Goal: Information Seeking & Learning: Learn about a topic

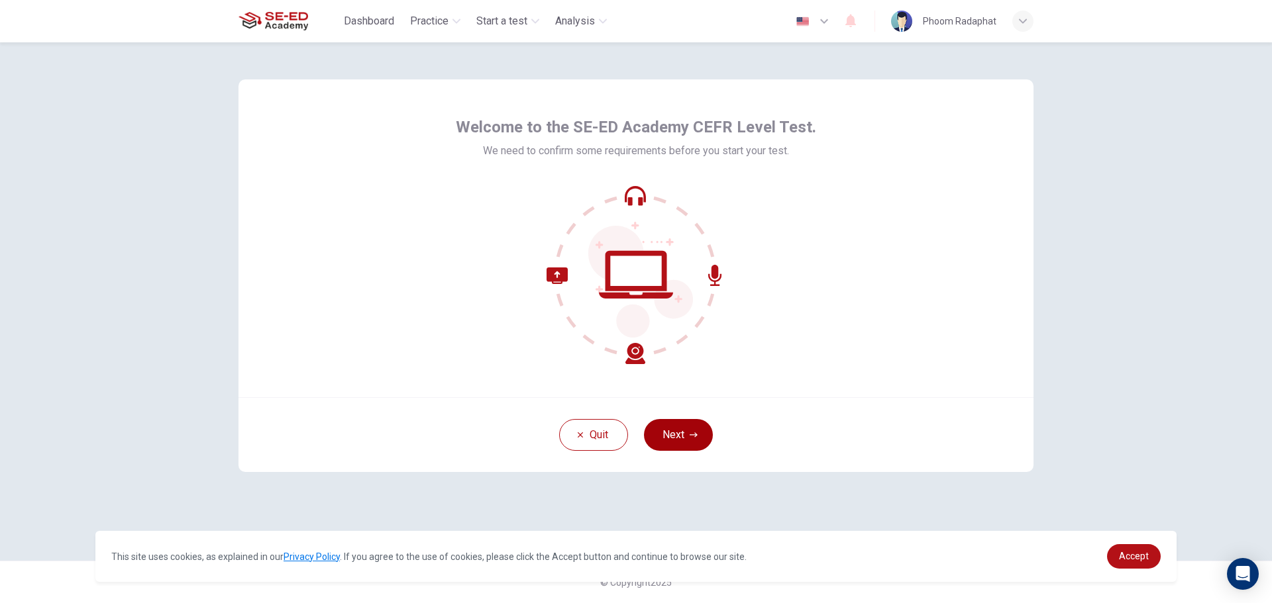
click at [673, 448] on button "Next" at bounding box center [678, 435] width 69 height 32
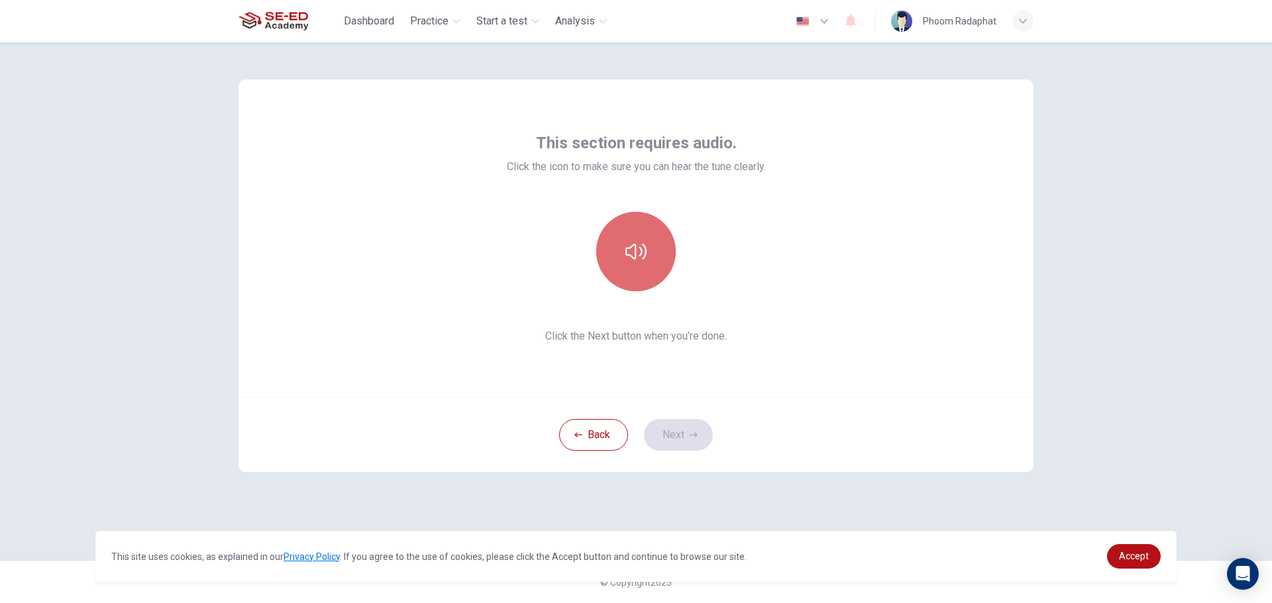
click at [632, 259] on icon "button" at bounding box center [635, 251] width 21 height 21
click at [670, 439] on button "Next" at bounding box center [678, 435] width 69 height 32
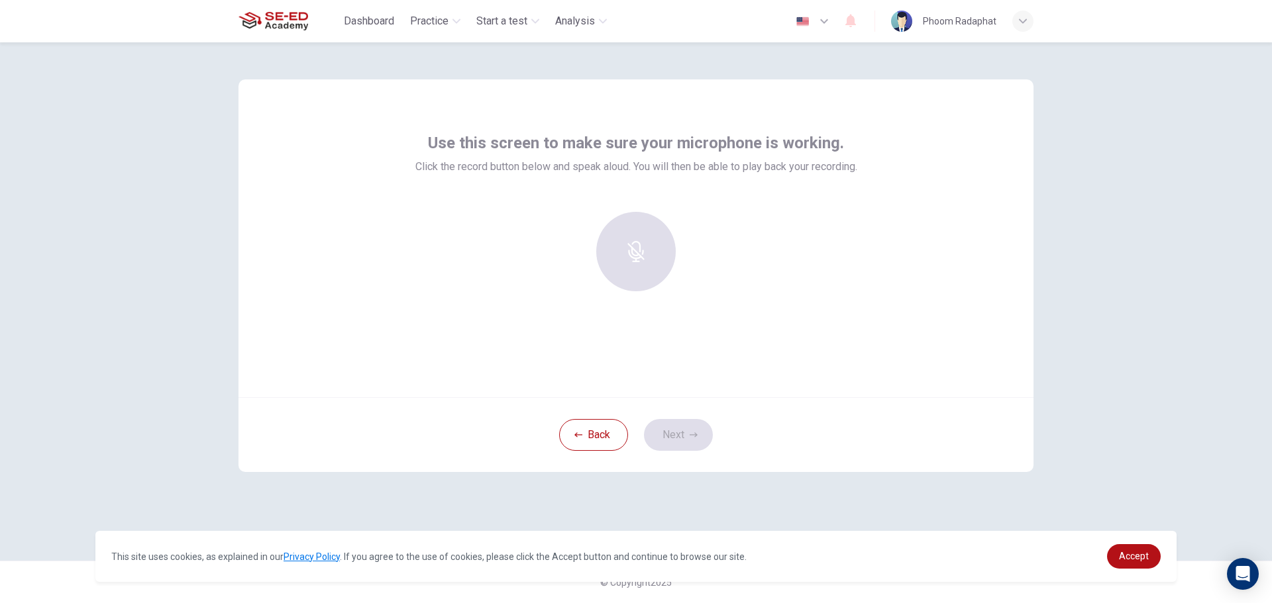
click at [623, 267] on div at bounding box center [635, 251] width 143 height 79
click at [650, 251] on div "Record" at bounding box center [635, 251] width 79 height 79
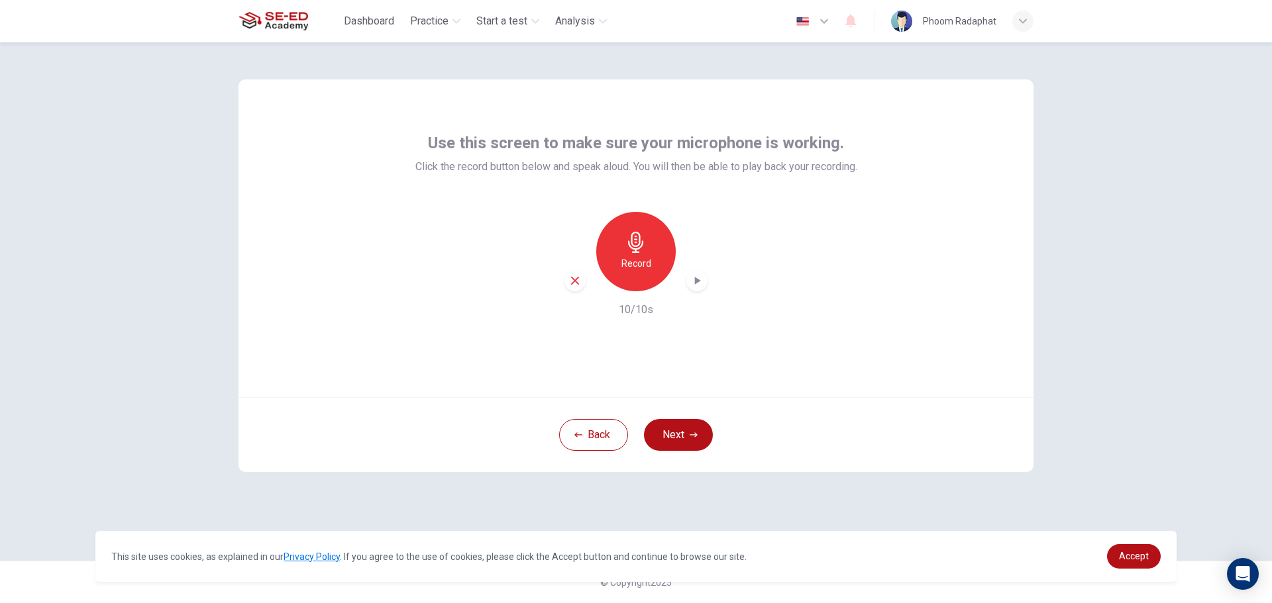
click at [690, 286] on icon "button" at bounding box center [696, 280] width 13 height 13
click at [578, 282] on icon "button" at bounding box center [575, 281] width 12 height 12
click at [635, 275] on div "Record" at bounding box center [635, 251] width 79 height 79
click at [707, 282] on div "Record 10/10s" at bounding box center [636, 265] width 442 height 106
click at [696, 277] on icon "button" at bounding box center [696, 280] width 13 height 13
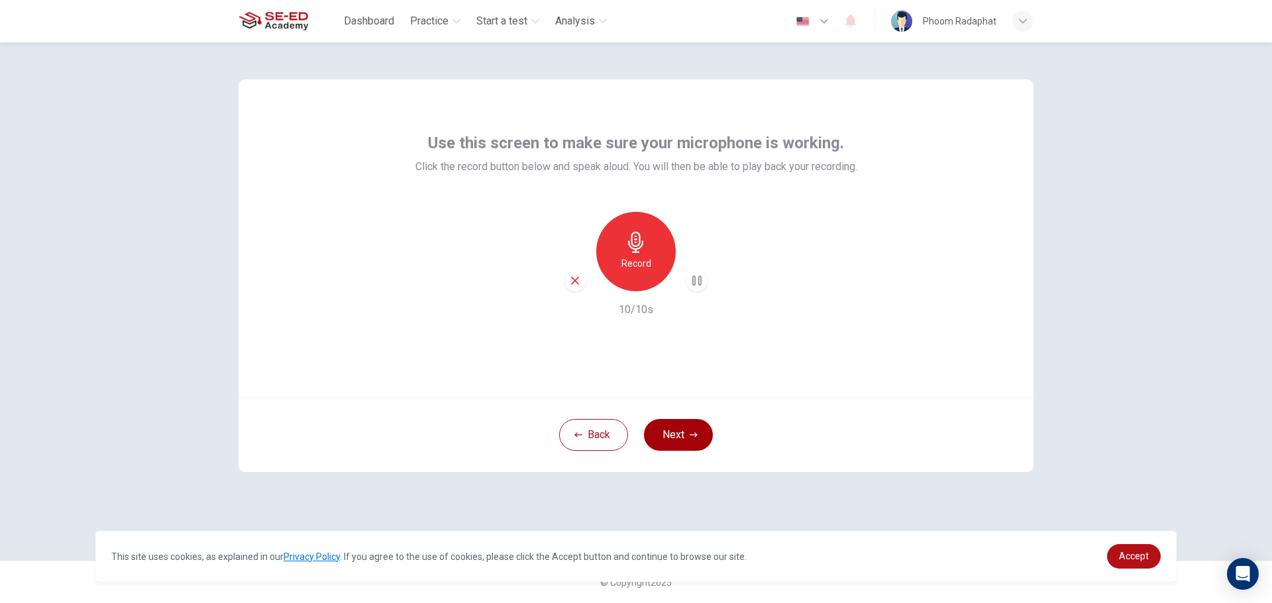
click at [676, 421] on button "Next" at bounding box center [678, 435] width 69 height 32
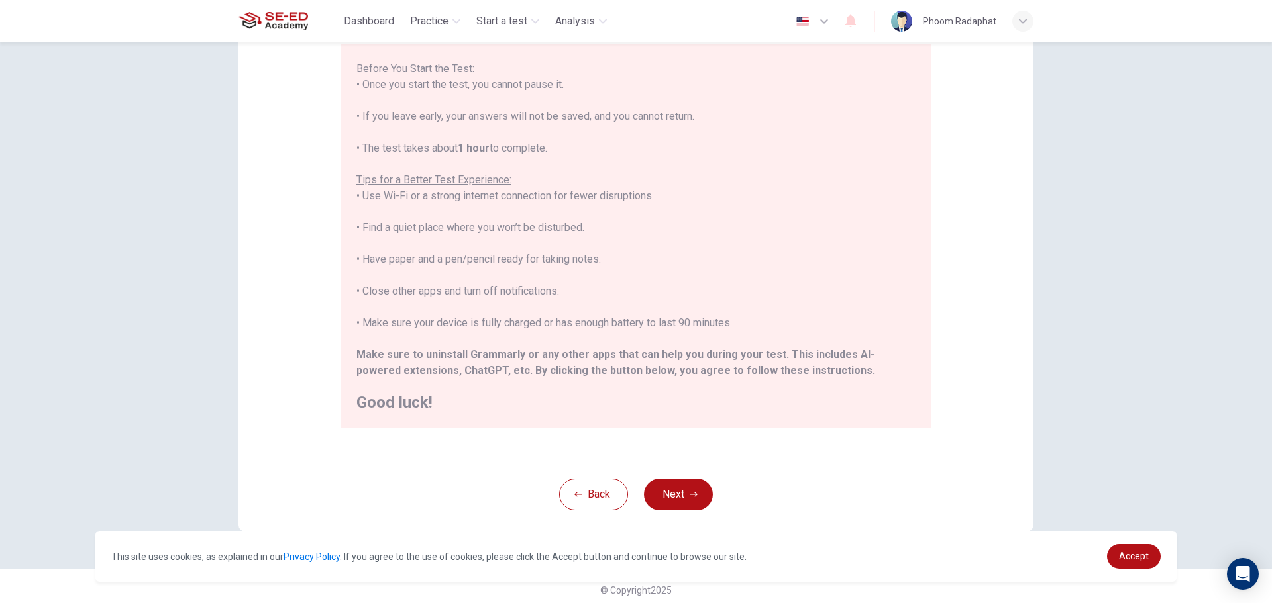
scroll to position [133, 0]
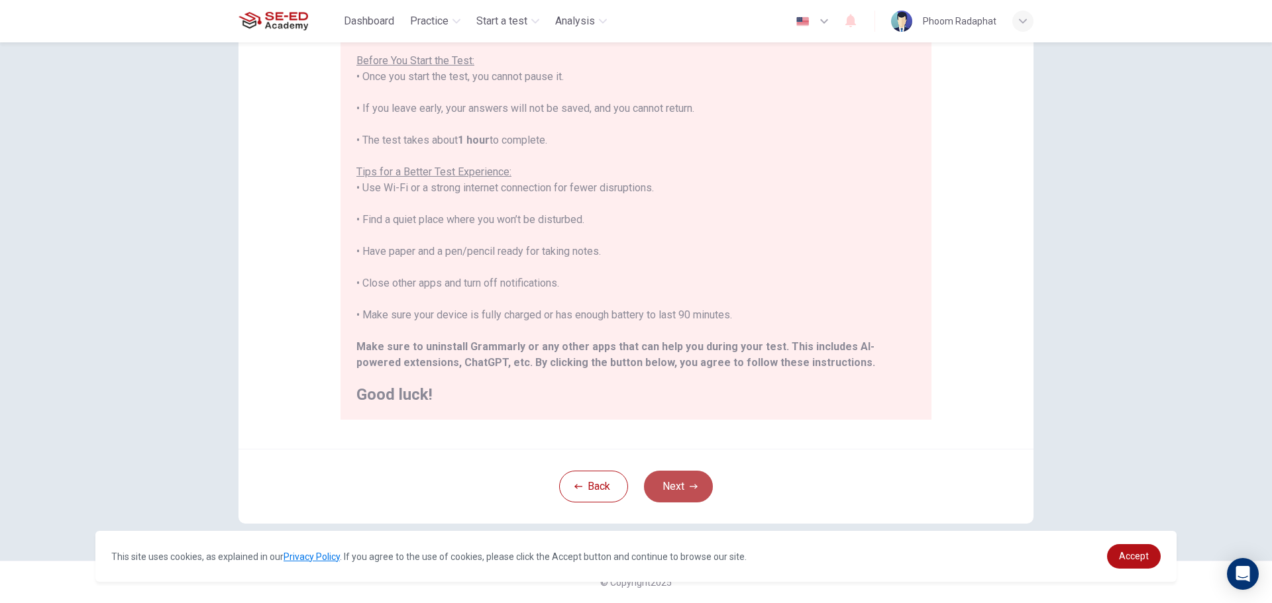
click at [655, 481] on button "Next" at bounding box center [678, 487] width 69 height 32
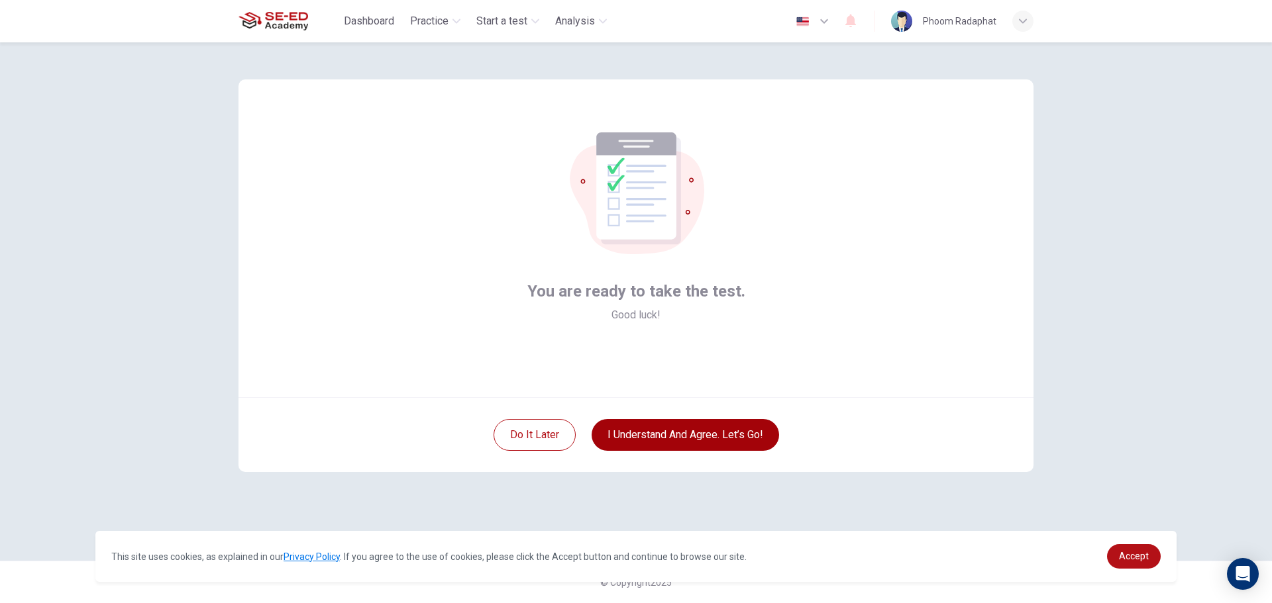
click at [669, 435] on button "I understand and agree. Let’s go!" at bounding box center [685, 435] width 187 height 32
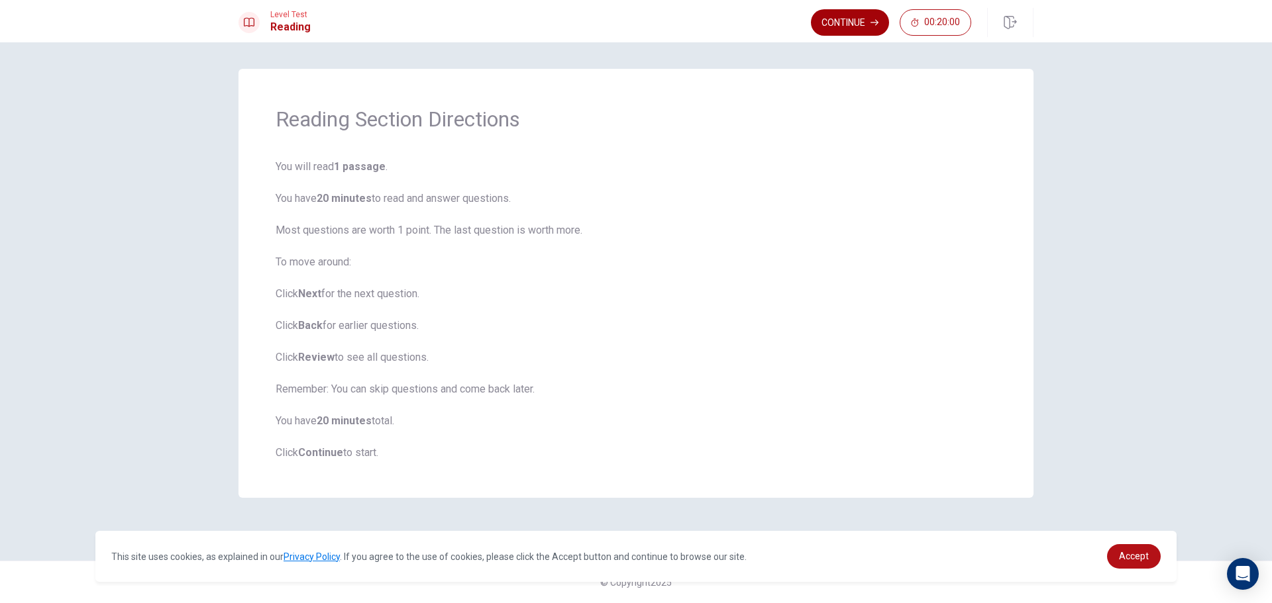
click at [847, 15] on button "Continue" at bounding box center [850, 22] width 78 height 26
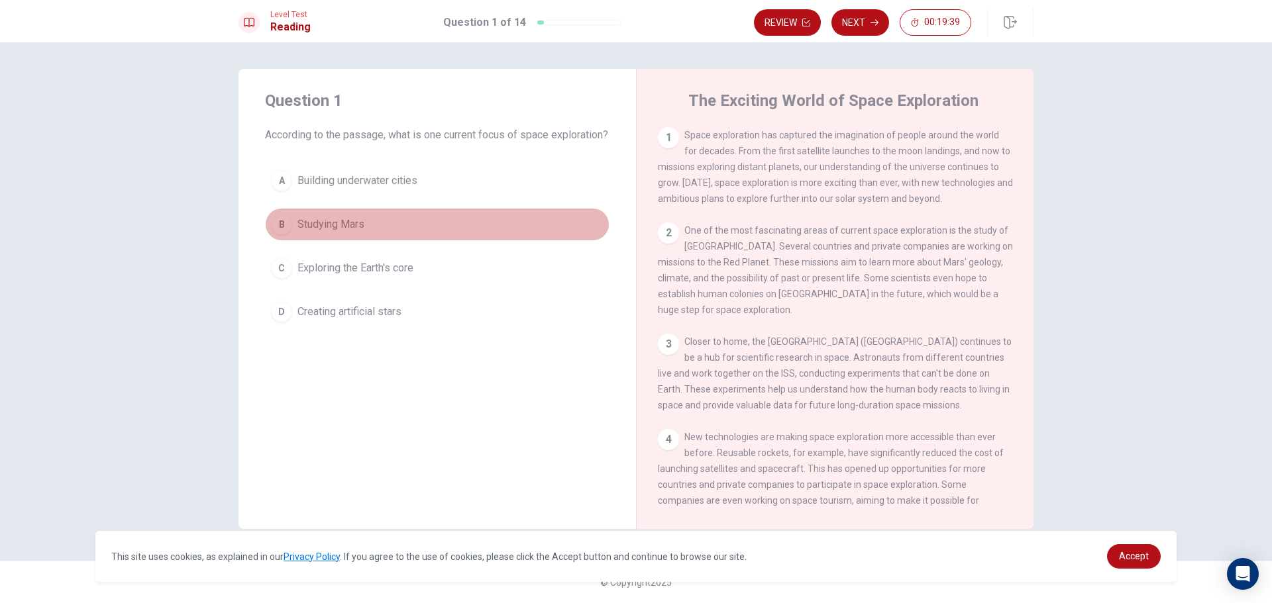
click at [329, 233] on span "Studying Mars" at bounding box center [330, 225] width 67 height 16
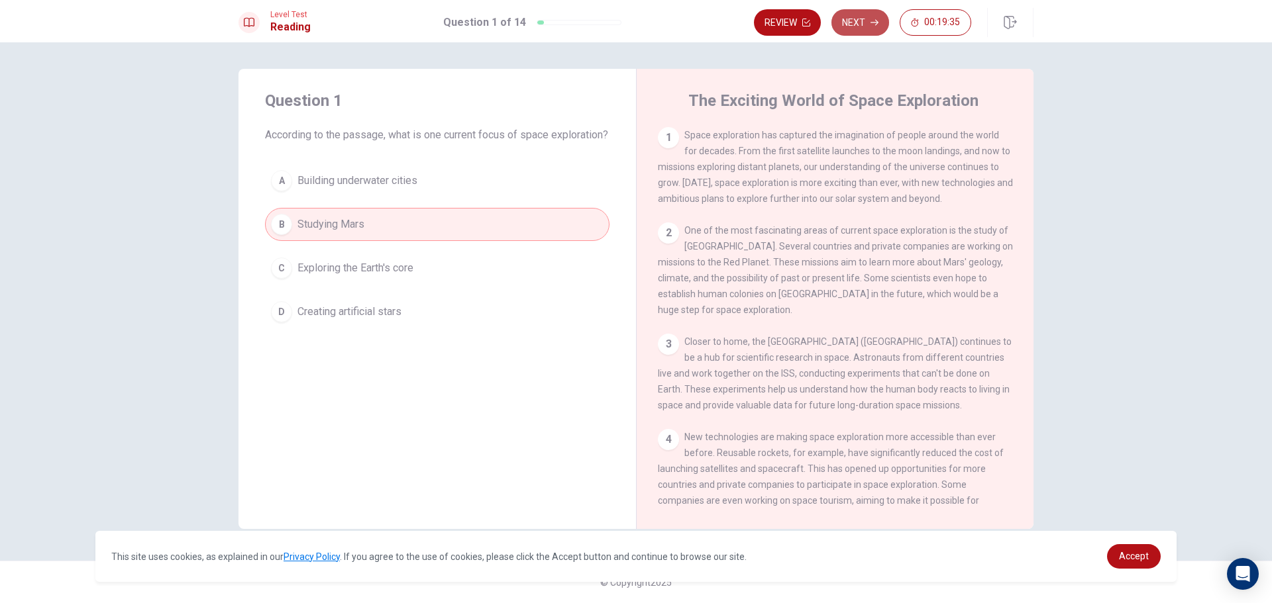
click at [849, 17] on button "Next" at bounding box center [860, 22] width 58 height 26
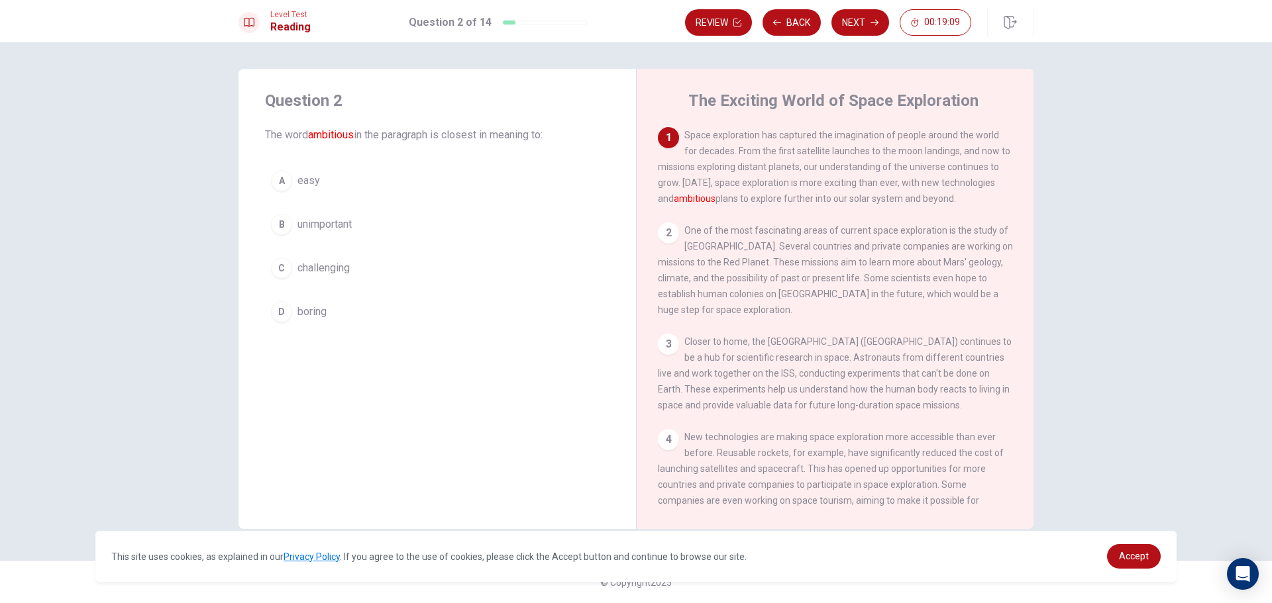
click at [279, 269] on div "C" at bounding box center [281, 268] width 21 height 21
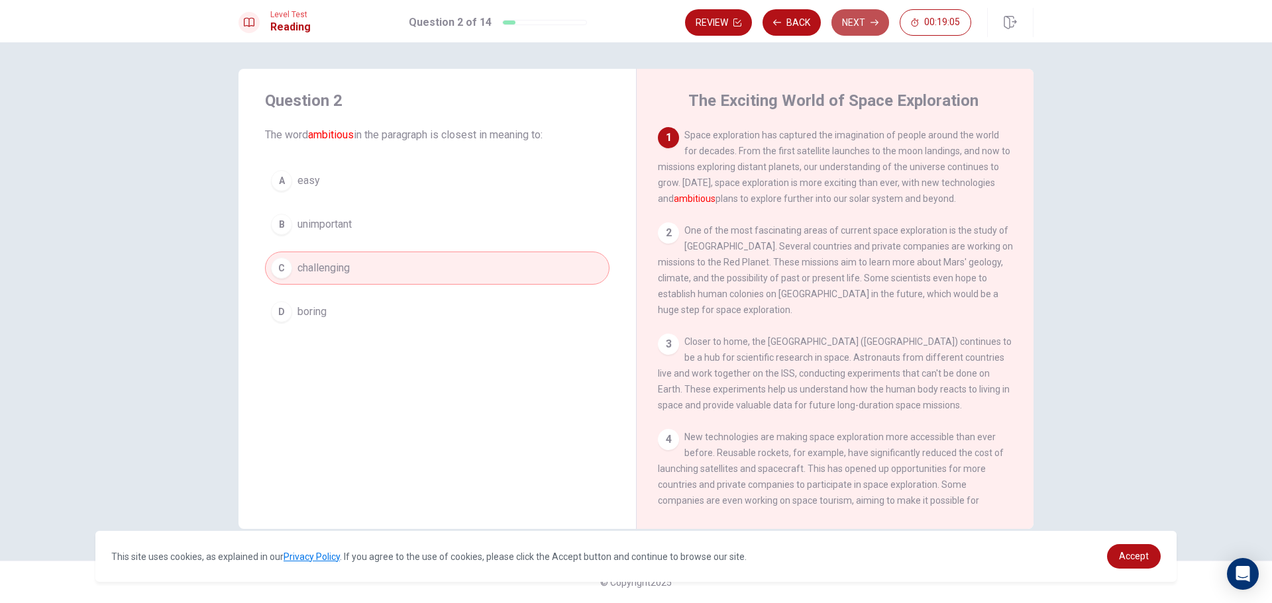
click at [840, 23] on button "Next" at bounding box center [860, 22] width 58 height 26
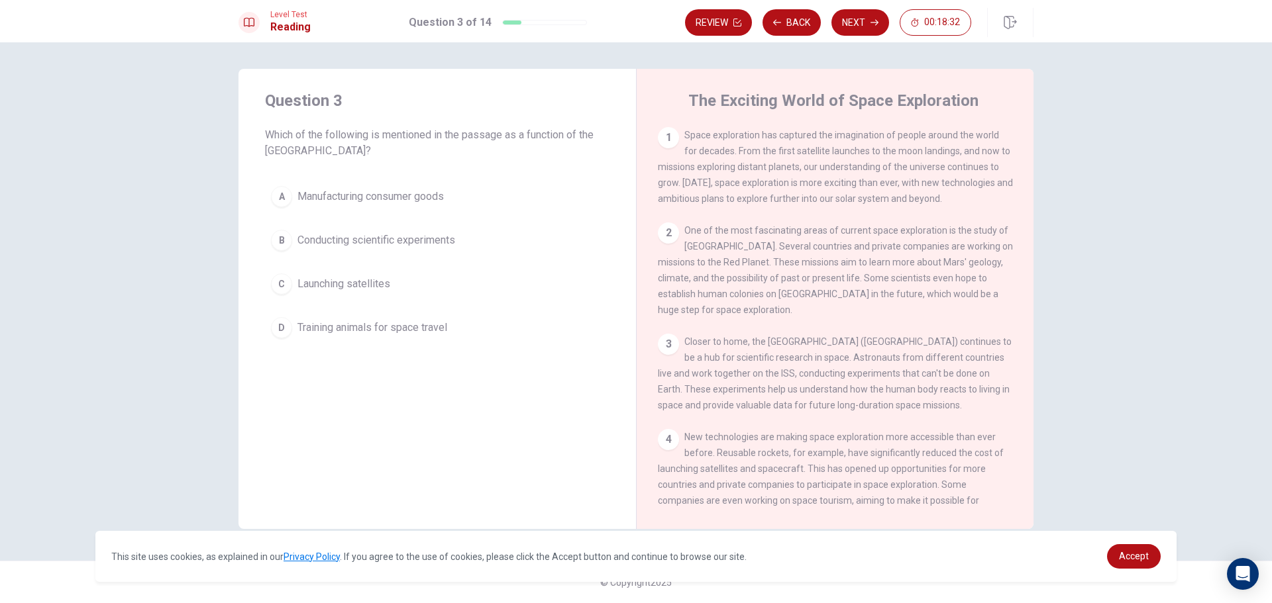
click at [401, 239] on span "Conducting scientific experiments" at bounding box center [376, 241] width 158 height 16
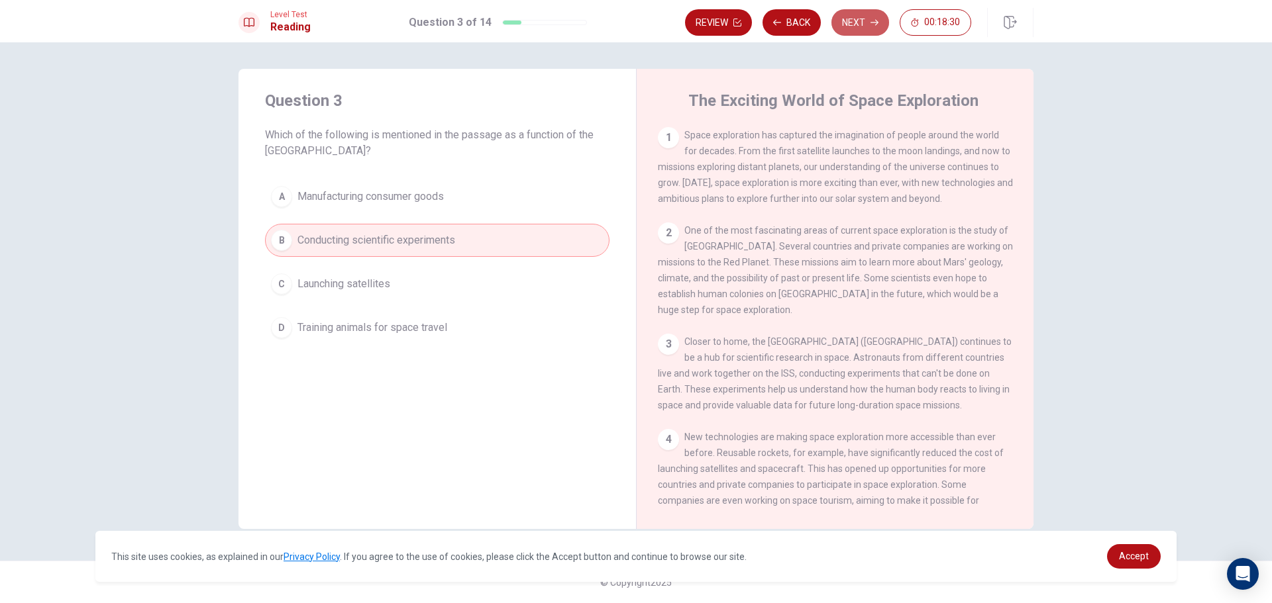
click at [884, 21] on button "Next" at bounding box center [860, 22] width 58 height 26
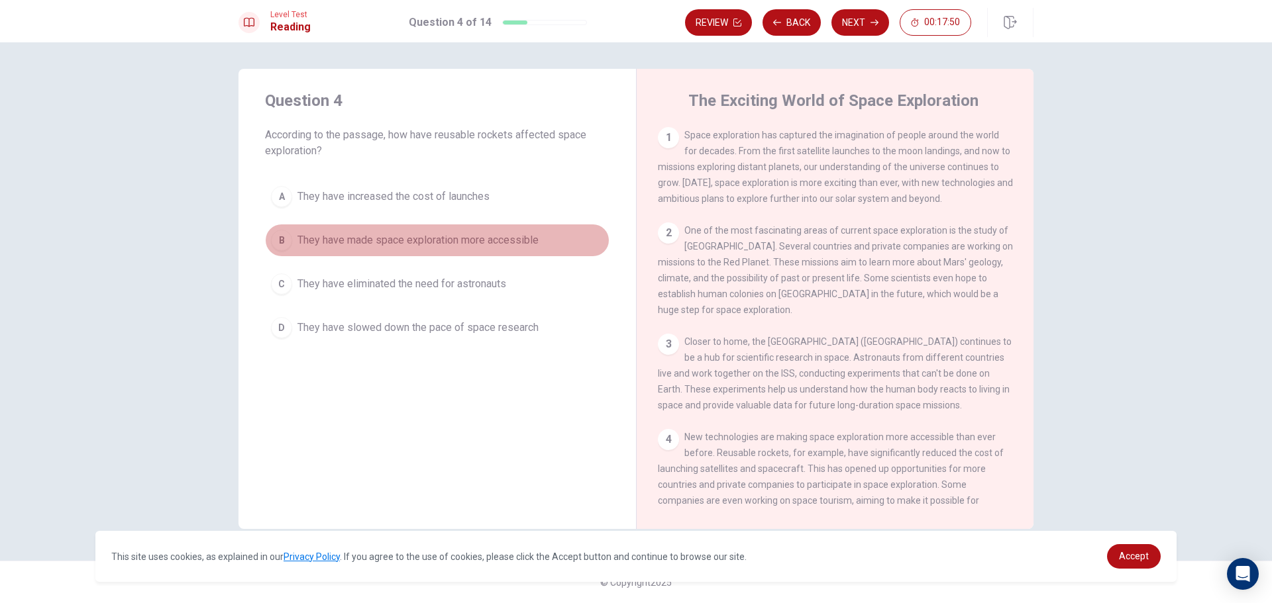
click at [456, 252] on button "B They have made space exploration more accessible" at bounding box center [437, 240] width 344 height 33
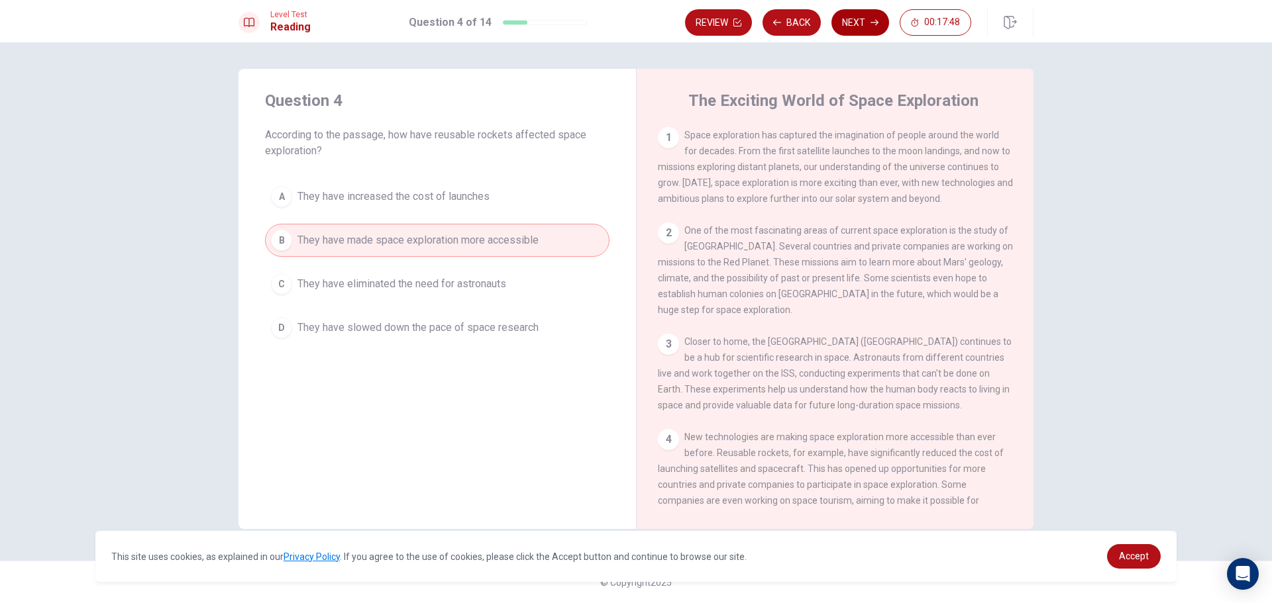
click at [858, 25] on button "Next" at bounding box center [860, 22] width 58 height 26
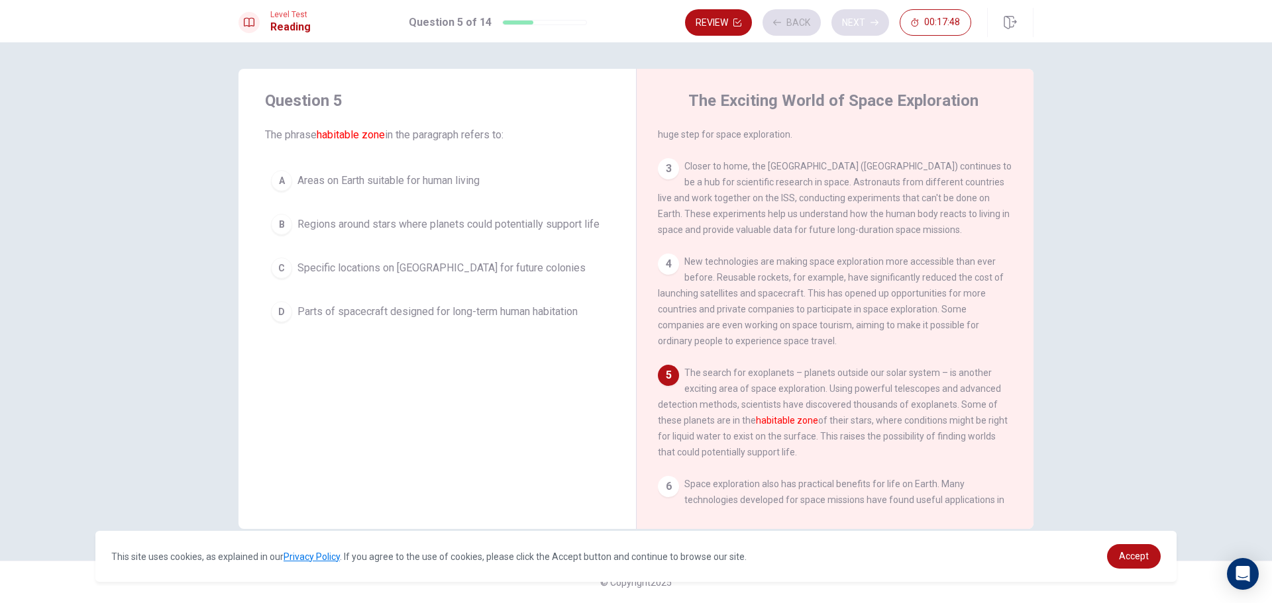
scroll to position [262, 0]
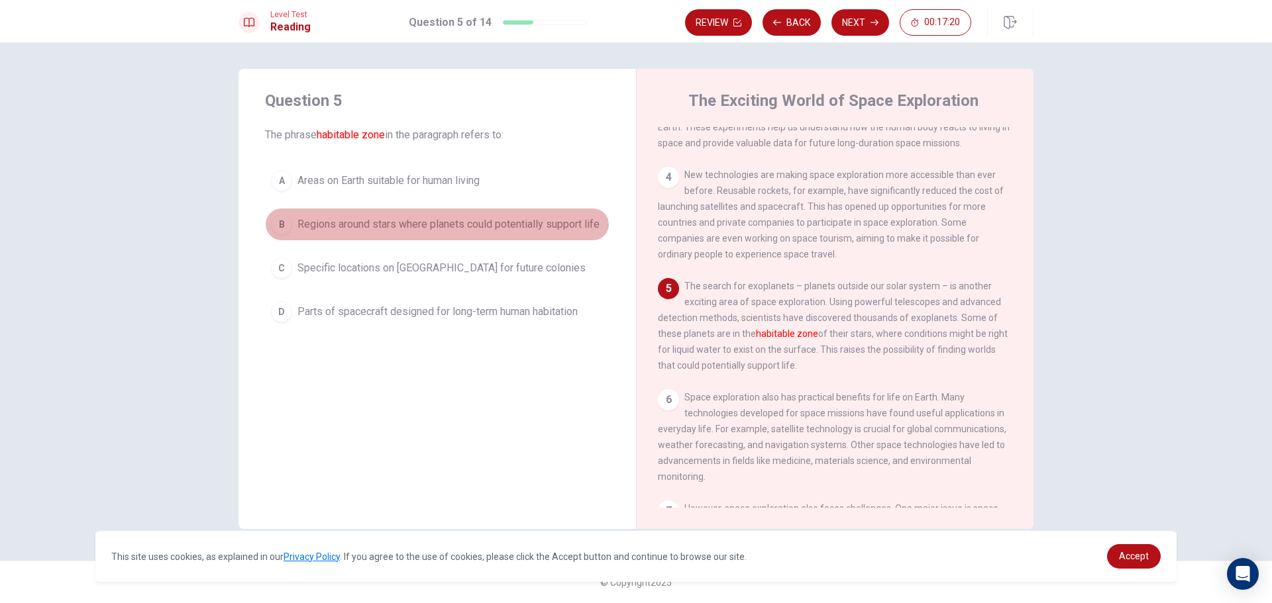
click at [464, 215] on button "B Regions around stars where planets could potentially support life" at bounding box center [437, 224] width 344 height 33
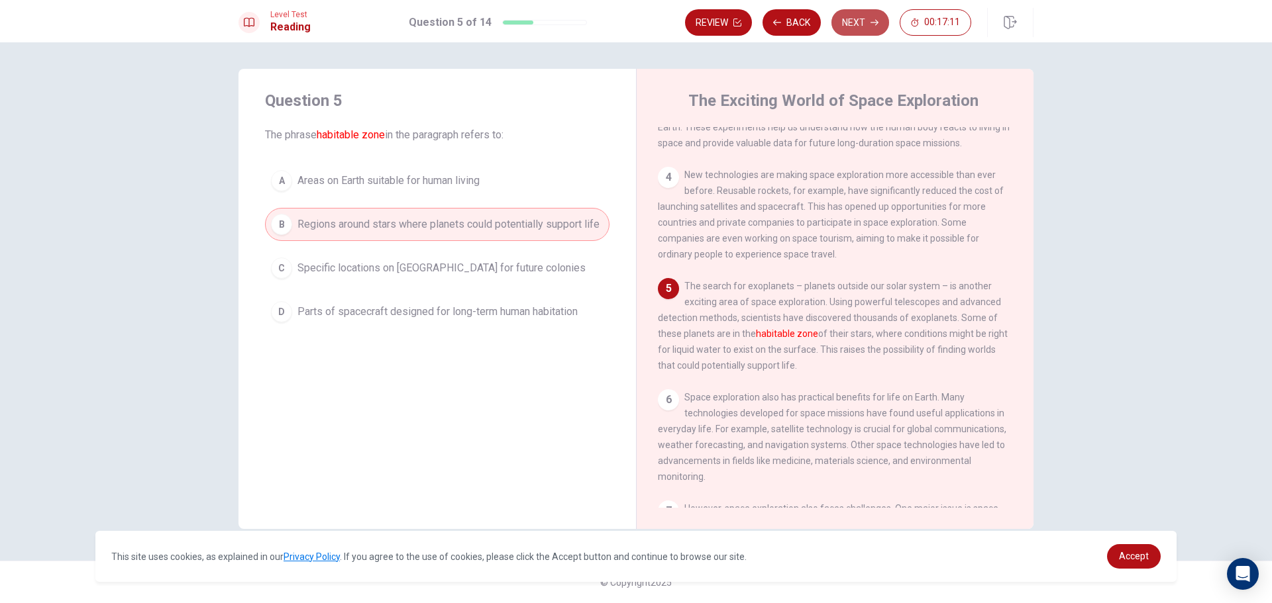
click at [860, 11] on button "Next" at bounding box center [860, 22] width 58 height 26
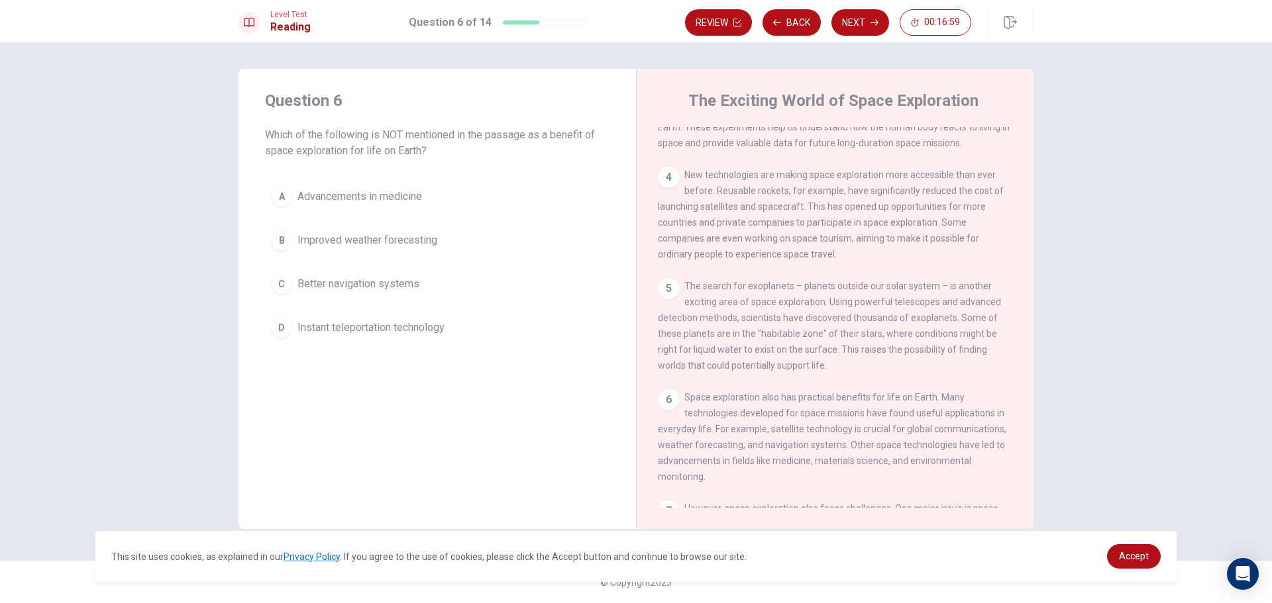
click at [376, 337] on button "D Instant teleportation technology" at bounding box center [437, 327] width 344 height 33
click at [850, 26] on button "Next" at bounding box center [860, 22] width 58 height 26
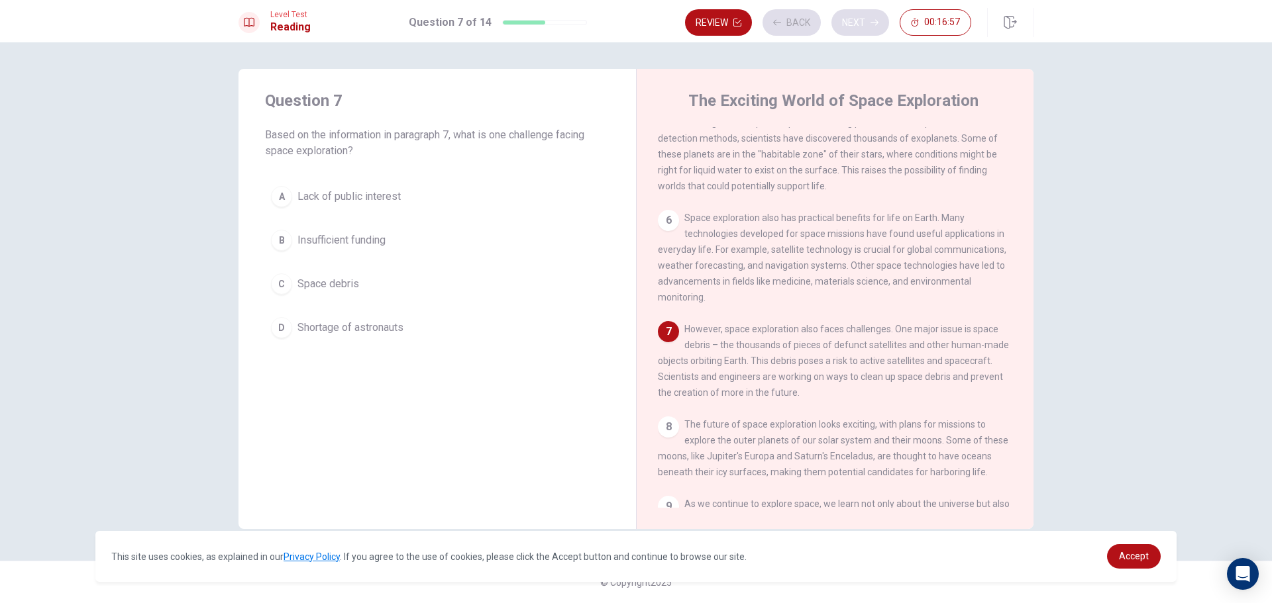
scroll to position [476, 0]
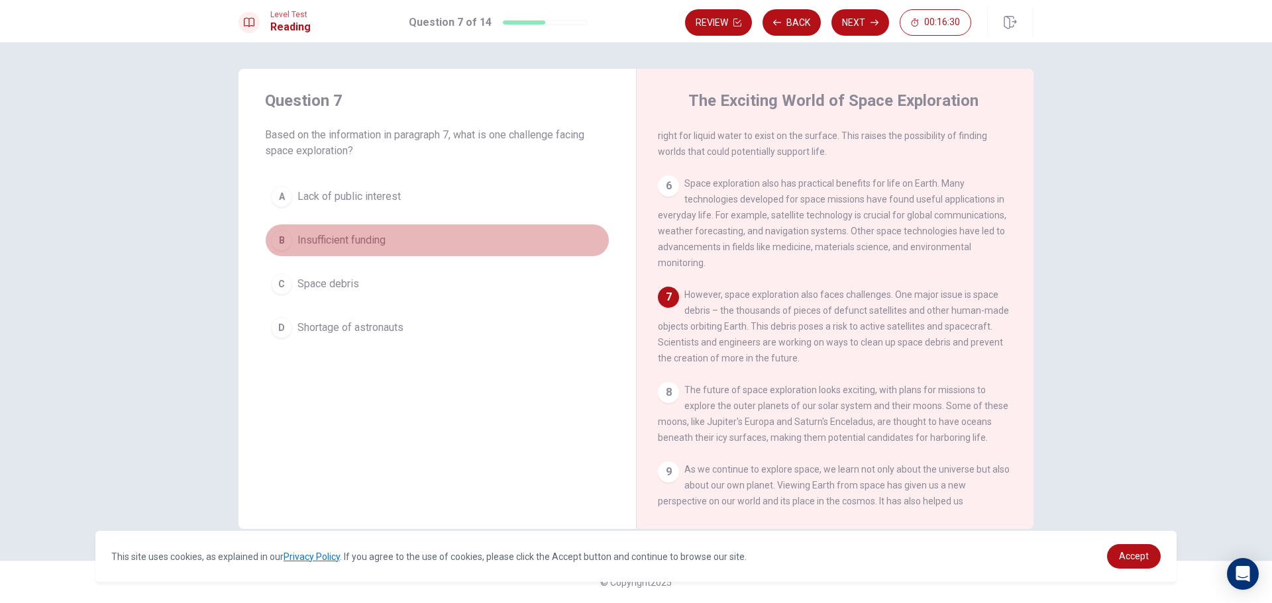
click at [345, 244] on span "Insufficient funding" at bounding box center [341, 241] width 88 height 16
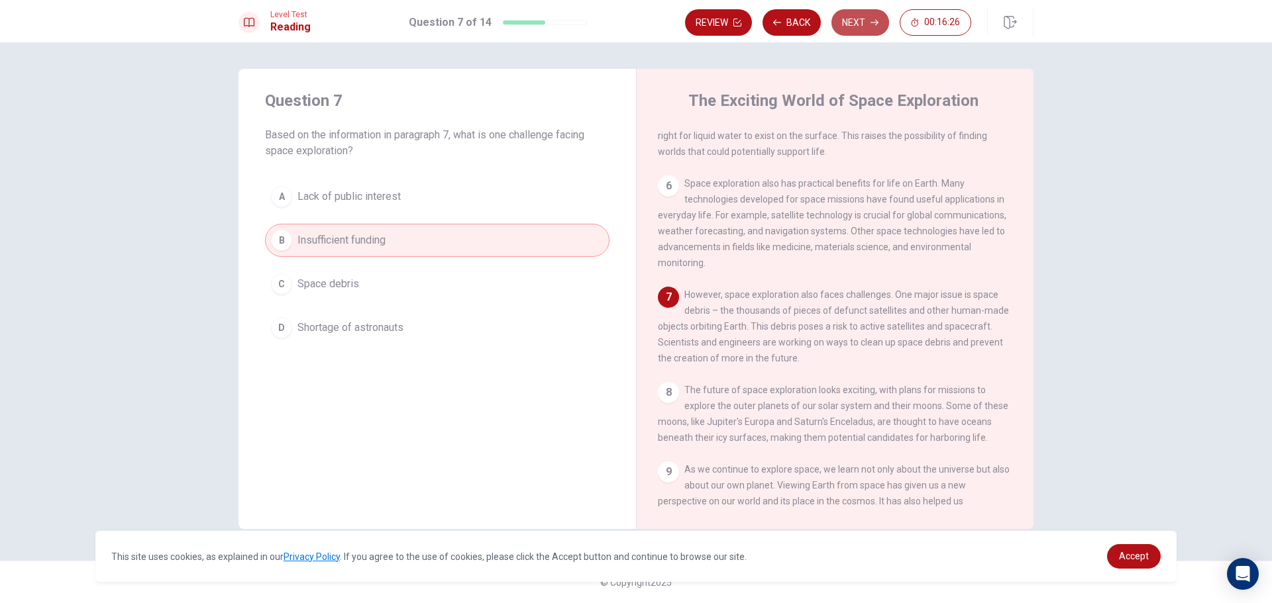
click at [875, 15] on button "Next" at bounding box center [860, 22] width 58 height 26
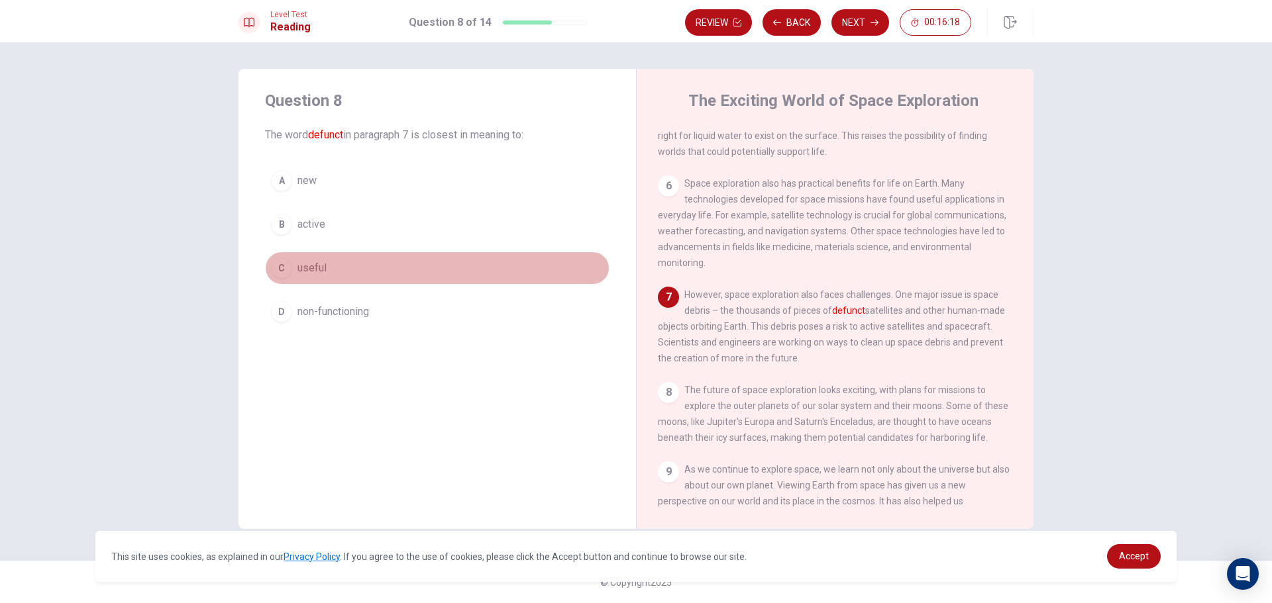
click at [435, 275] on button "C useful" at bounding box center [437, 268] width 344 height 33
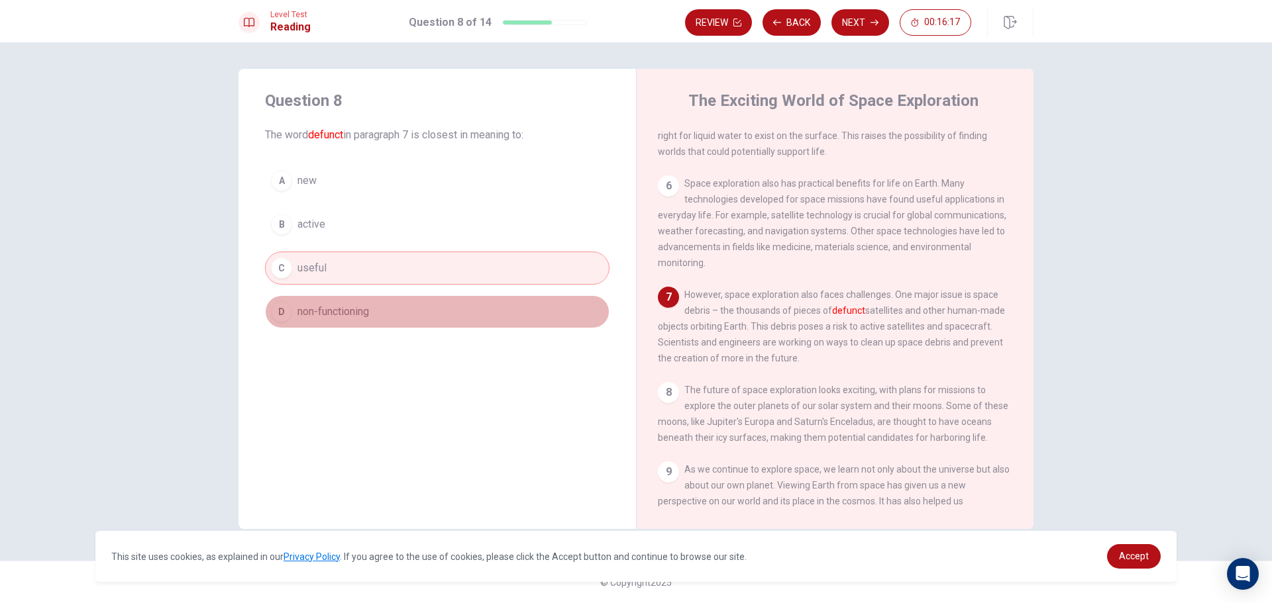
click at [422, 312] on button "D non-functioning" at bounding box center [437, 311] width 344 height 33
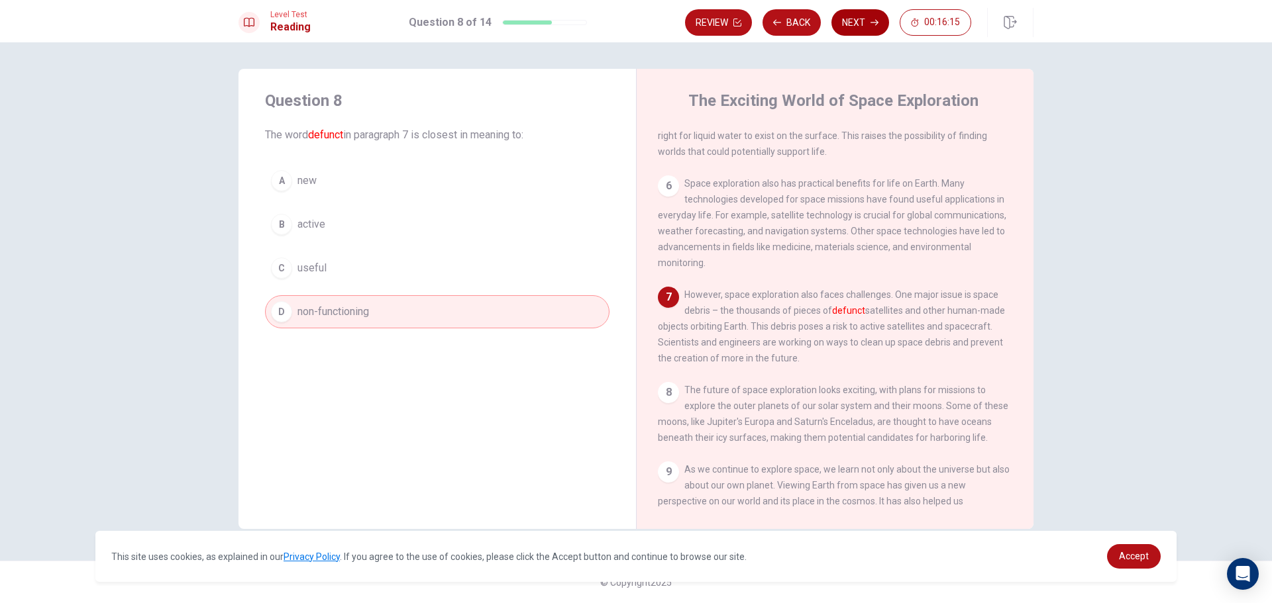
click at [859, 25] on button "Next" at bounding box center [860, 22] width 58 height 26
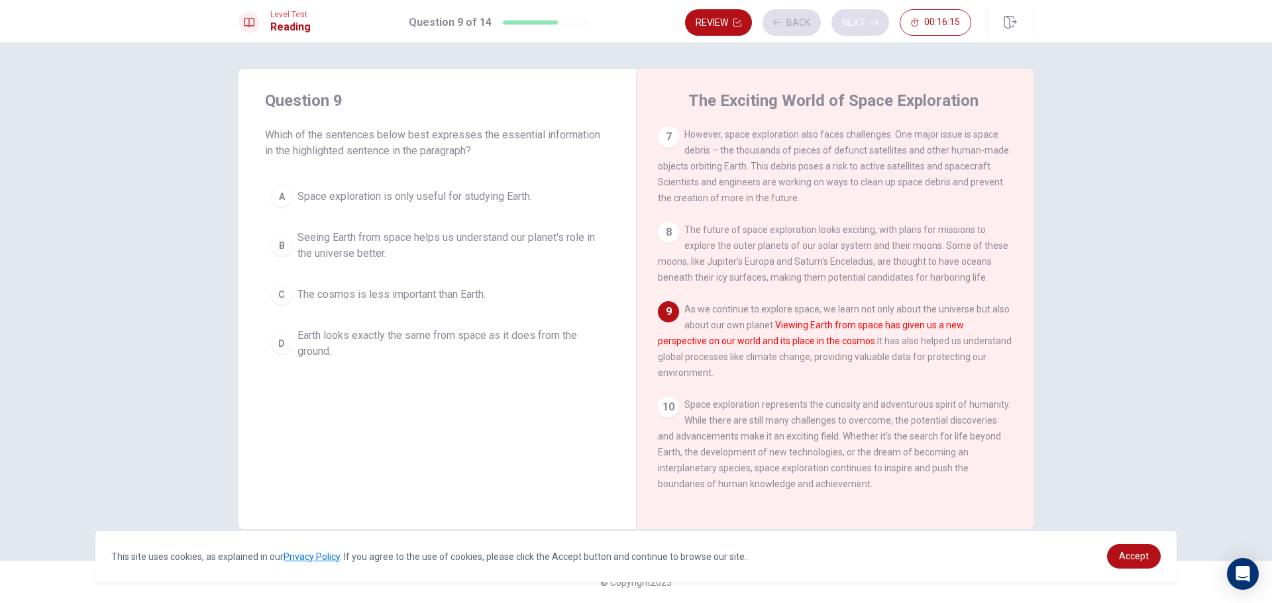
scroll to position [656, 0]
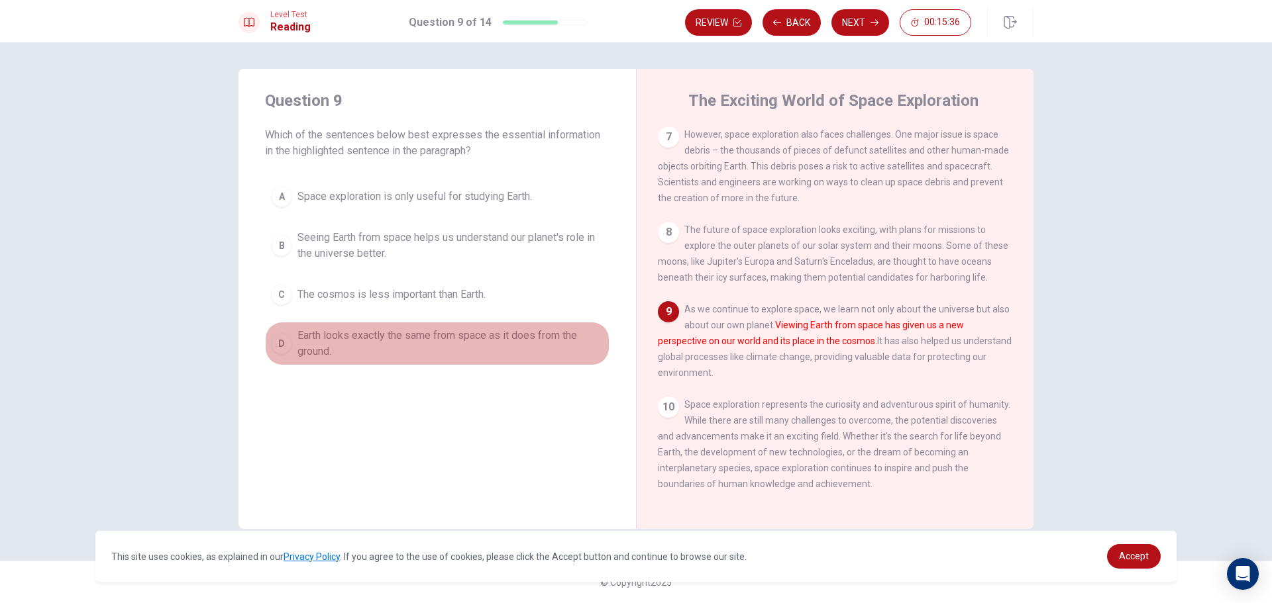
click at [520, 325] on button "D Earth looks exactly the same from space as it does from the ground." at bounding box center [437, 344] width 344 height 44
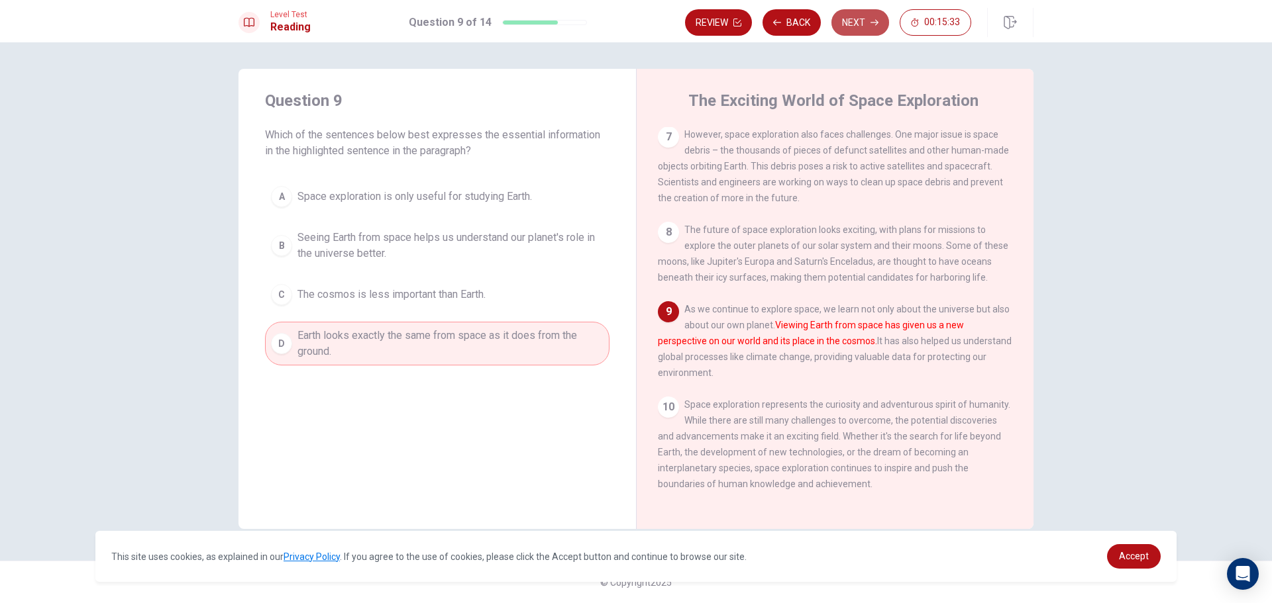
click at [865, 12] on button "Next" at bounding box center [860, 22] width 58 height 26
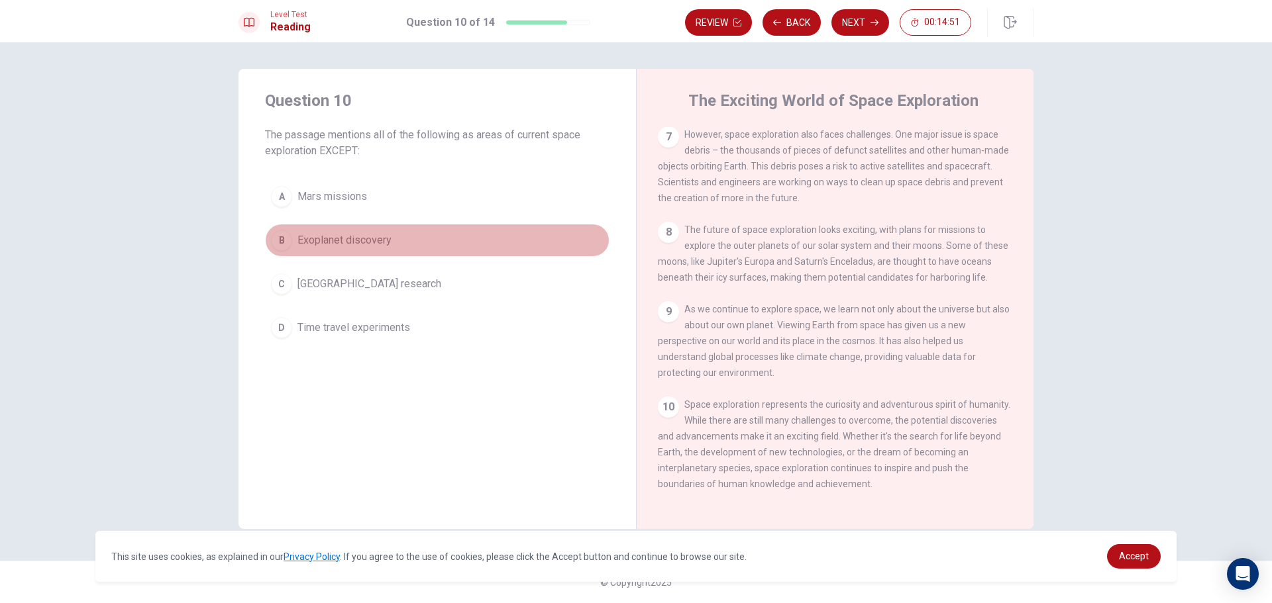
click at [386, 236] on span "Exoplanet discovery" at bounding box center [344, 241] width 94 height 16
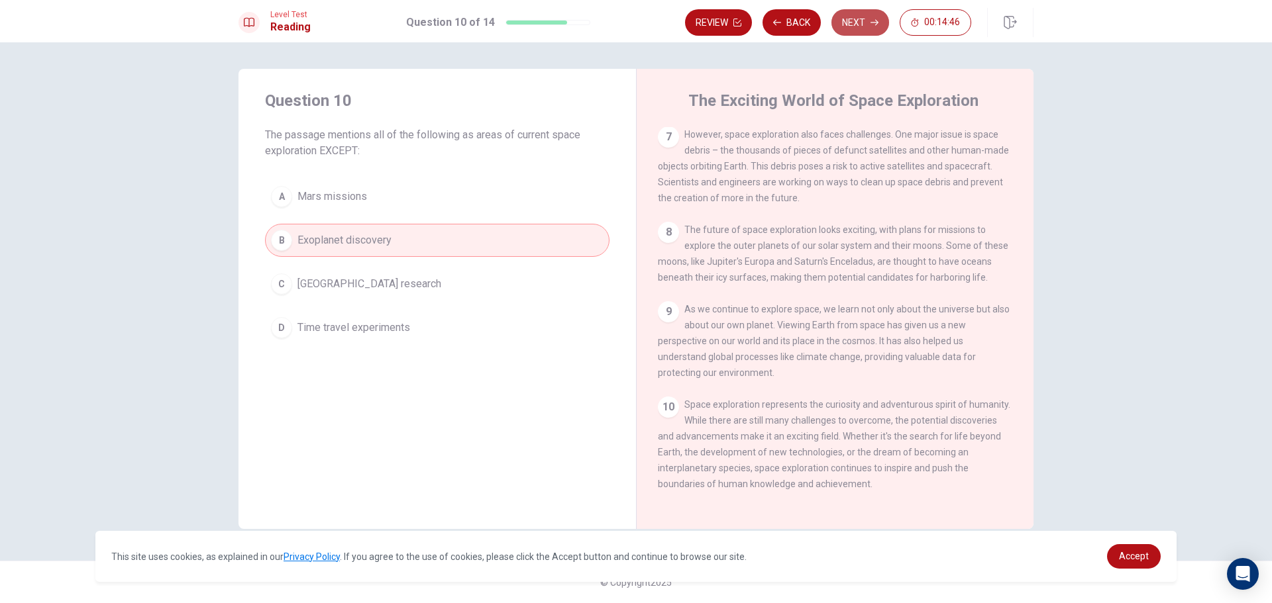
click at [845, 17] on button "Next" at bounding box center [860, 22] width 58 height 26
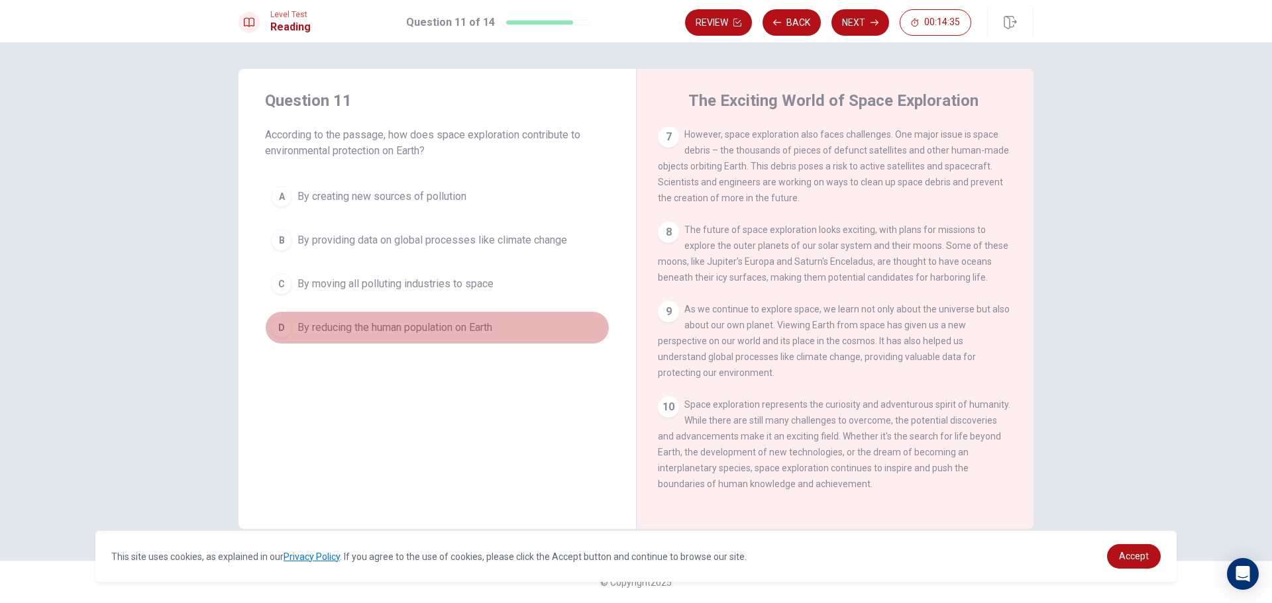
click at [453, 319] on button "D By reducing the human population on Earth" at bounding box center [437, 327] width 344 height 33
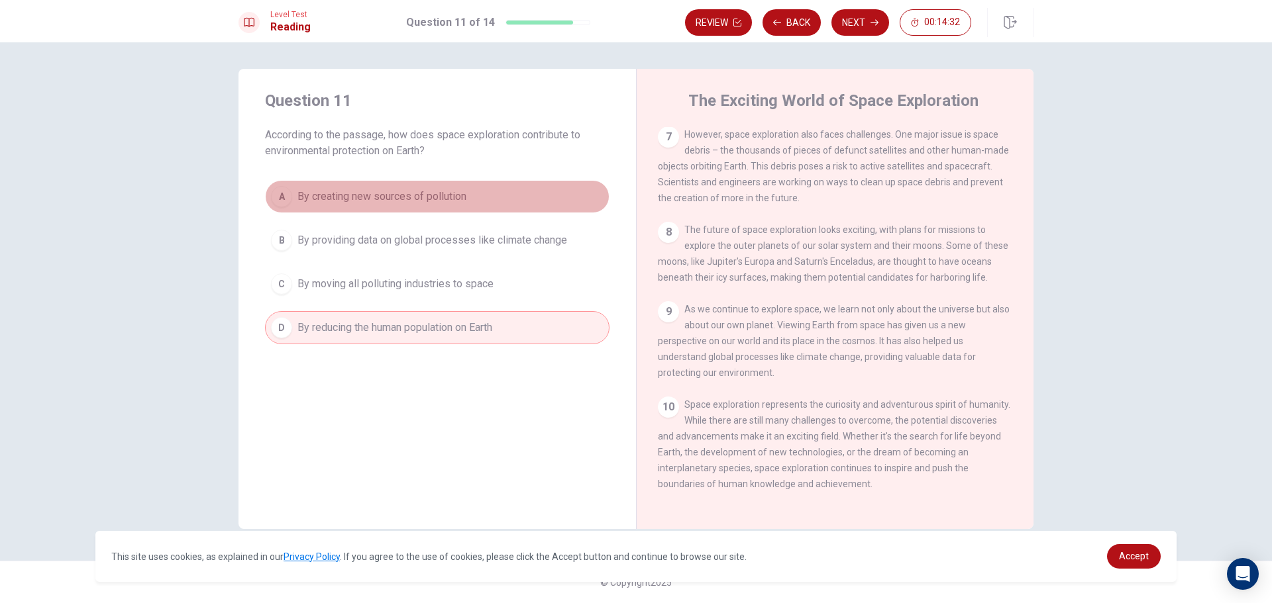
click at [478, 204] on button "A By creating new sources of pollution" at bounding box center [437, 196] width 344 height 33
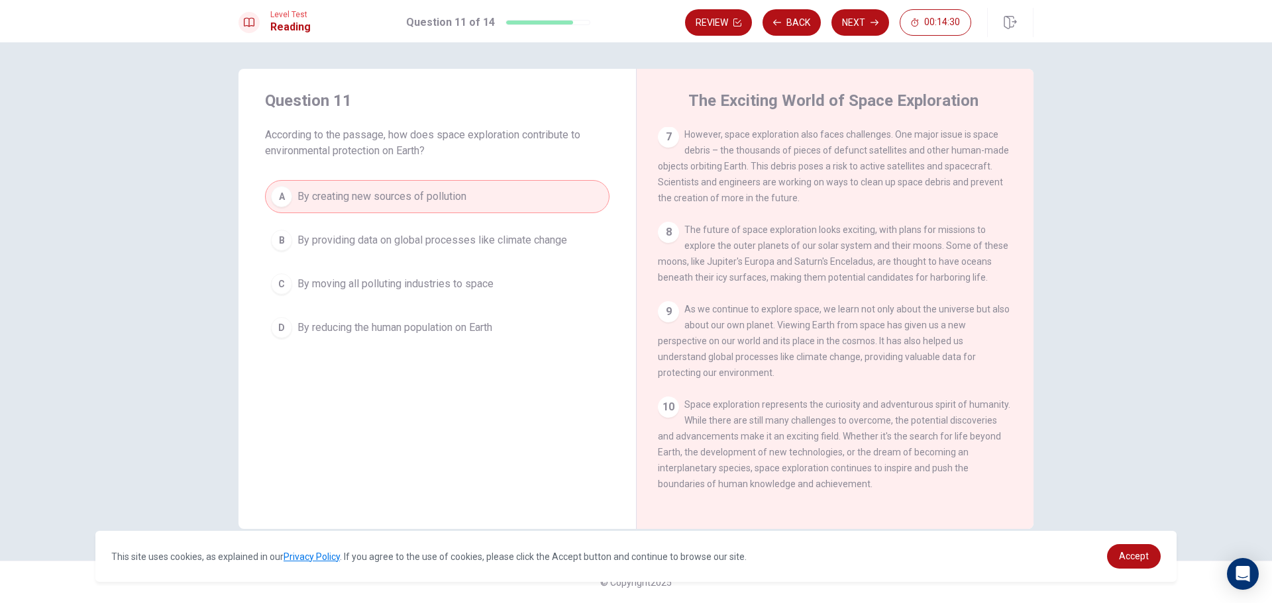
click at [509, 265] on div "A By creating new sources of pollution B By providing data on global processes …" at bounding box center [437, 262] width 344 height 164
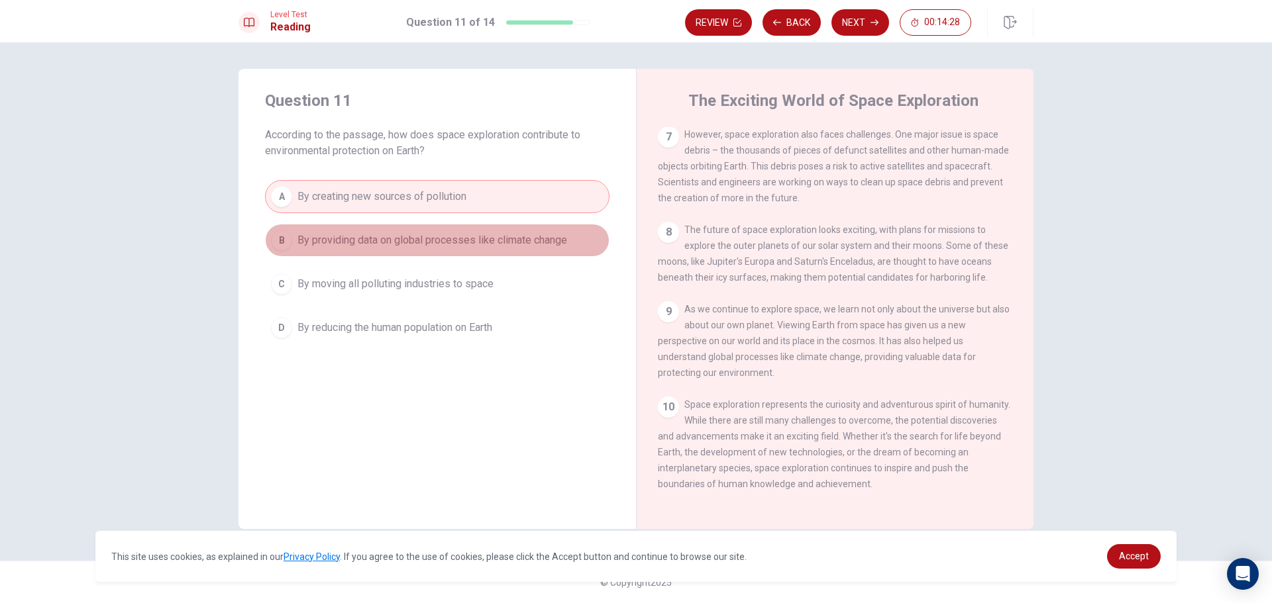
click at [438, 238] on span "By providing data on global processes like climate change" at bounding box center [432, 241] width 270 height 16
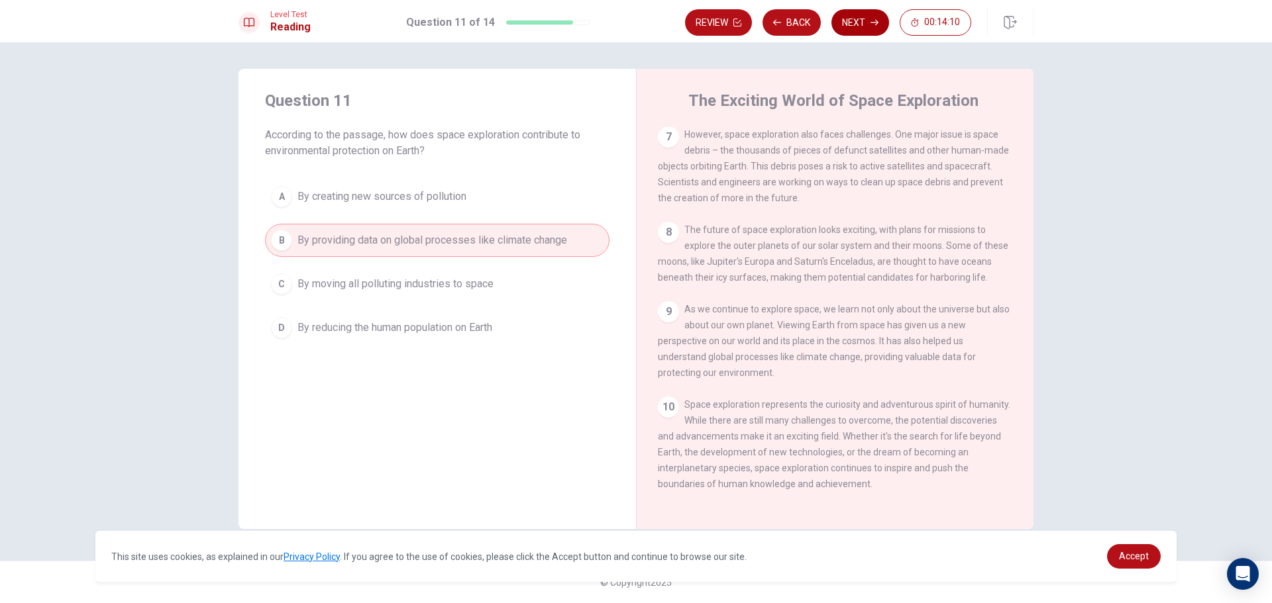
click at [846, 14] on button "Next" at bounding box center [860, 22] width 58 height 26
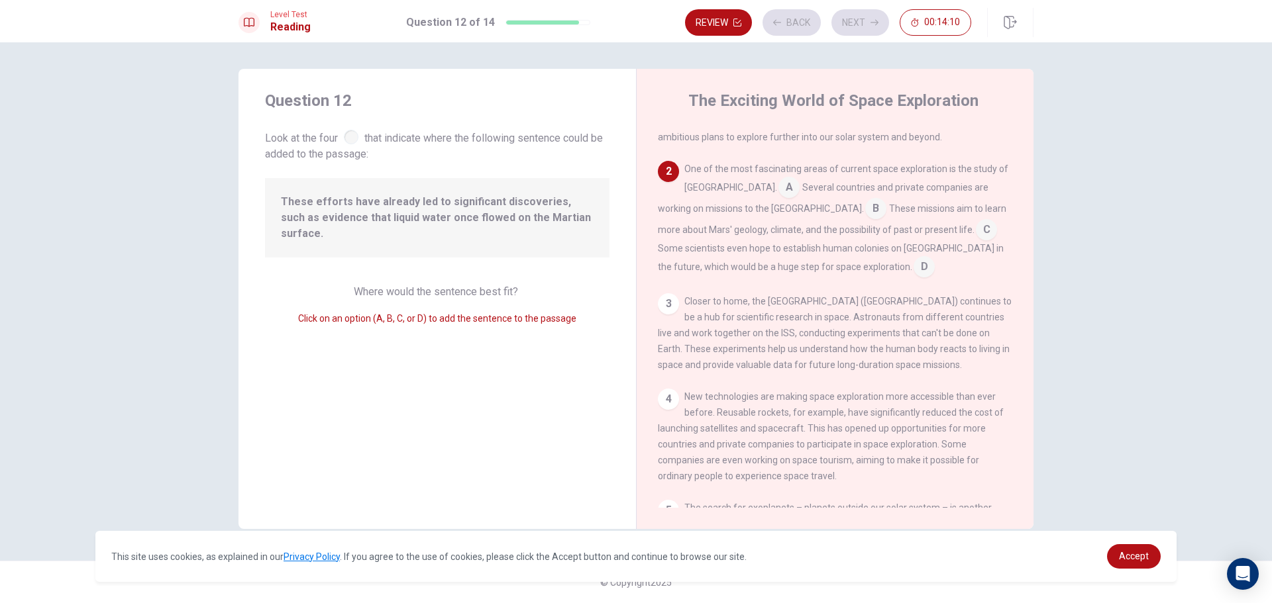
scroll to position [99, 0]
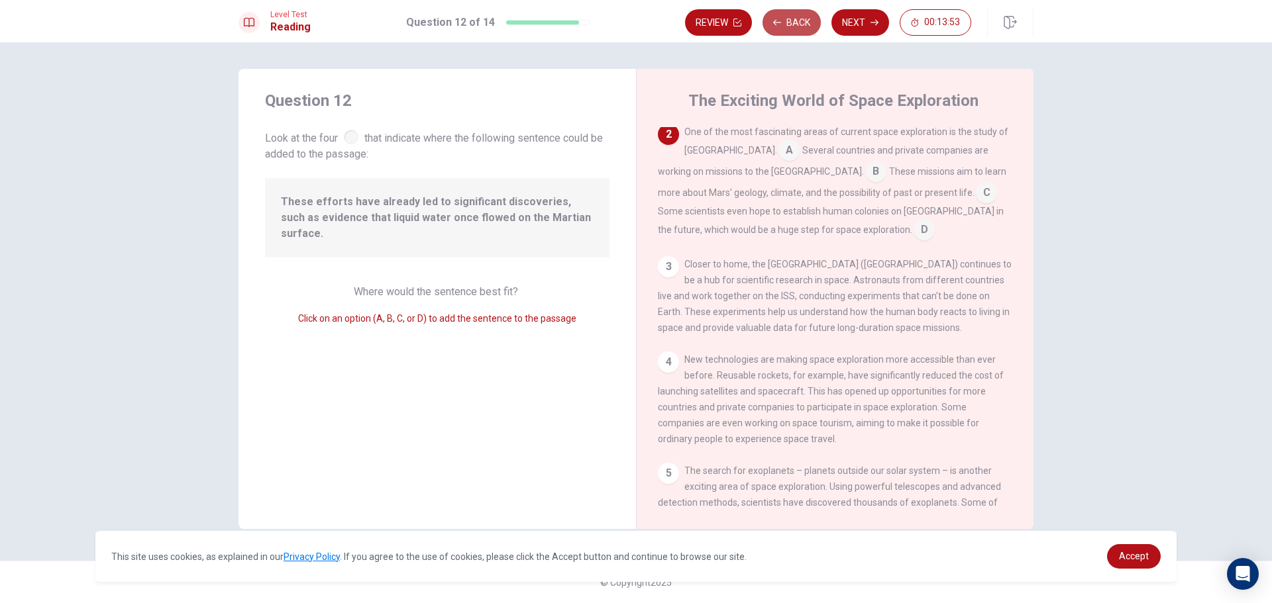
click at [786, 19] on button "Back" at bounding box center [791, 22] width 58 height 26
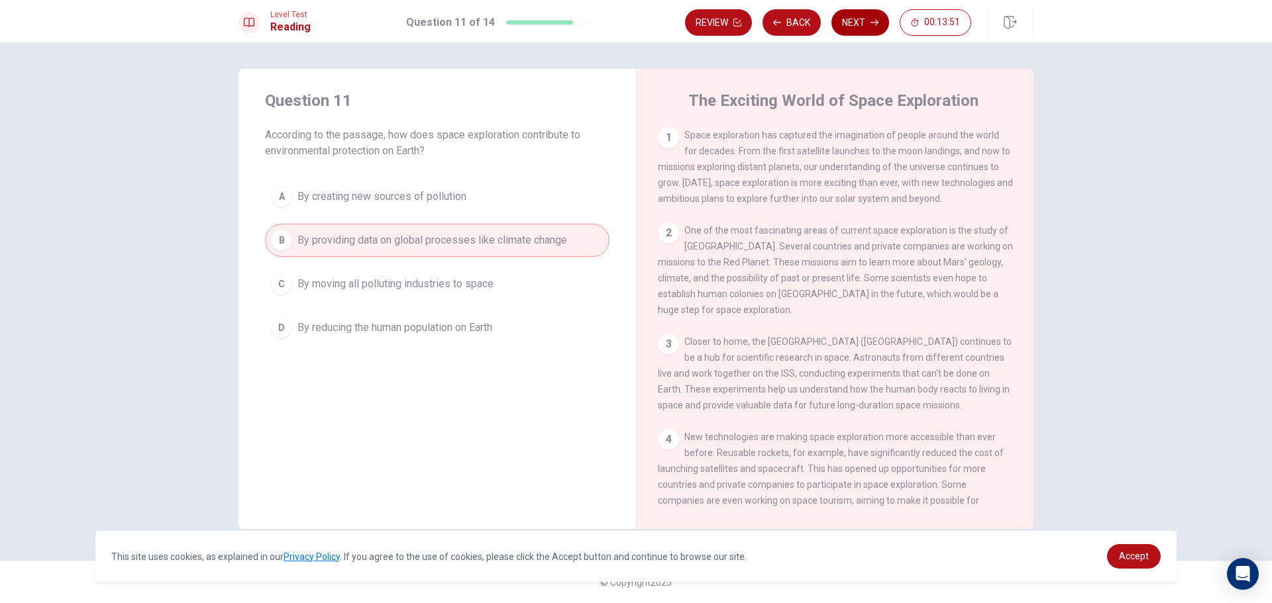
click at [860, 27] on button "Next" at bounding box center [860, 22] width 58 height 26
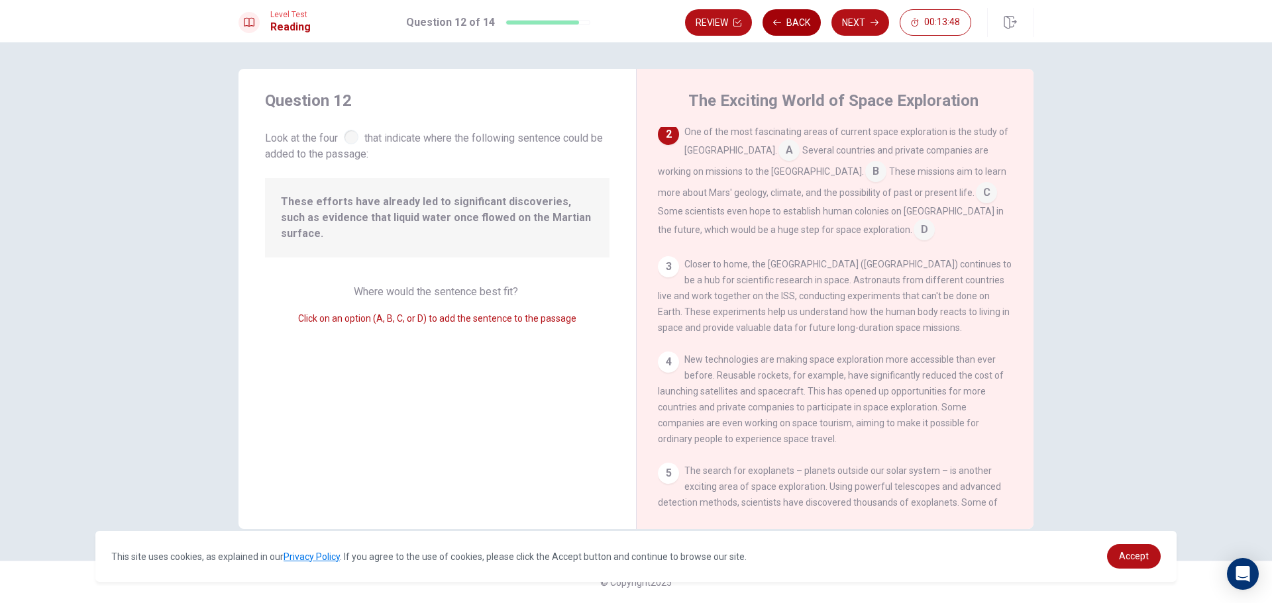
click at [779, 25] on icon "button" at bounding box center [777, 23] width 8 height 8
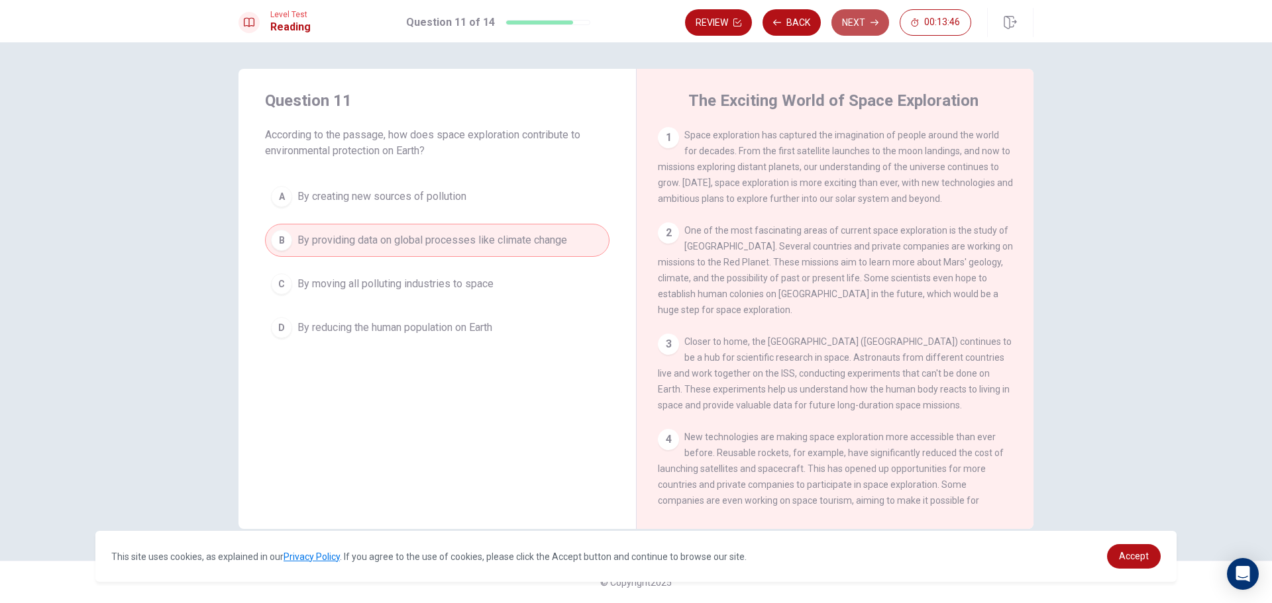
click at [857, 19] on button "Next" at bounding box center [860, 22] width 58 height 26
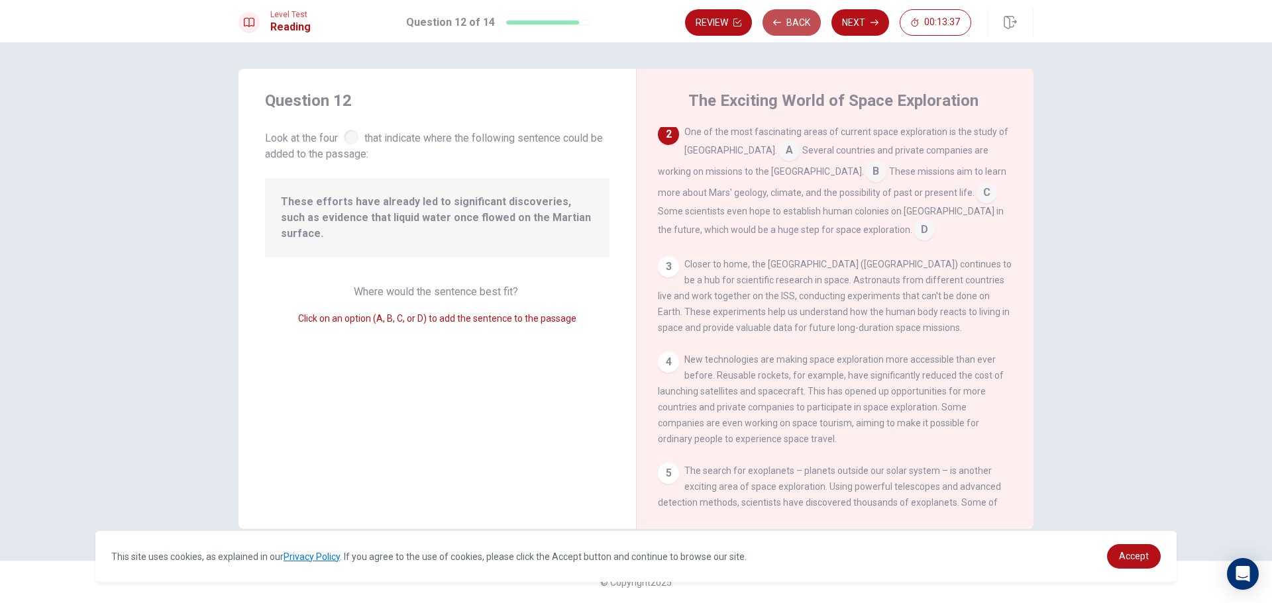
click at [802, 22] on button "Back" at bounding box center [791, 22] width 58 height 26
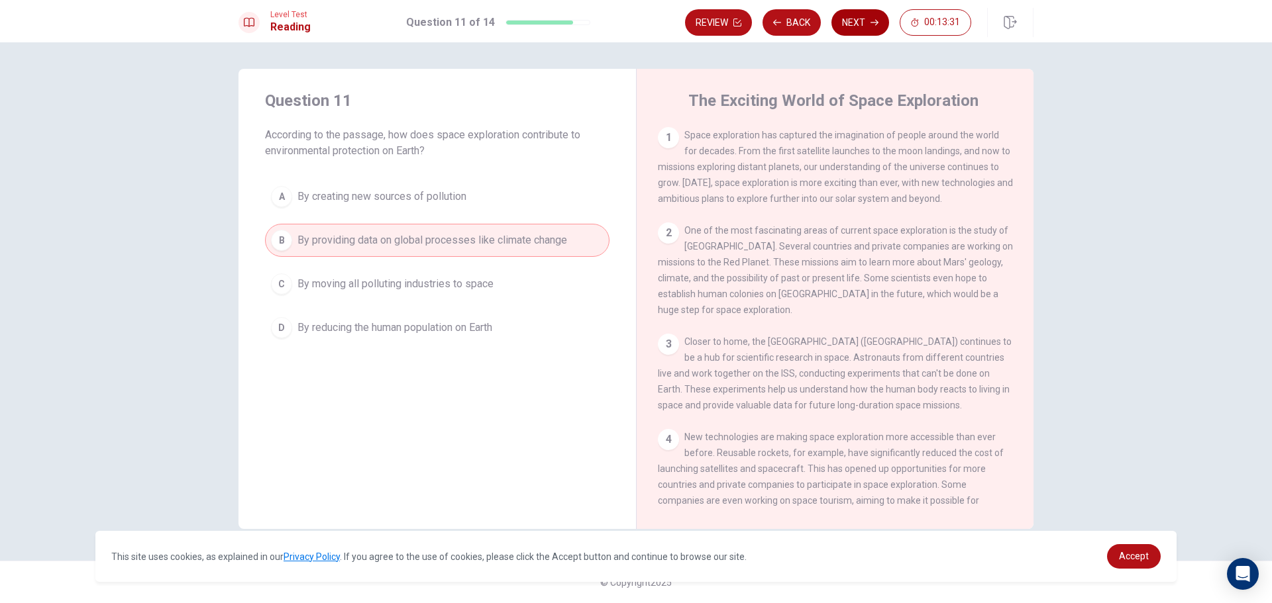
click at [854, 21] on button "Next" at bounding box center [860, 22] width 58 height 26
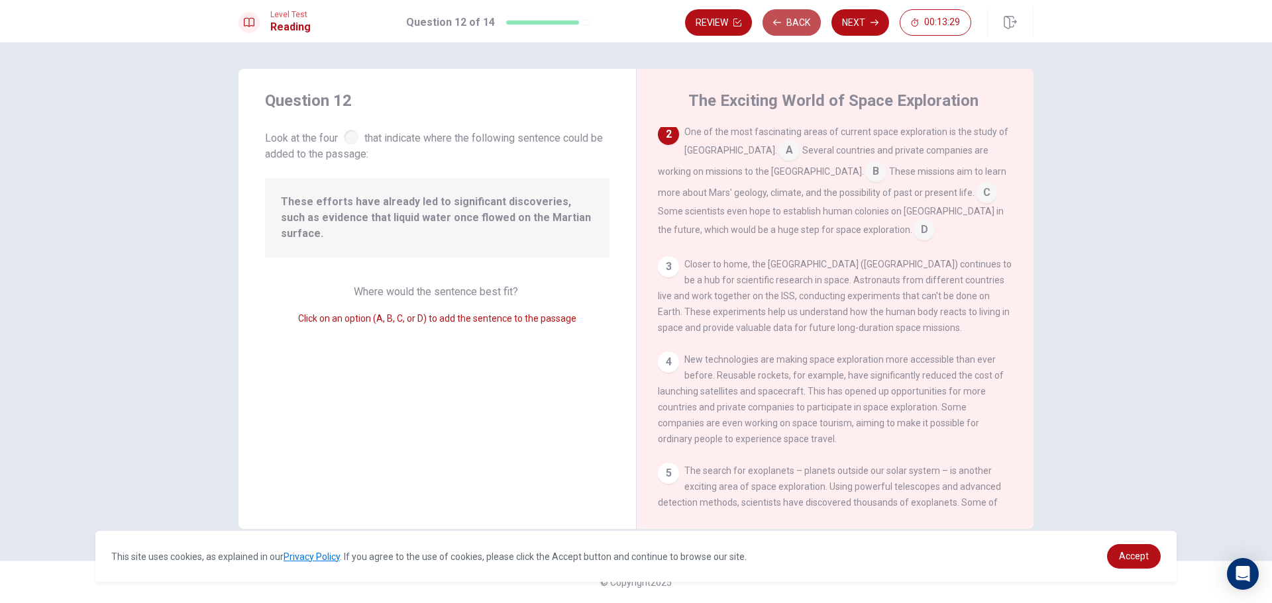
click at [795, 28] on button "Back" at bounding box center [791, 22] width 58 height 26
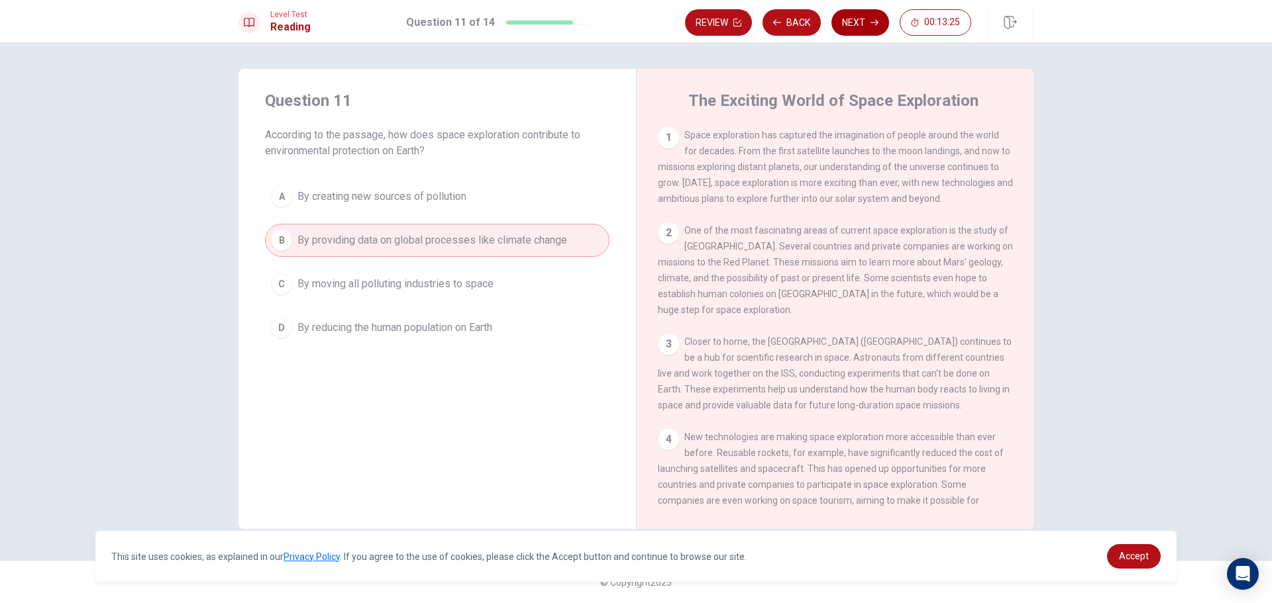
click at [870, 15] on button "Next" at bounding box center [860, 22] width 58 height 26
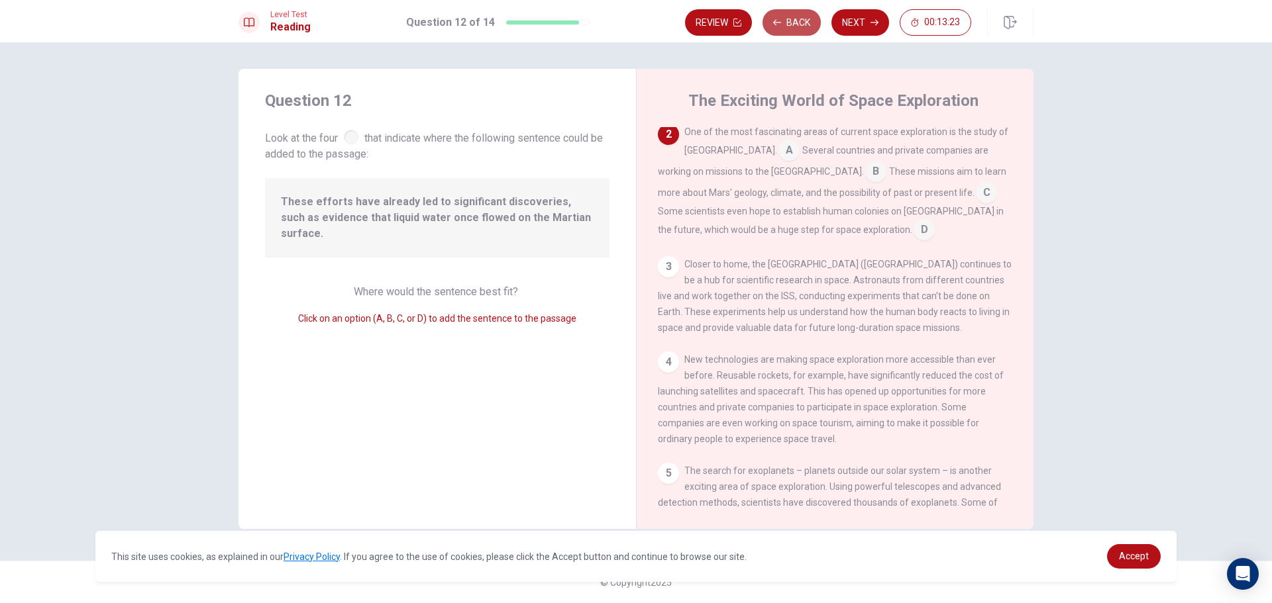
click at [802, 23] on button "Back" at bounding box center [791, 22] width 58 height 26
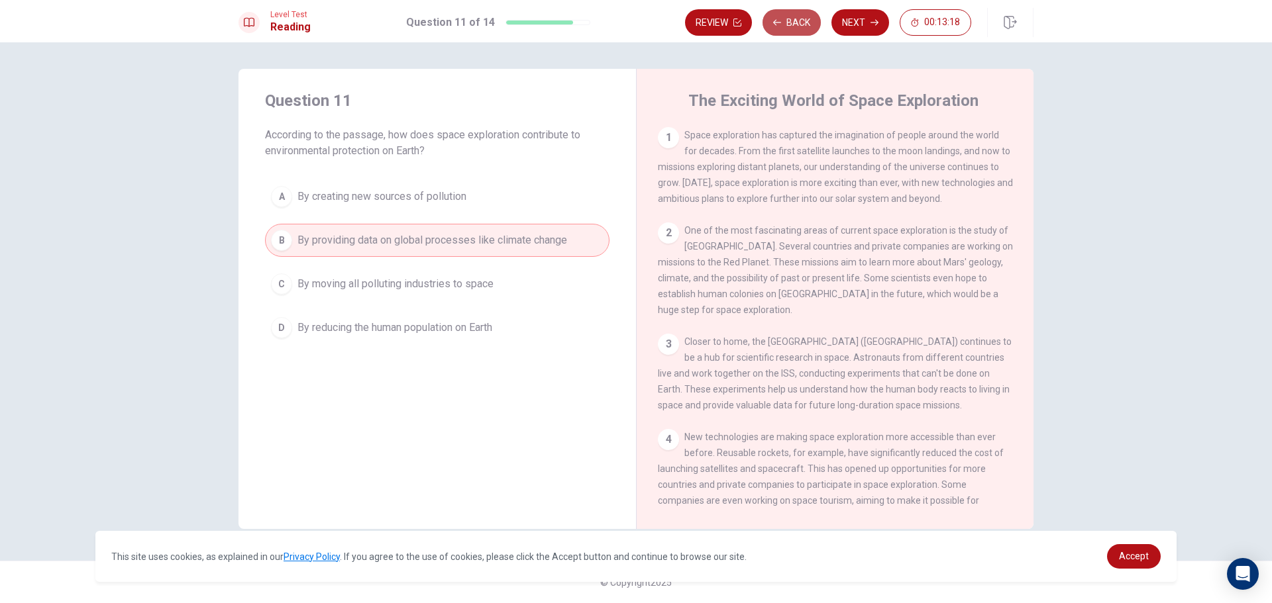
click at [787, 26] on button "Back" at bounding box center [791, 22] width 58 height 26
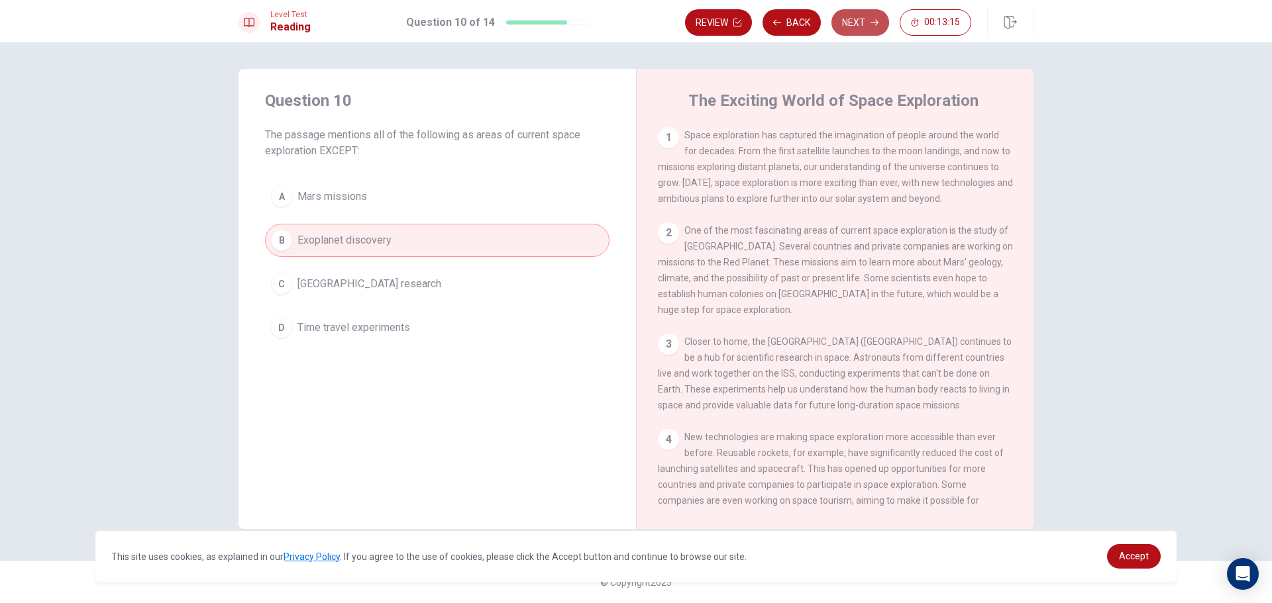
click at [859, 18] on button "Next" at bounding box center [860, 22] width 58 height 26
click at [861, 21] on button "Next" at bounding box center [860, 22] width 58 height 26
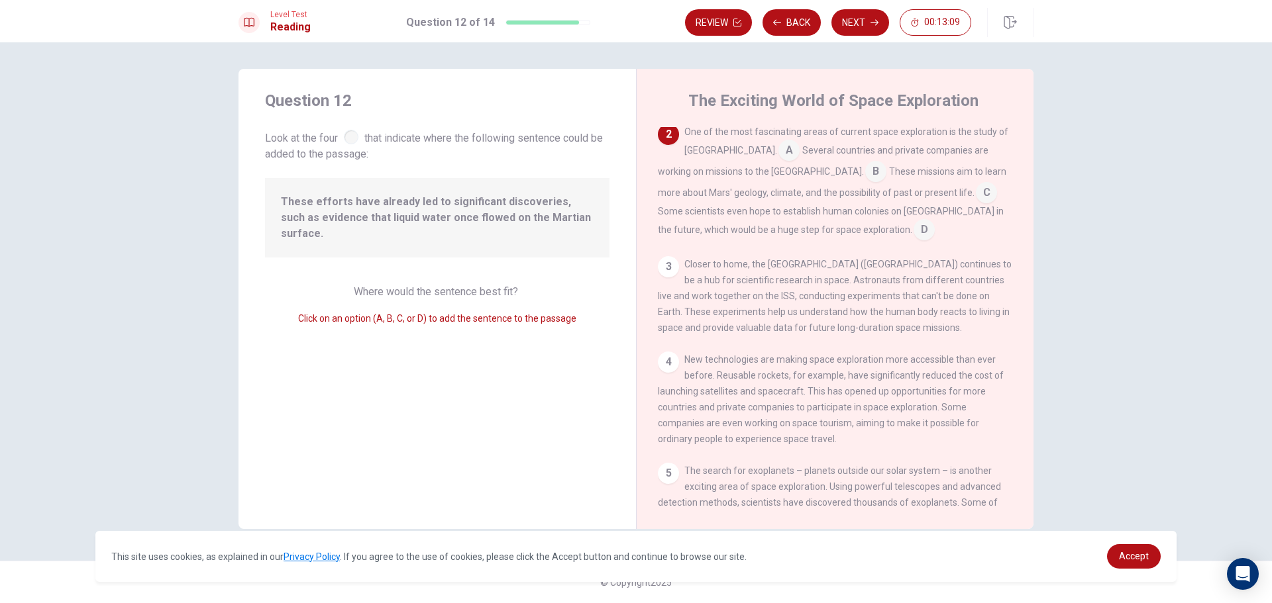
click at [661, 266] on div "3" at bounding box center [668, 266] width 21 height 21
click at [670, 266] on div "3" at bounding box center [668, 266] width 21 height 21
click at [357, 132] on div at bounding box center [351, 137] width 15 height 15
click at [460, 286] on span "Where would the sentence best fit?" at bounding box center [437, 292] width 167 height 13
click at [464, 286] on span "Where would the sentence best fit?" at bounding box center [437, 292] width 167 height 13
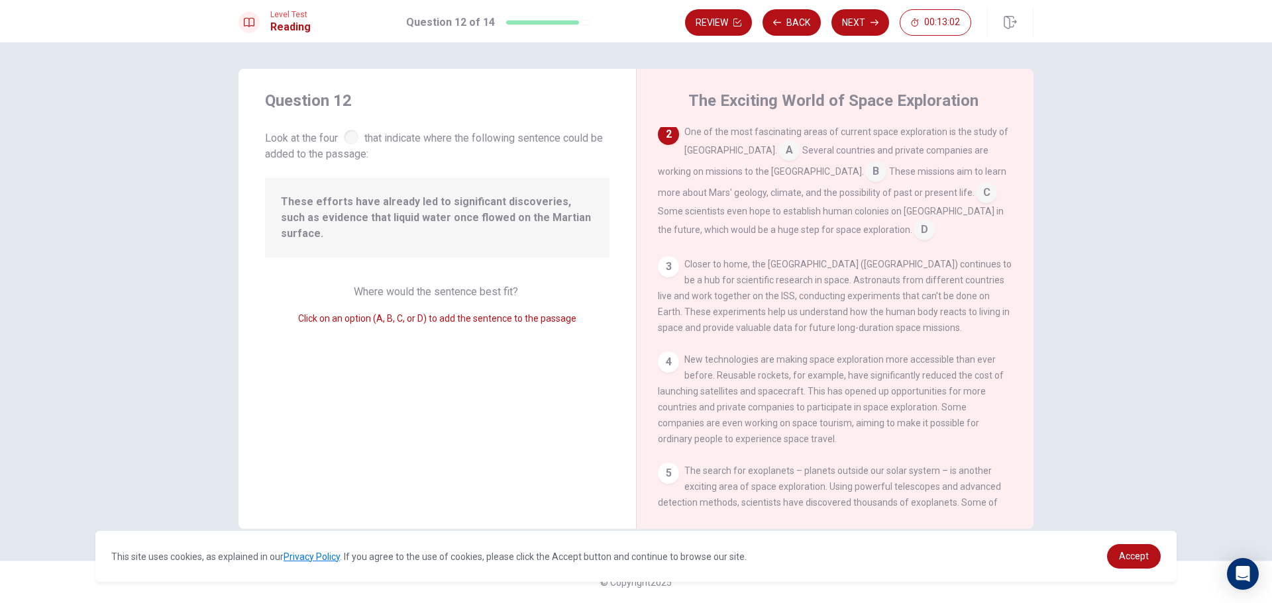
click at [504, 286] on div "Where would the sentence best fit? Click on an option (A, B, C, or D) to add th…" at bounding box center [437, 305] width 344 height 42
click at [527, 284] on div "Where would the sentence best fit? Click on an option (A, B, C, or D) to add th…" at bounding box center [437, 305] width 344 height 42
click at [780, 13] on button "Back" at bounding box center [791, 22] width 58 height 26
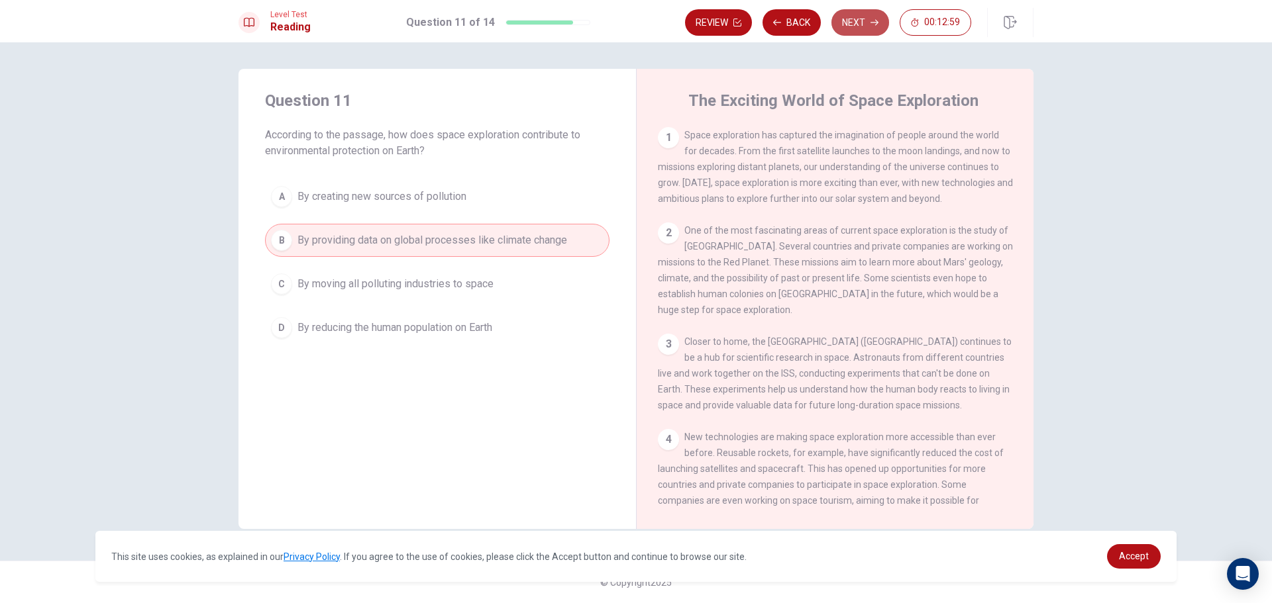
click at [868, 34] on button "Next" at bounding box center [860, 22] width 58 height 26
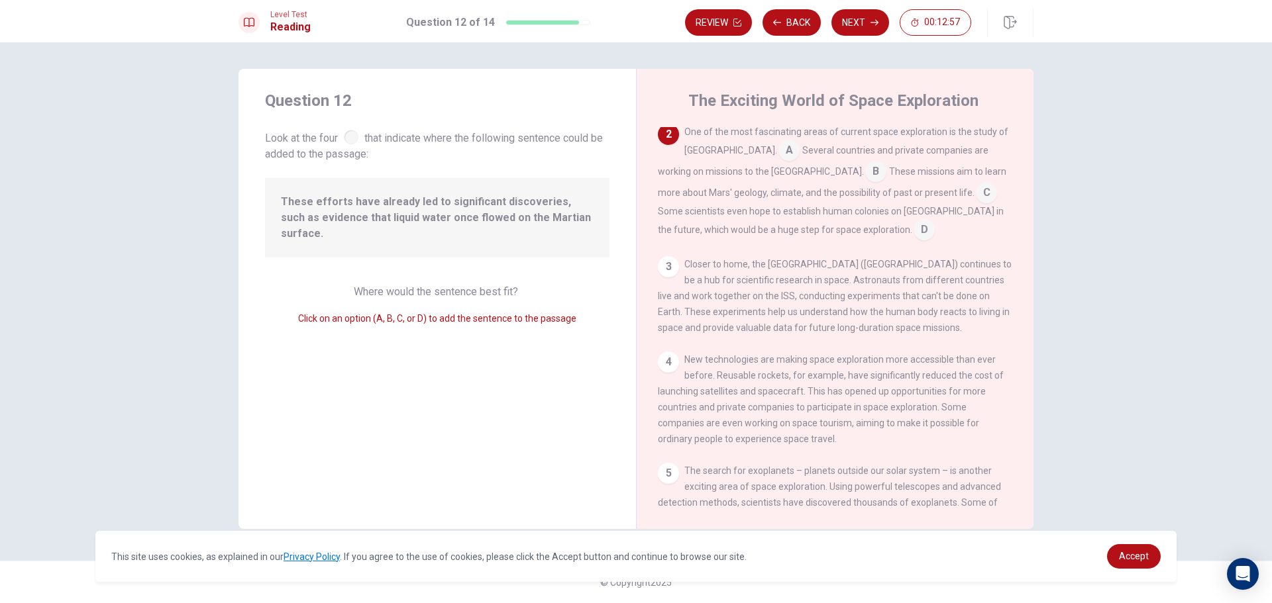
click at [494, 258] on div "Question 12 Look at the four that indicate where the following sentence could b…" at bounding box center [436, 299] width 397 height 460
click at [478, 286] on span "Where would the sentence best fit?" at bounding box center [437, 292] width 167 height 13
click at [360, 134] on span "Look at the four that indicate where the following sentence could be added to t…" at bounding box center [437, 144] width 344 height 35
click at [865, 169] on input at bounding box center [875, 172] width 21 height 21
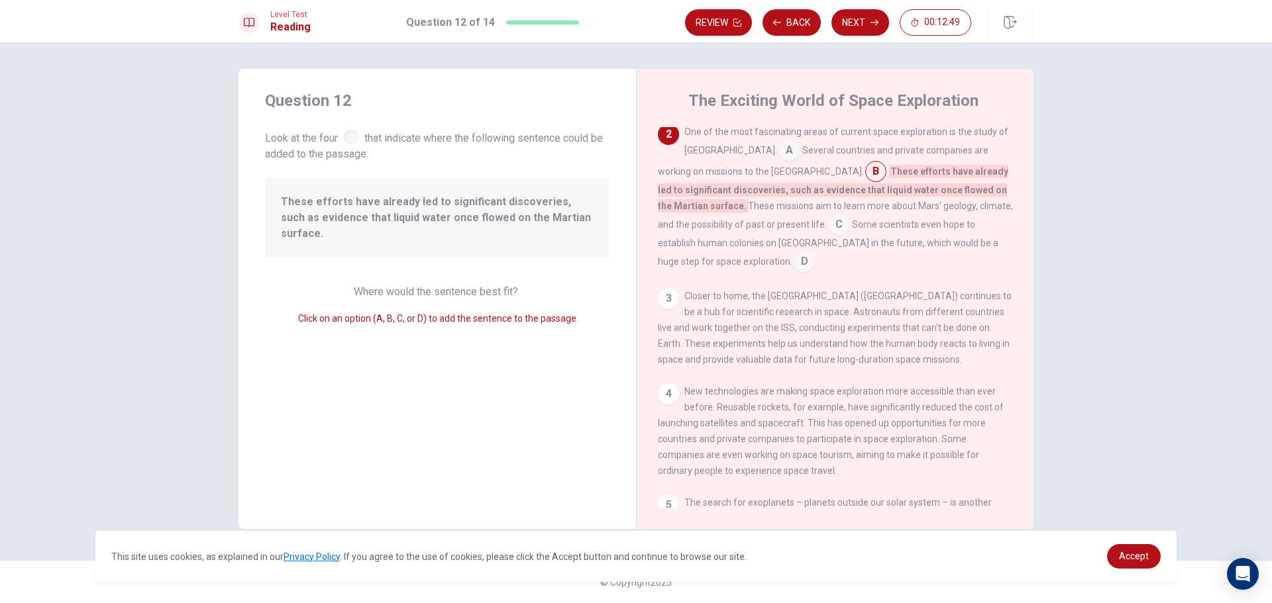
click at [828, 230] on input at bounding box center [838, 225] width 21 height 21
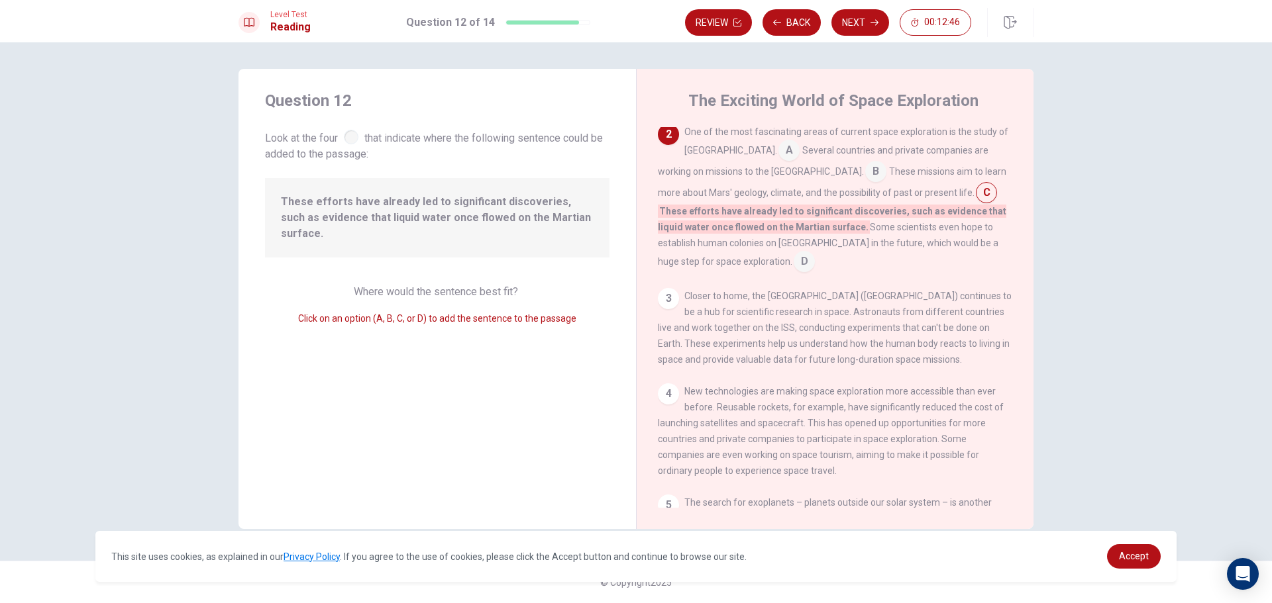
click at [778, 156] on input at bounding box center [788, 151] width 21 height 21
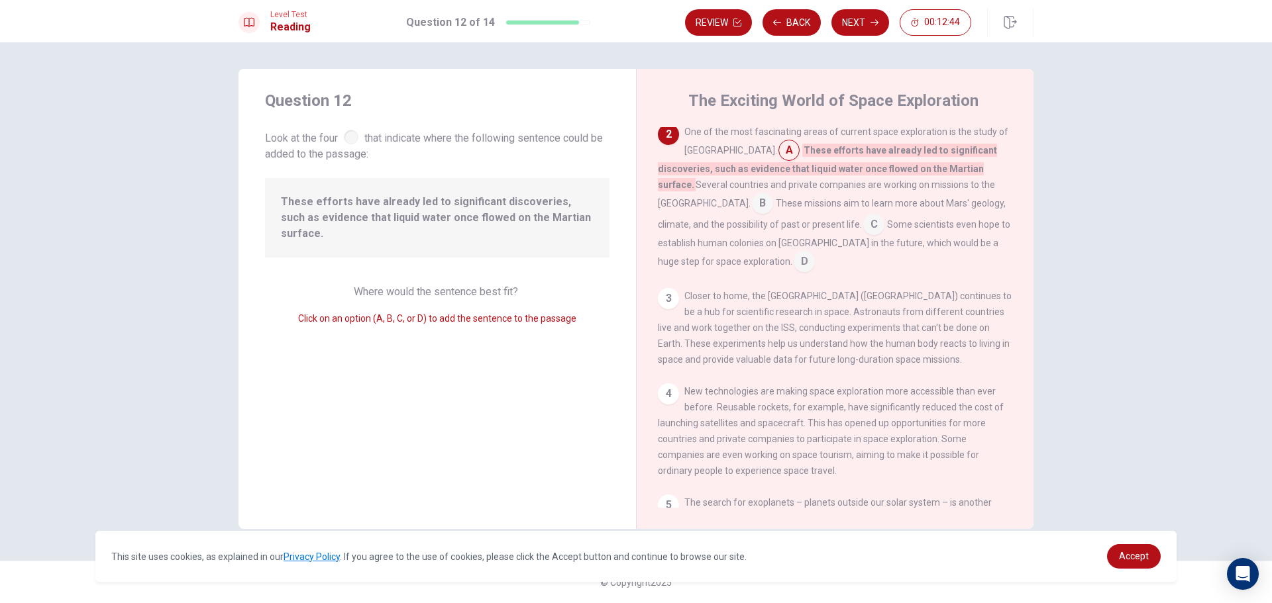
click at [773, 194] on input at bounding box center [762, 204] width 21 height 21
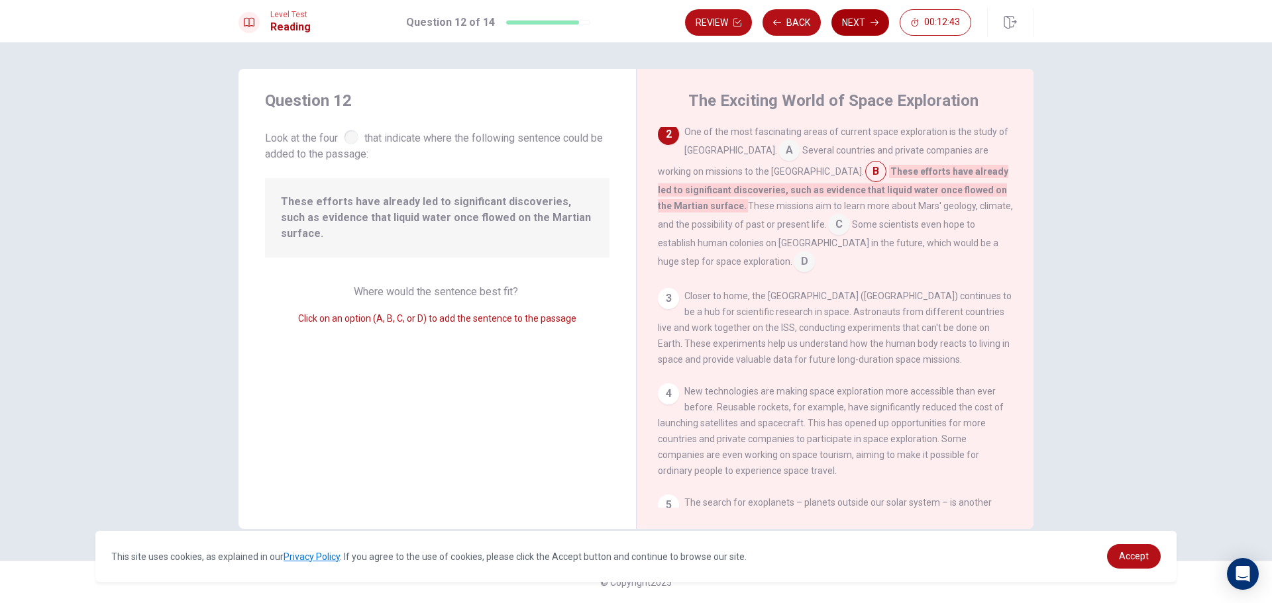
click at [854, 29] on button "Next" at bounding box center [860, 22] width 58 height 26
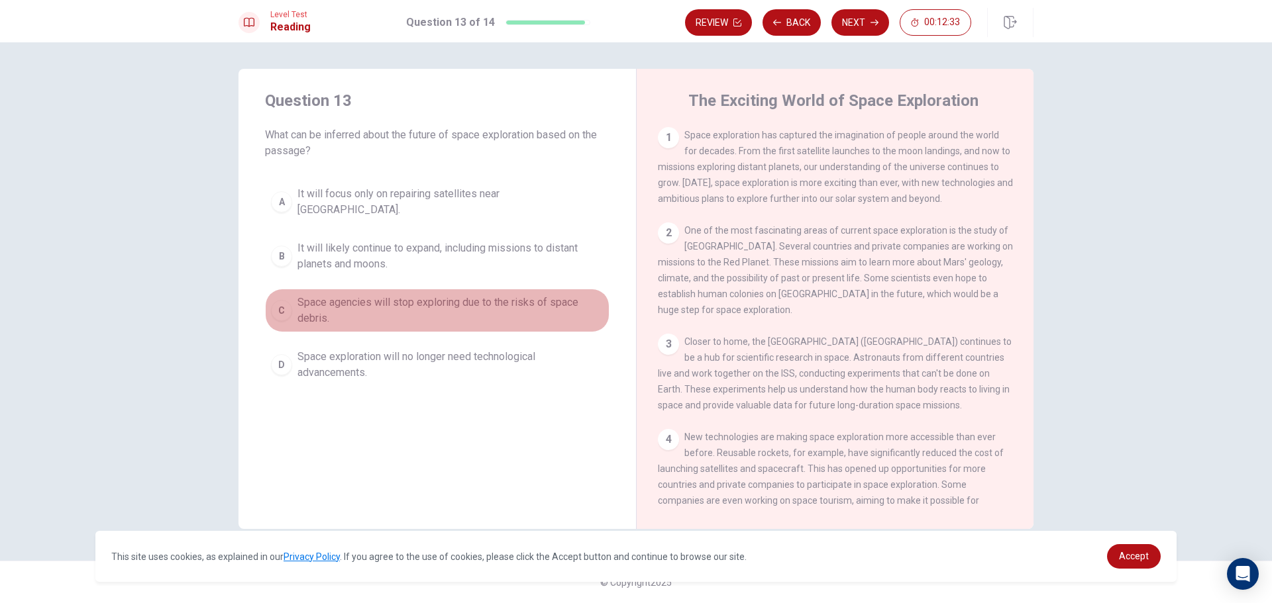
click at [370, 297] on span "Space agencies will stop exploring due to the risks of space debris." at bounding box center [450, 311] width 306 height 32
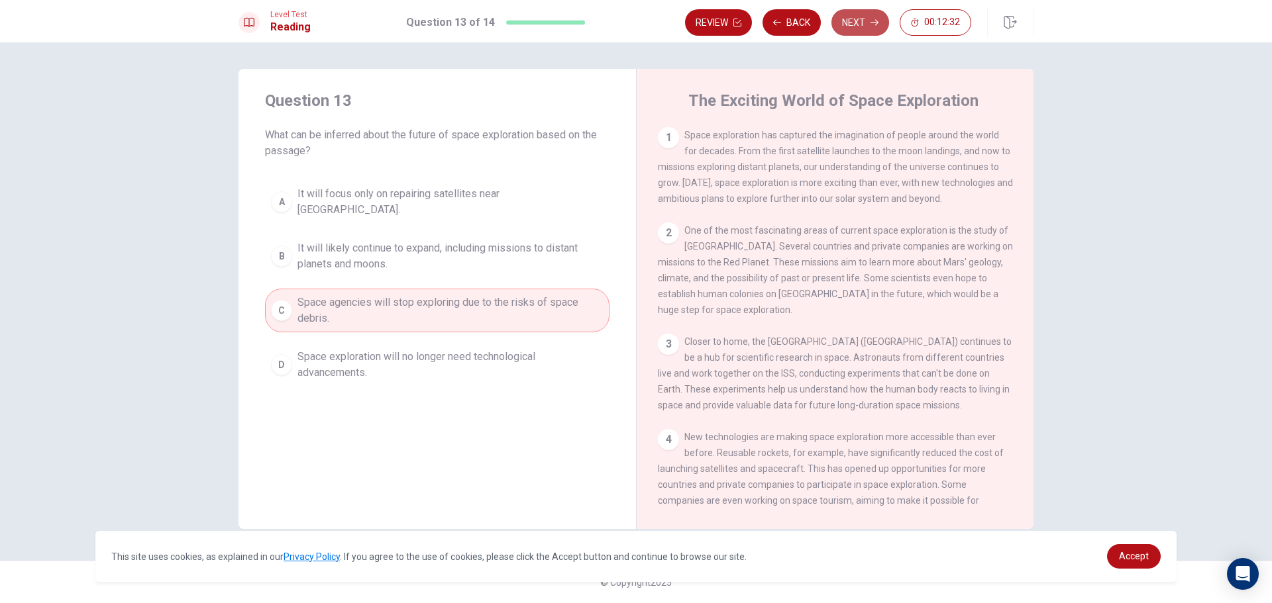
click at [855, 23] on button "Next" at bounding box center [860, 22] width 58 height 26
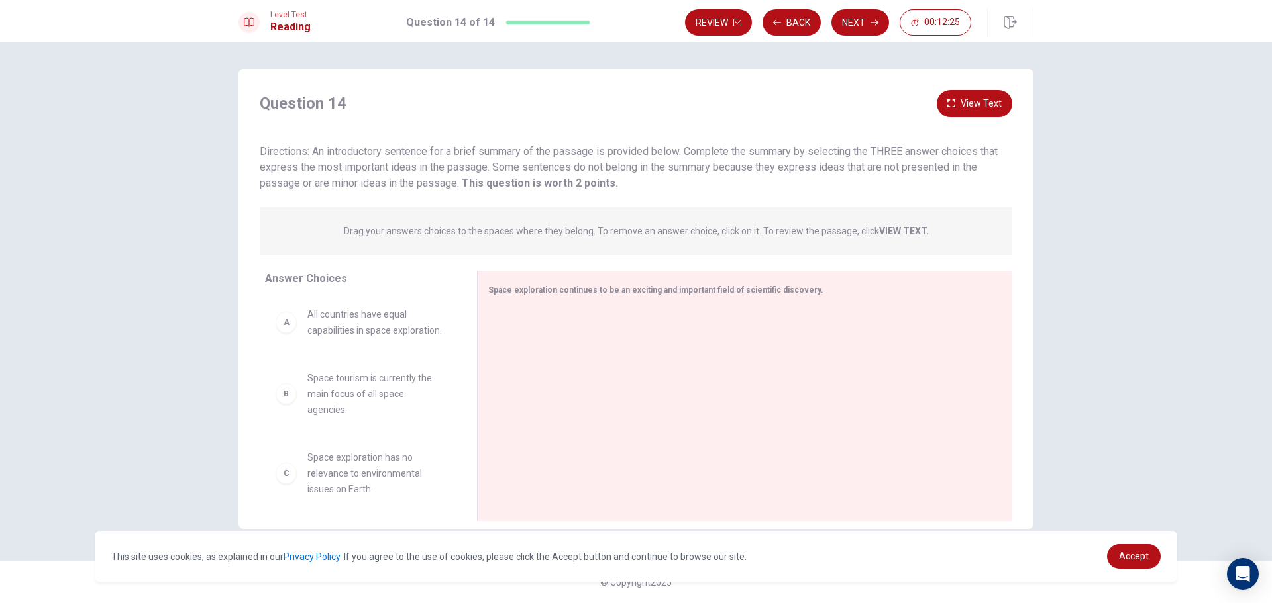
scroll to position [0, 0]
click at [388, 350] on div "A All countries have equal capabilities in space exploration." at bounding box center [360, 323] width 191 height 53
click at [292, 335] on div "A" at bounding box center [286, 323] width 21 height 21
click at [307, 336] on div "A All countries have equal capabilities in space exploration." at bounding box center [361, 324] width 170 height 32
click at [300, 417] on div "B Space tourism is currently the main focus of all space agencies." at bounding box center [361, 396] width 170 height 48
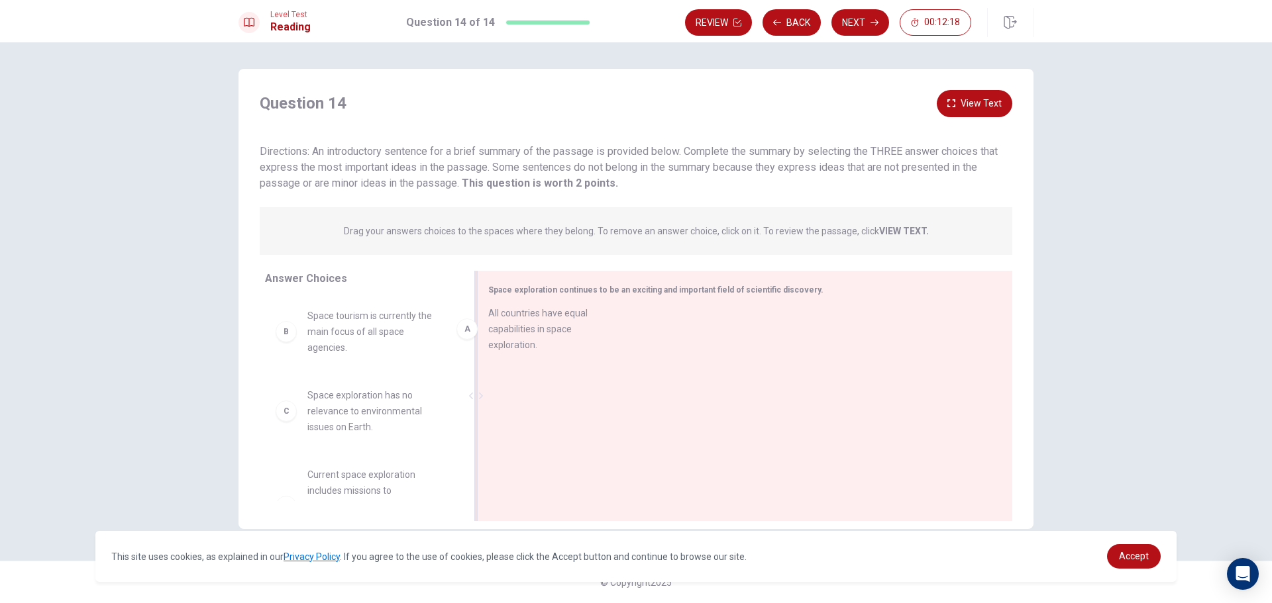
drag, startPoint x: 419, startPoint y: 352, endPoint x: 620, endPoint y: 341, distance: 201.0
drag, startPoint x: 390, startPoint y: 348, endPoint x: 395, endPoint y: 340, distance: 10.1
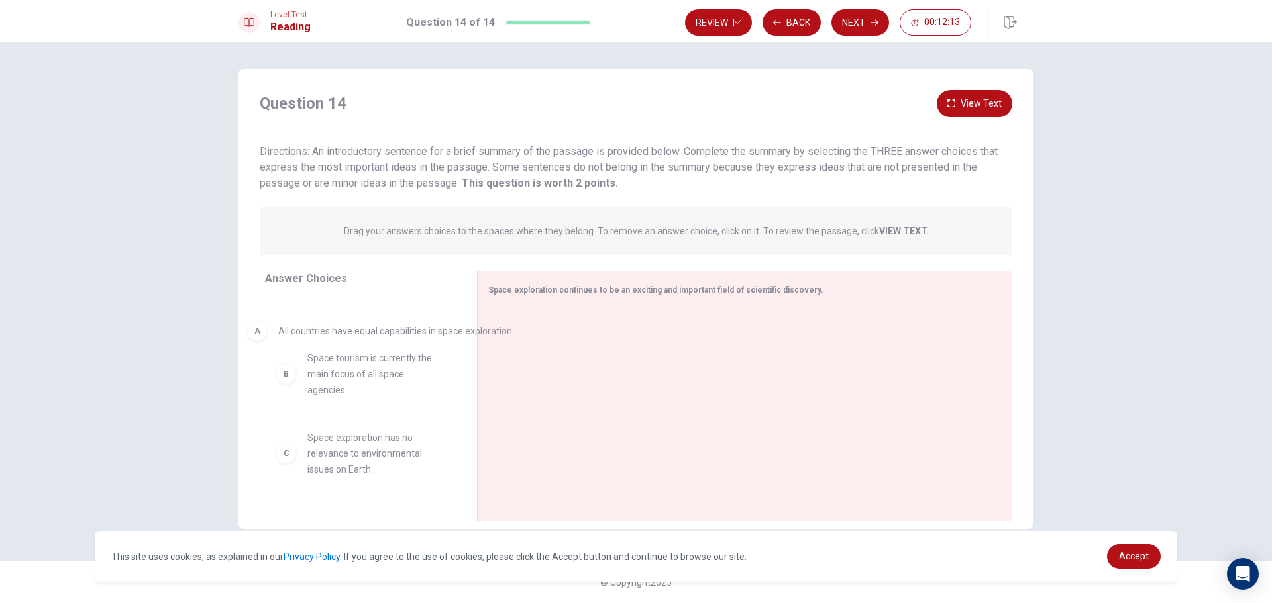
drag, startPoint x: 599, startPoint y: 340, endPoint x: 319, endPoint y: 342, distance: 279.6
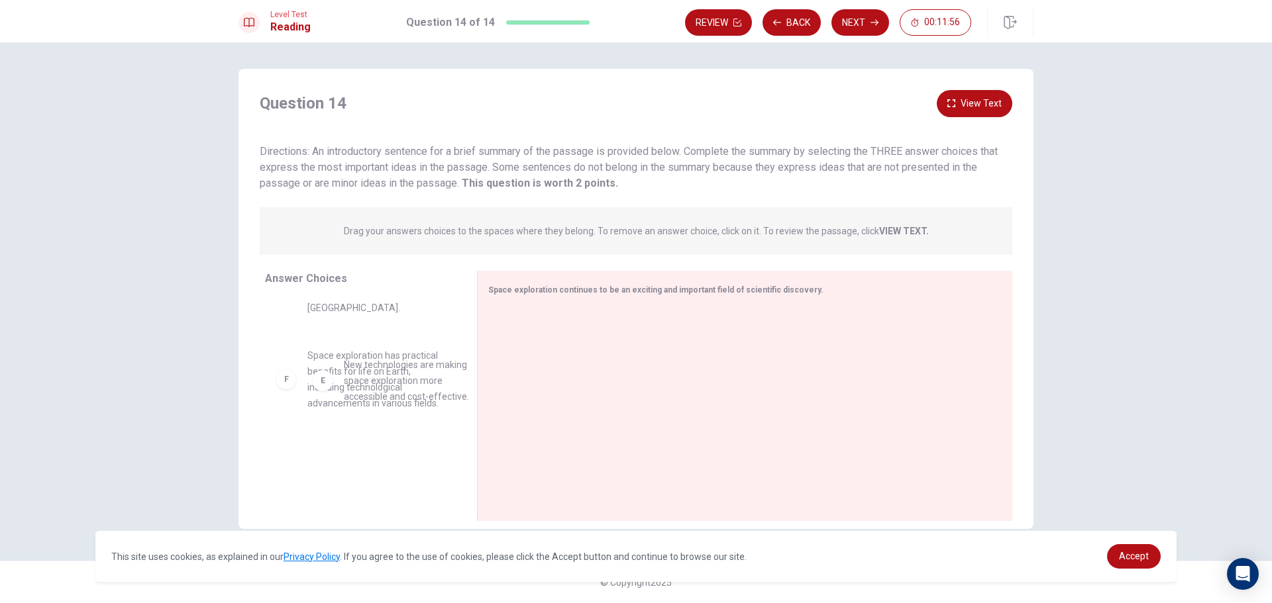
drag, startPoint x: 375, startPoint y: 384, endPoint x: 415, endPoint y: 393, distance: 41.5
drag, startPoint x: 319, startPoint y: 451, endPoint x: 622, endPoint y: 404, distance: 307.0
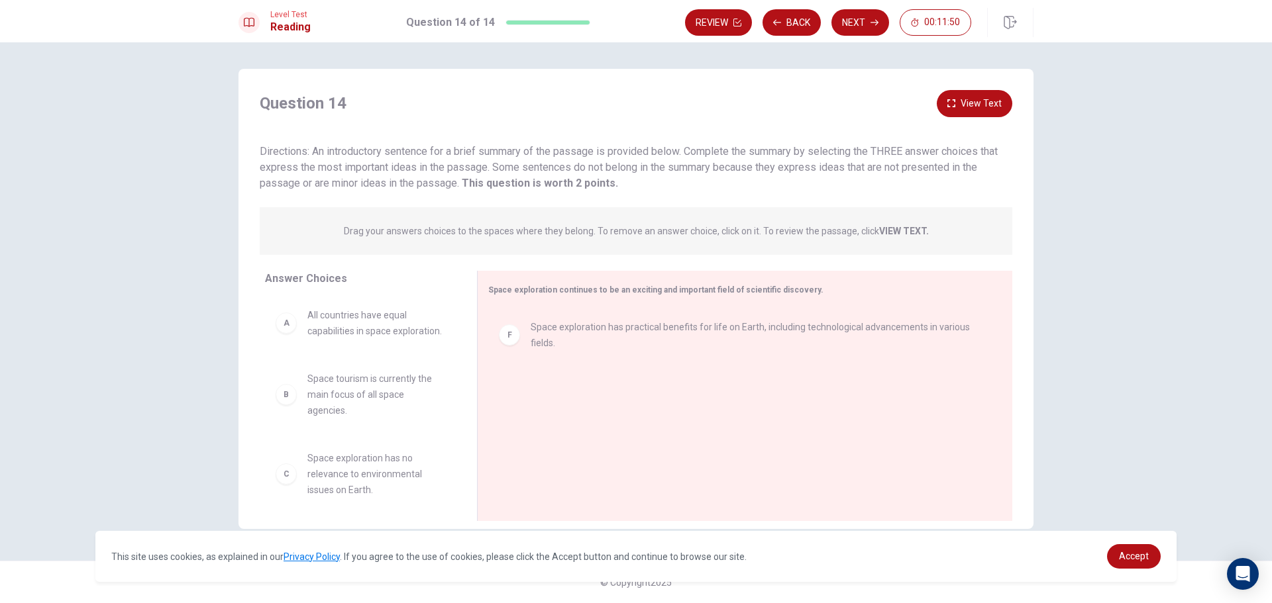
scroll to position [0, 0]
drag, startPoint x: 333, startPoint y: 408, endPoint x: 518, endPoint y: 397, distance: 185.1
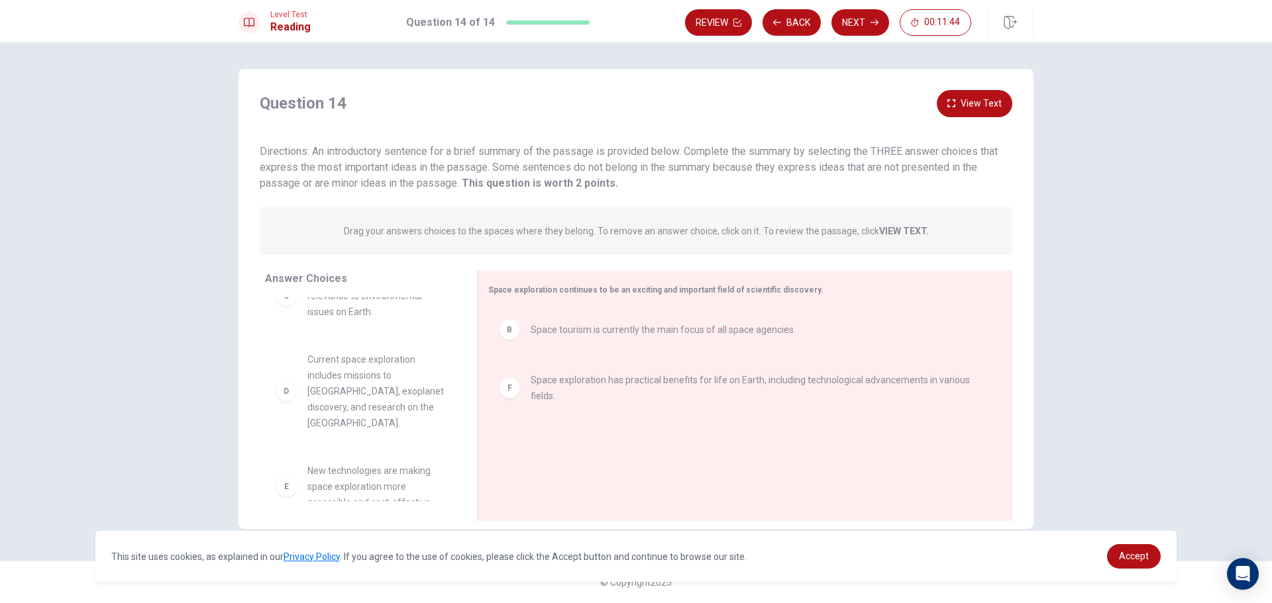
scroll to position [132, 0]
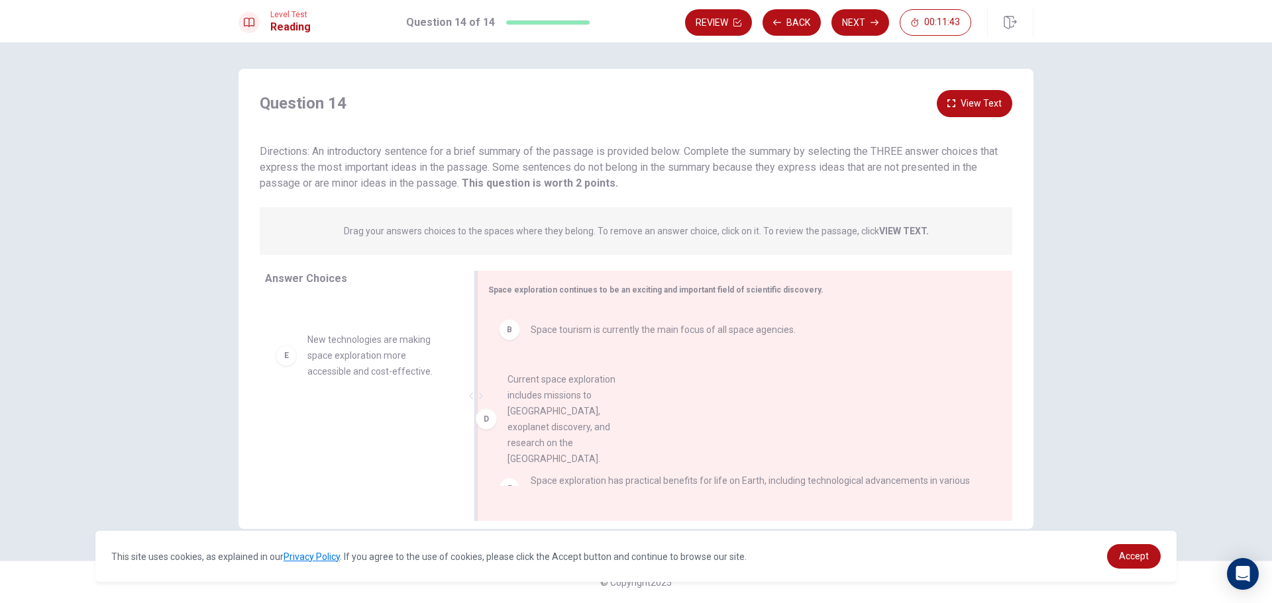
drag, startPoint x: 359, startPoint y: 367, endPoint x: 562, endPoint y: 403, distance: 206.6
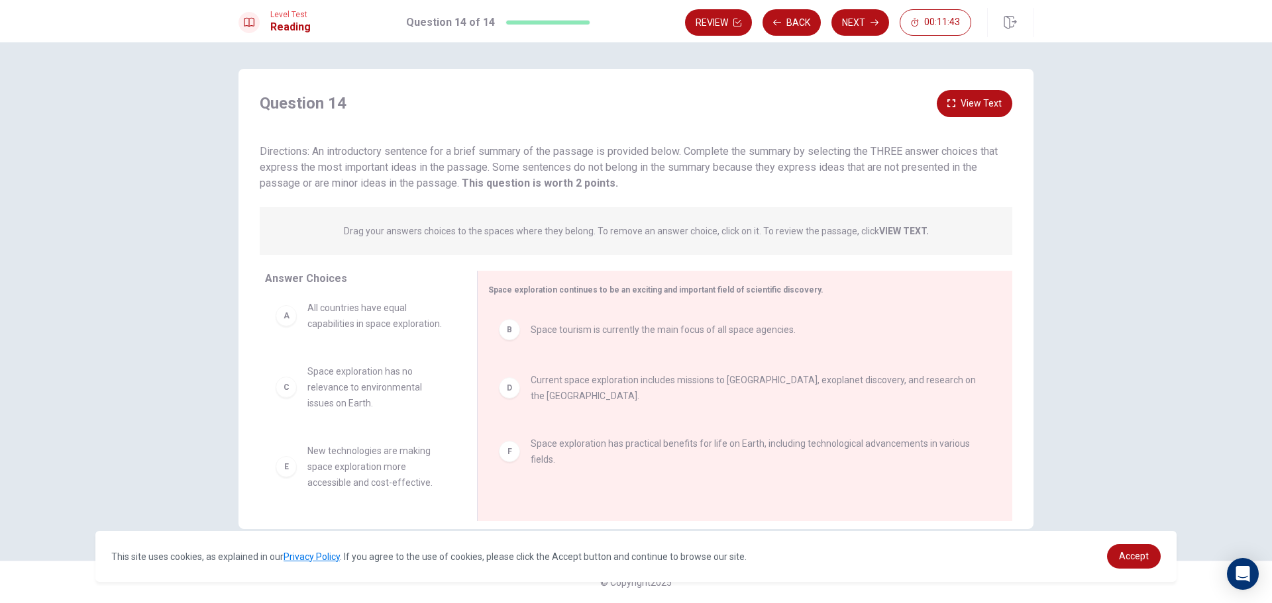
scroll to position [24, 0]
drag, startPoint x: 372, startPoint y: 388, endPoint x: 679, endPoint y: 395, distance: 307.5
click at [859, 25] on button "Next" at bounding box center [860, 22] width 58 height 26
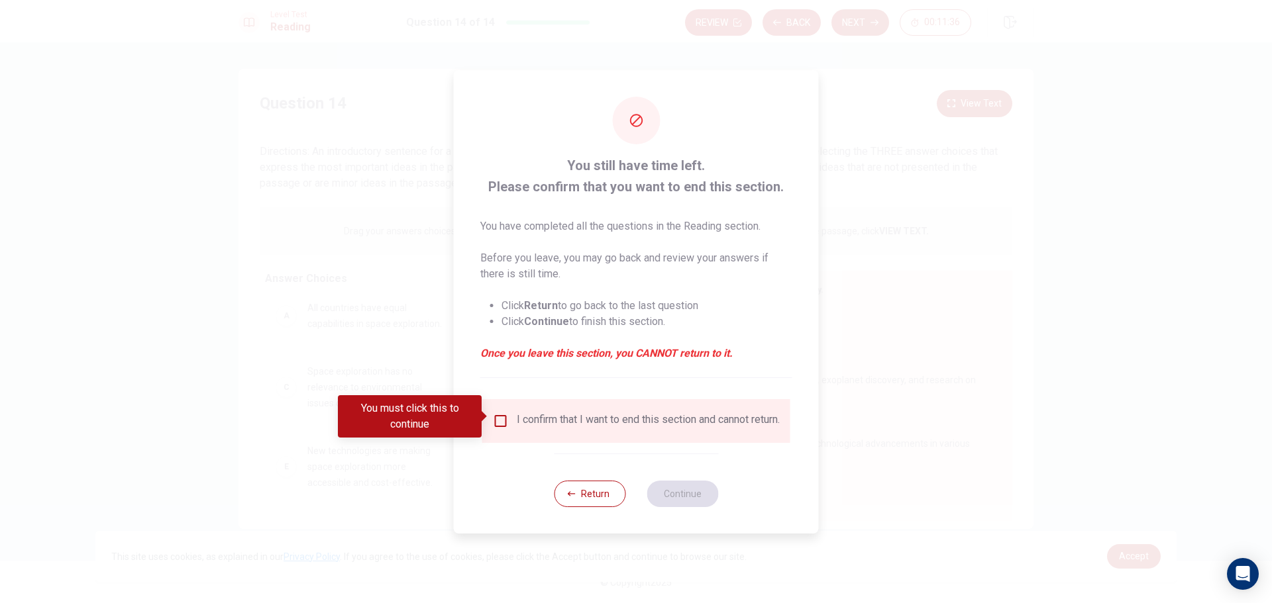
click at [505, 415] on input "You must click this to continue" at bounding box center [501, 421] width 16 height 16
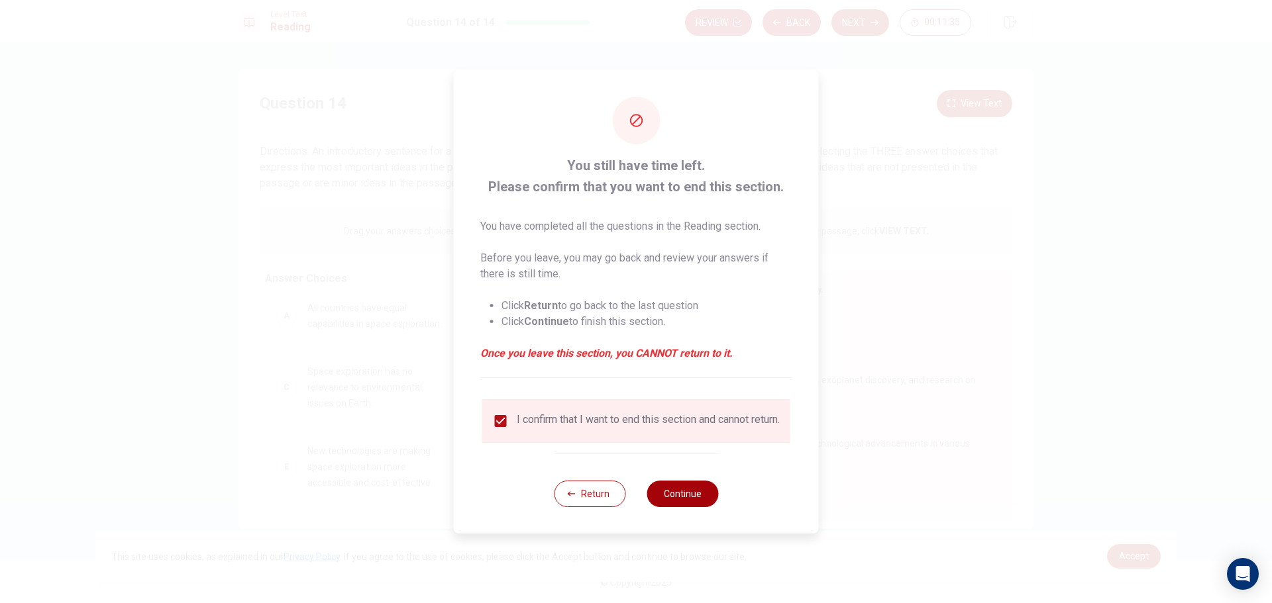
click at [670, 490] on button "Continue" at bounding box center [683, 494] width 72 height 26
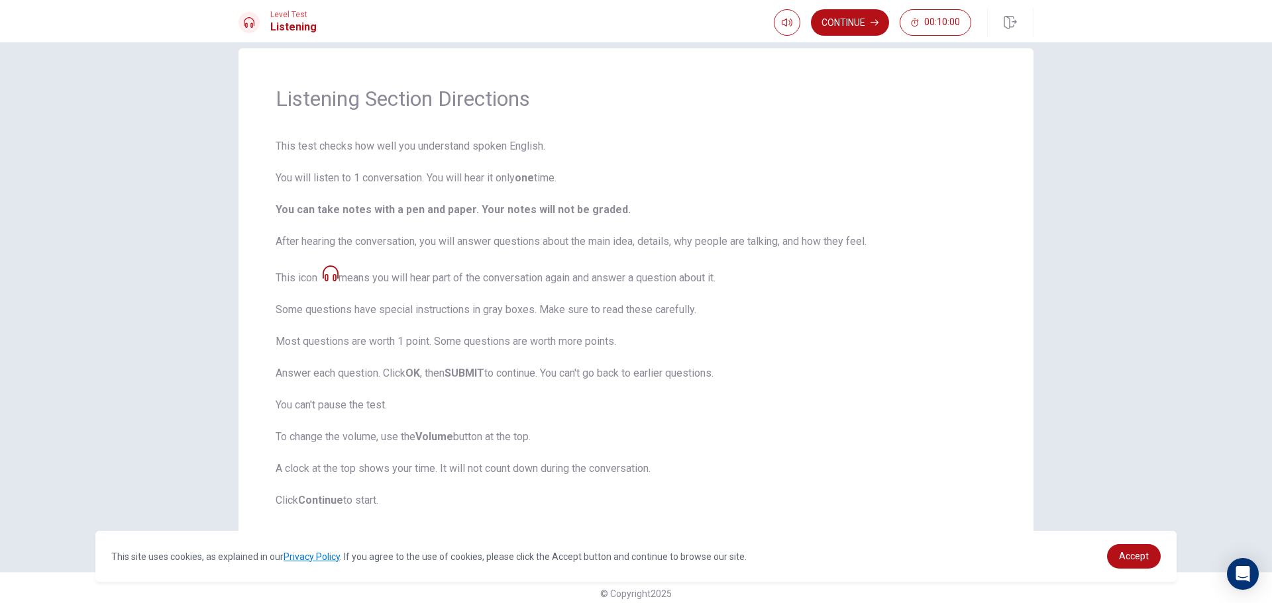
scroll to position [32, 0]
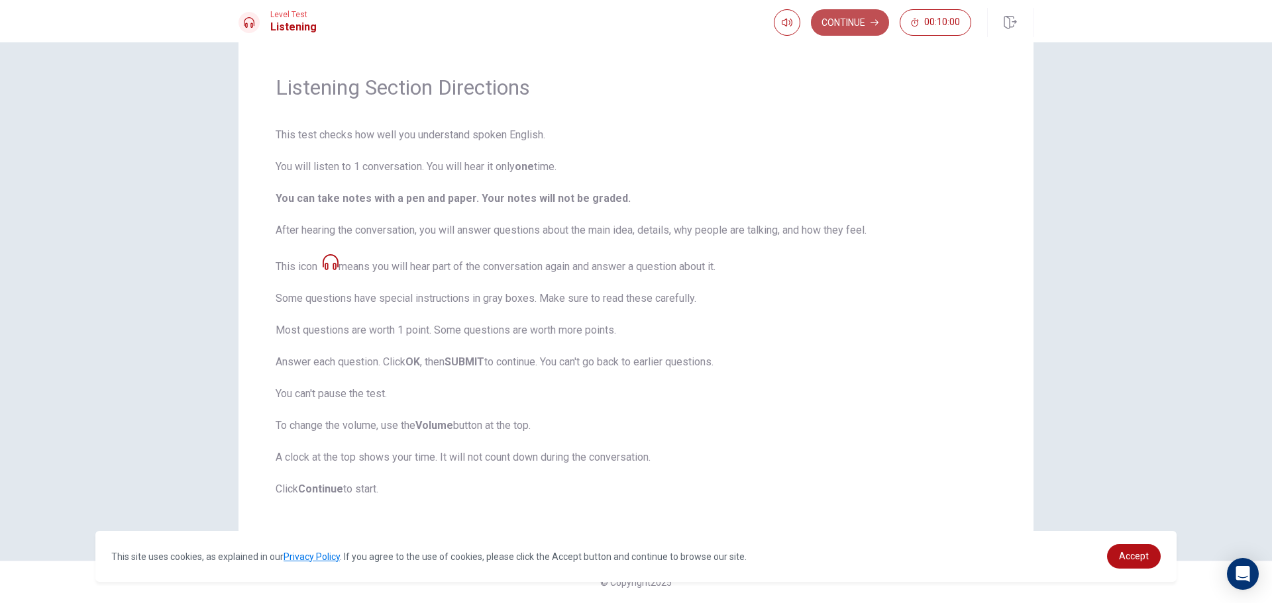
click at [830, 13] on button "Continue" at bounding box center [850, 22] width 78 height 26
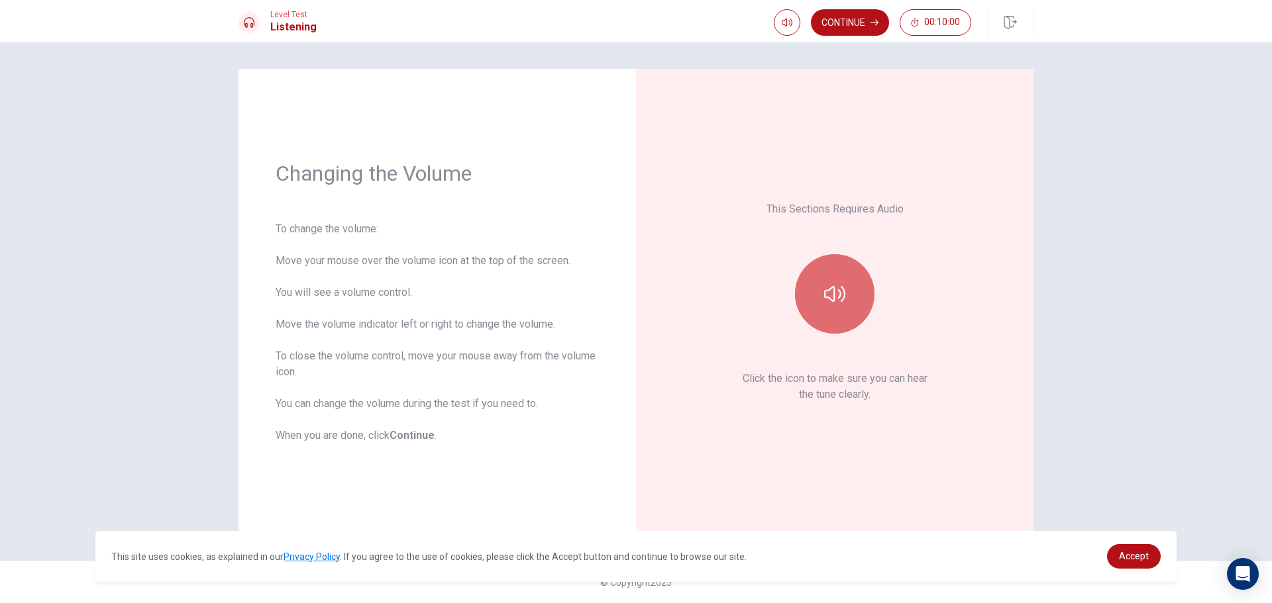
click at [822, 298] on button "button" at bounding box center [834, 293] width 79 height 79
click at [843, 21] on button "Continue" at bounding box center [850, 22] width 78 height 26
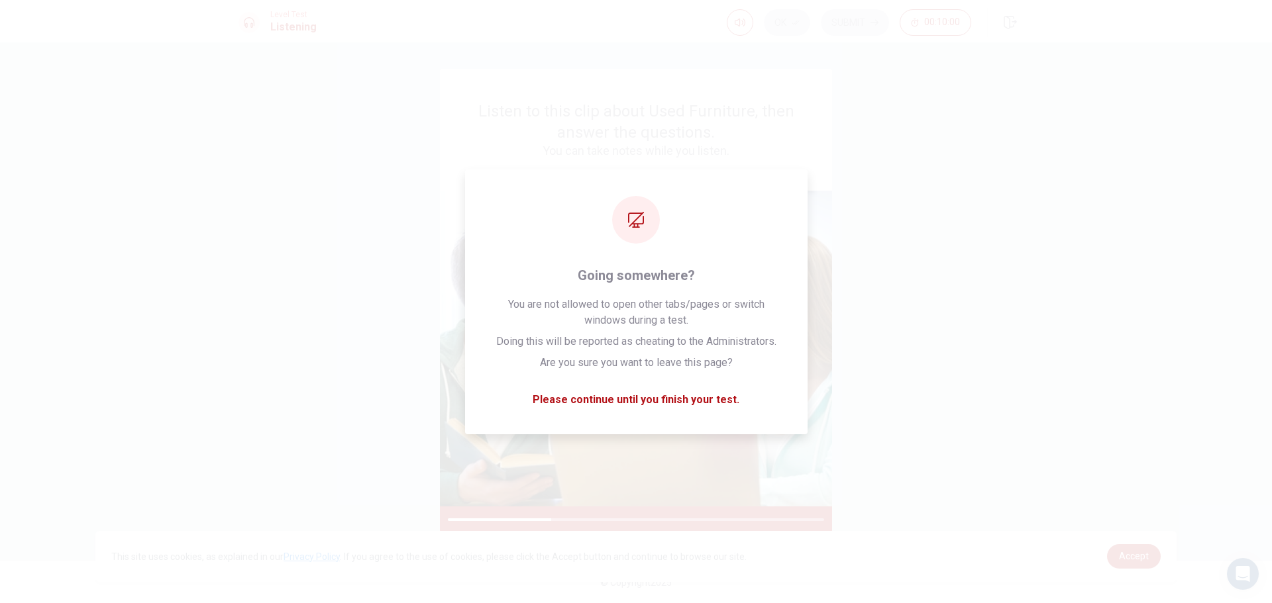
click at [860, 558] on span "This site uses cookies, as explained in our Privacy Policy . If you agree to th…" at bounding box center [603, 557] width 985 height 16
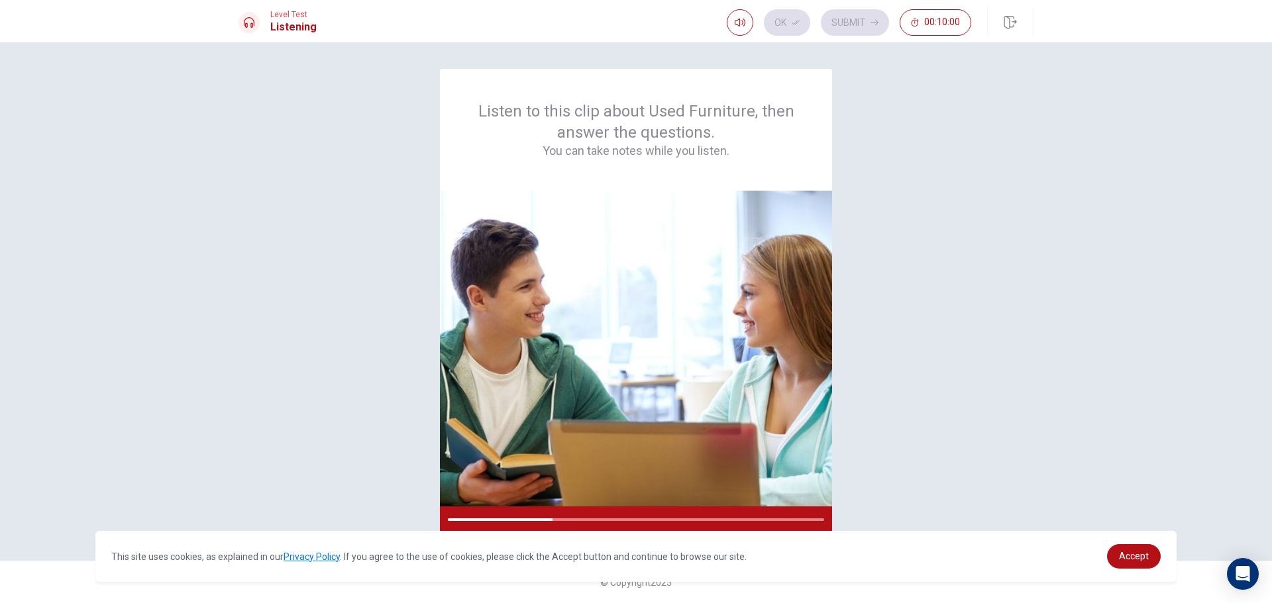
click at [1112, 339] on div "Listen to this clip about Used Furniture, then answer the questions. You can ta…" at bounding box center [636, 322] width 1272 height 561
click at [625, 203] on img at bounding box center [636, 349] width 392 height 316
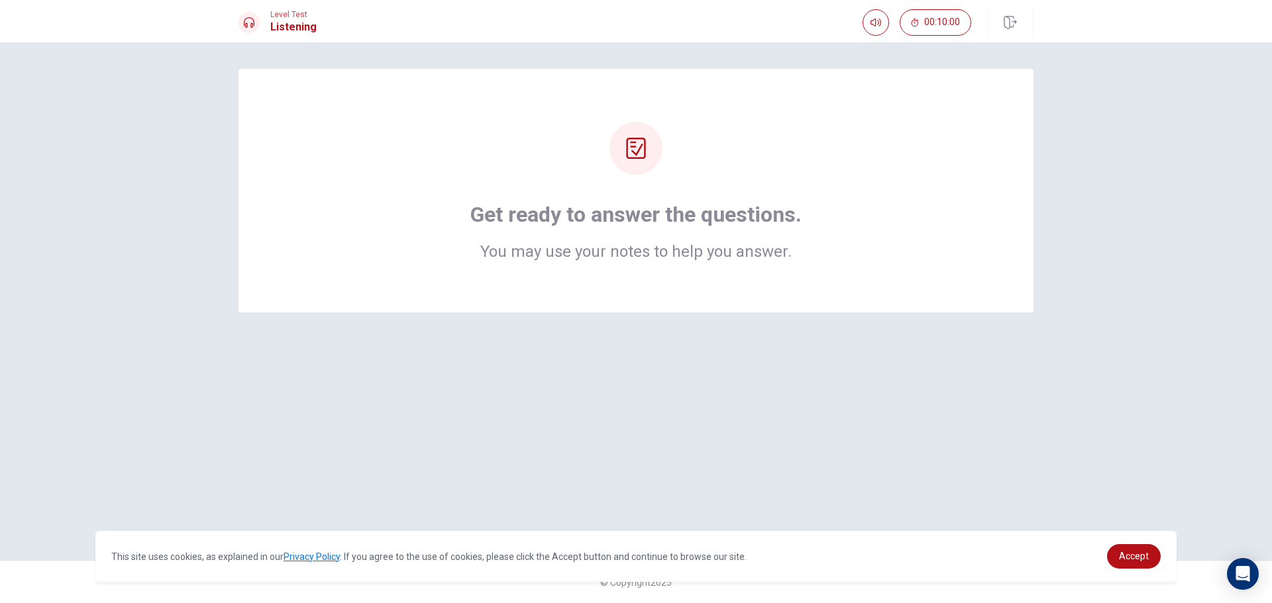
click at [649, 154] on div at bounding box center [635, 148] width 53 height 53
click at [777, 175] on div "Get ready to answer the questions. You may use your notes to help you answer." at bounding box center [635, 191] width 689 height 138
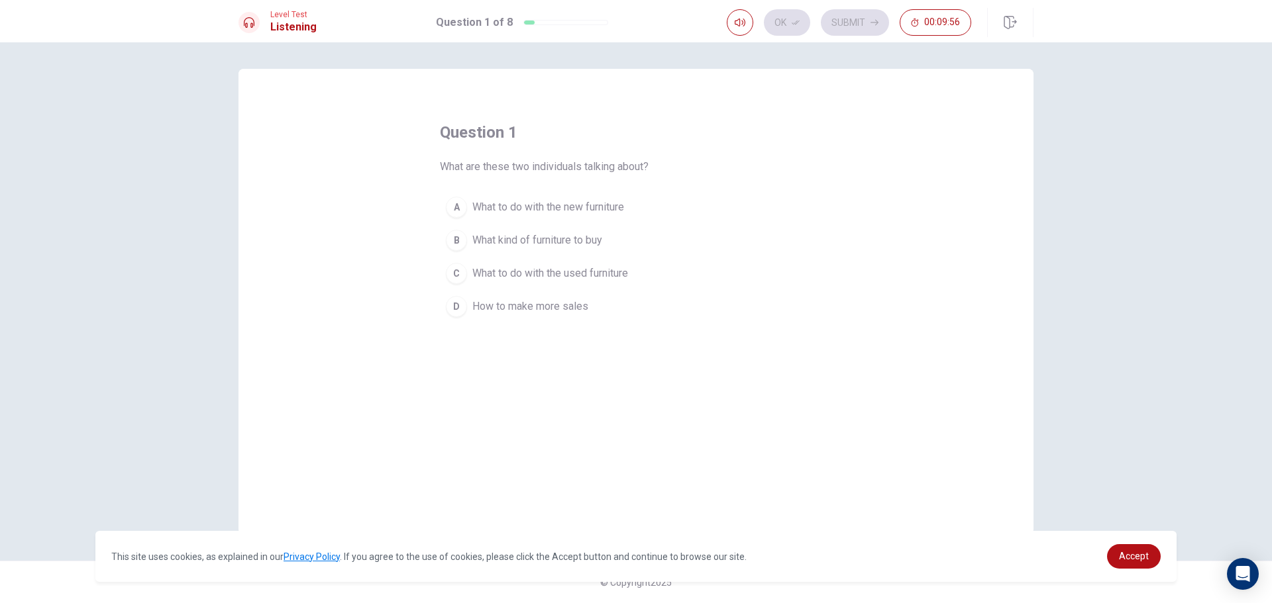
click at [603, 270] on span "What to do with the used furniture" at bounding box center [550, 274] width 156 height 16
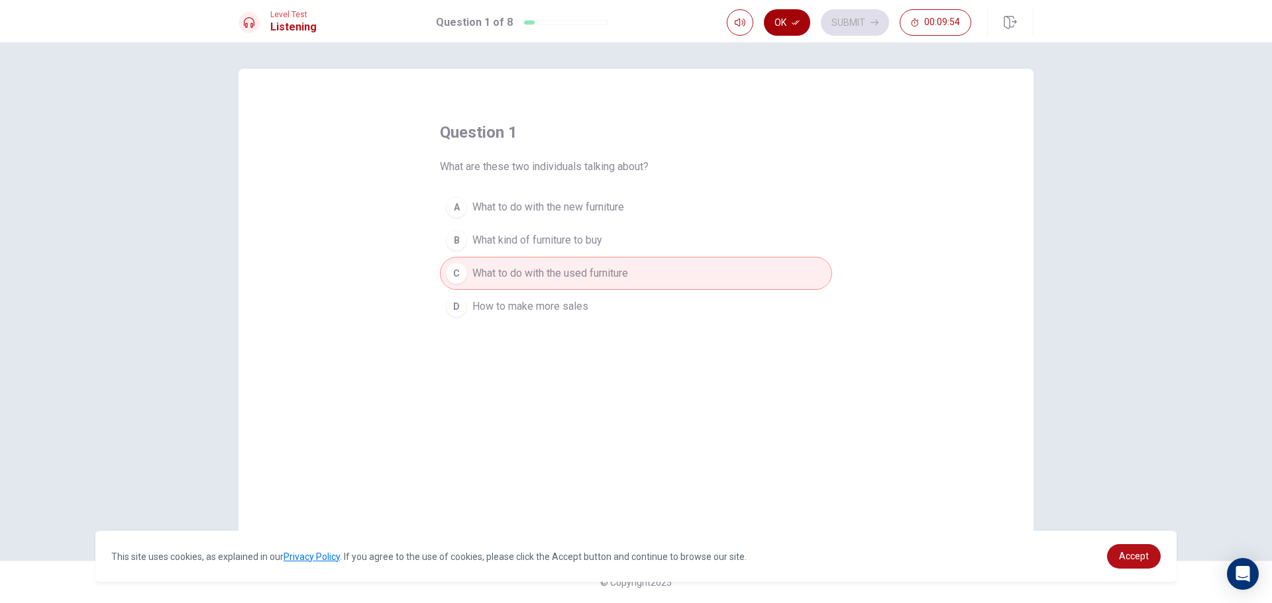
click at [802, 19] on button "Ok" at bounding box center [787, 22] width 46 height 26
click at [860, 23] on button "Submit" at bounding box center [855, 22] width 68 height 26
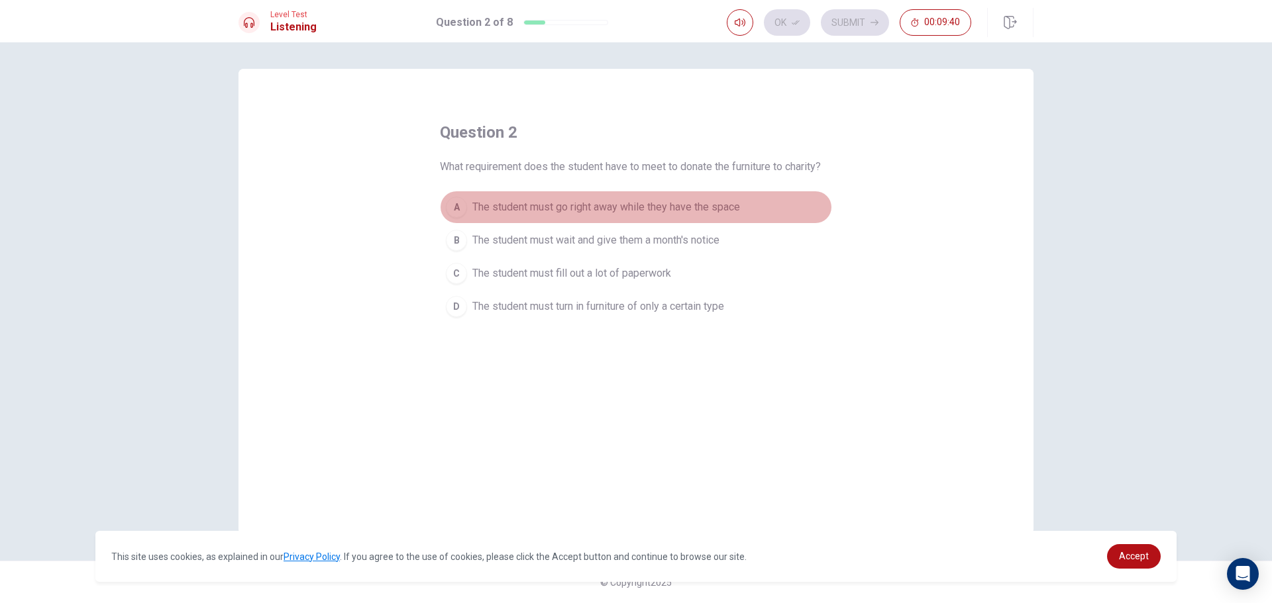
click at [680, 206] on span "The student must go right away while they have the space" at bounding box center [606, 207] width 268 height 16
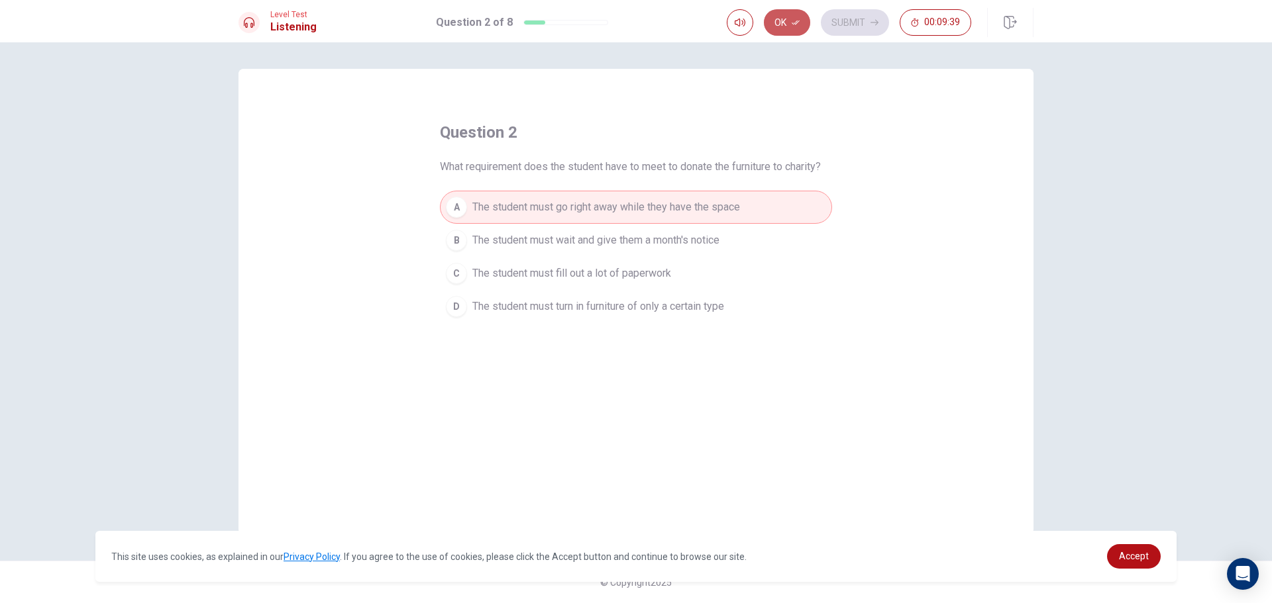
drag, startPoint x: 792, startPoint y: 21, endPoint x: 813, endPoint y: 7, distance: 26.3
click at [792, 21] on icon "button" at bounding box center [796, 23] width 8 height 8
click at [847, 28] on button "Submit" at bounding box center [855, 22] width 68 height 26
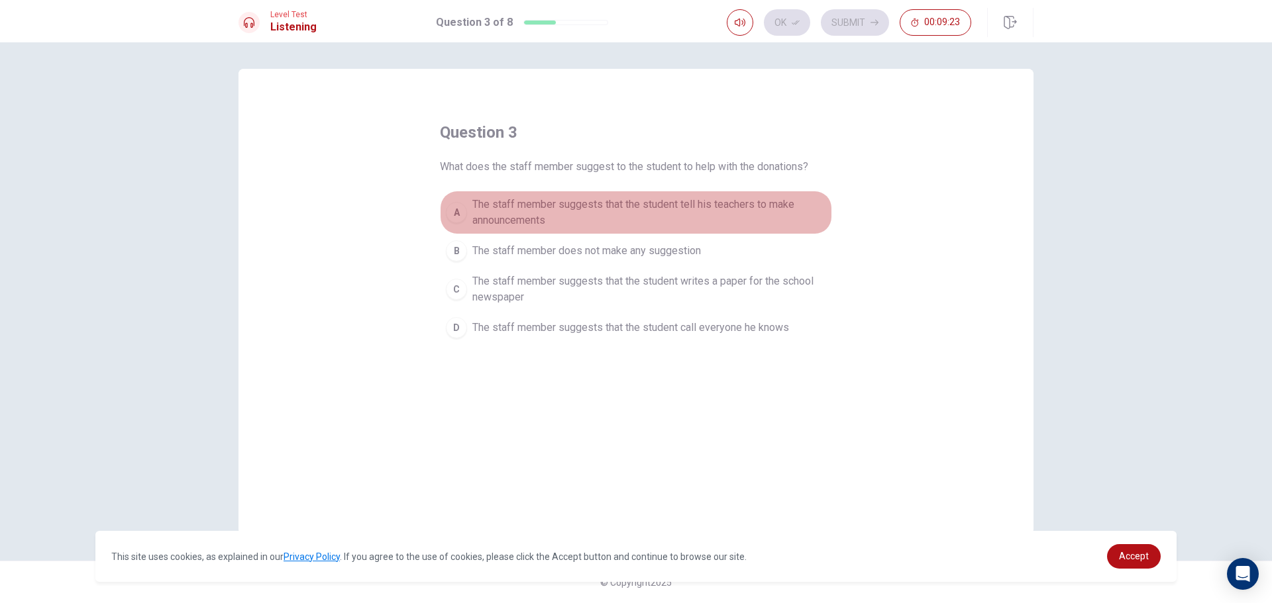
click at [617, 222] on span "The staff member suggests that the student tell his teachers to make announceme…" at bounding box center [649, 213] width 354 height 32
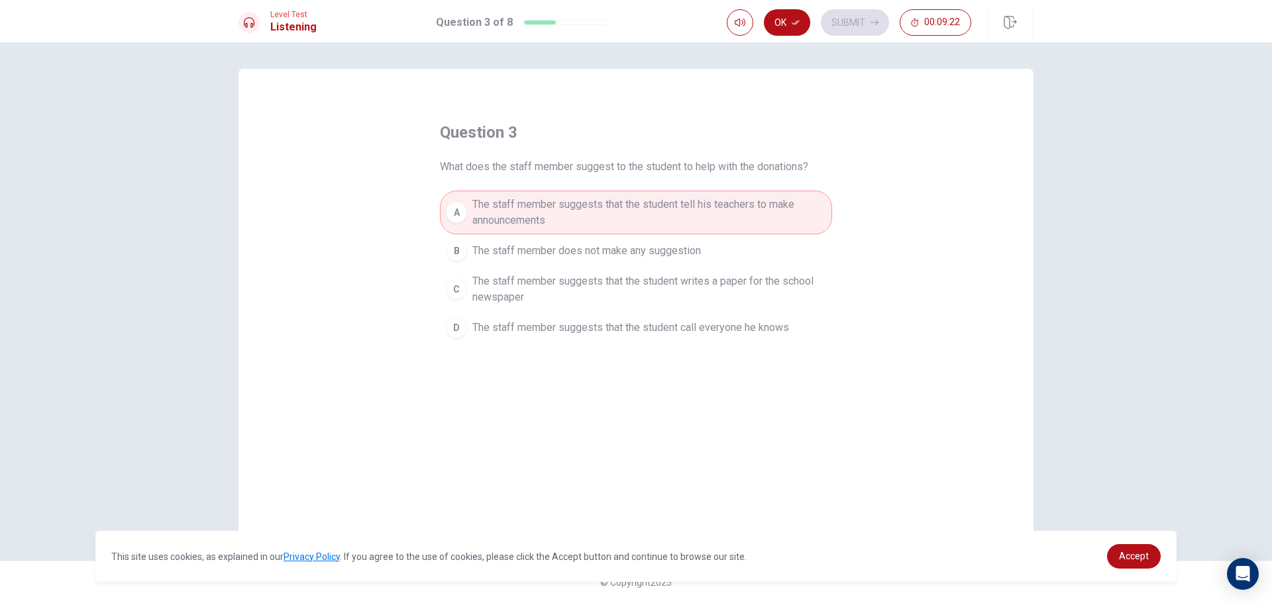
click at [799, 9] on div "Ok Submit 00:09:22" at bounding box center [880, 22] width 307 height 29
drag, startPoint x: 791, startPoint y: 11, endPoint x: 792, endPoint y: 27, distance: 16.0
click at [792, 27] on button "Ok" at bounding box center [787, 22] width 46 height 26
click at [877, 30] on button "Submit" at bounding box center [855, 22] width 68 height 26
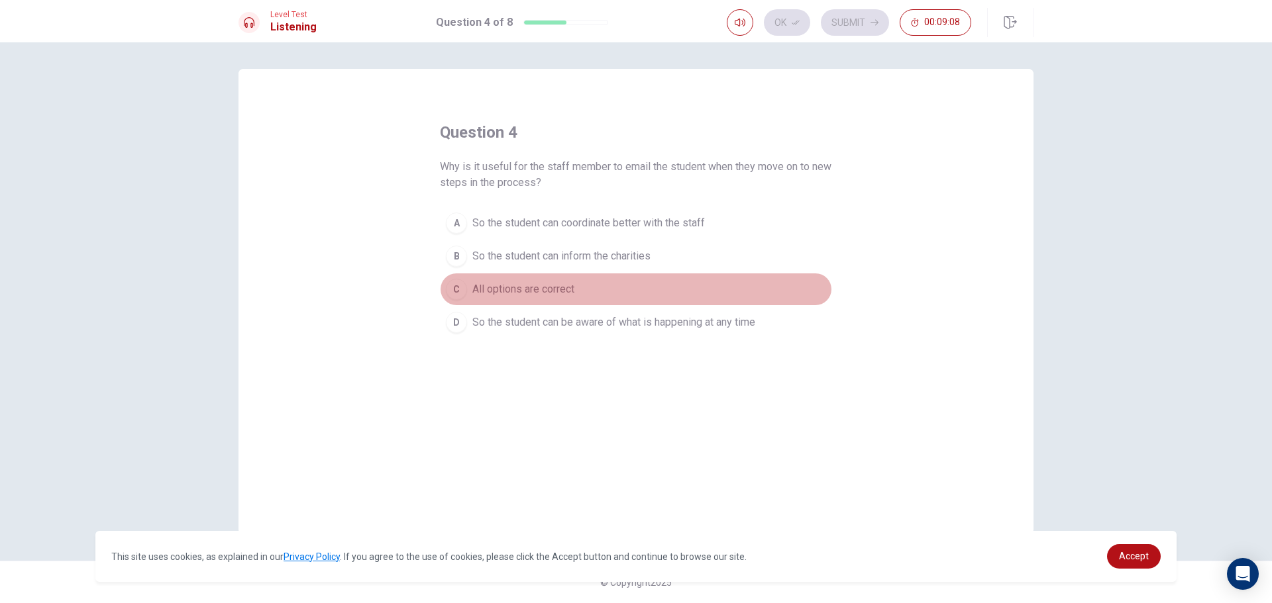
drag, startPoint x: 532, startPoint y: 290, endPoint x: 495, endPoint y: 237, distance: 64.3
click at [531, 291] on span "All options are correct" at bounding box center [523, 290] width 102 height 16
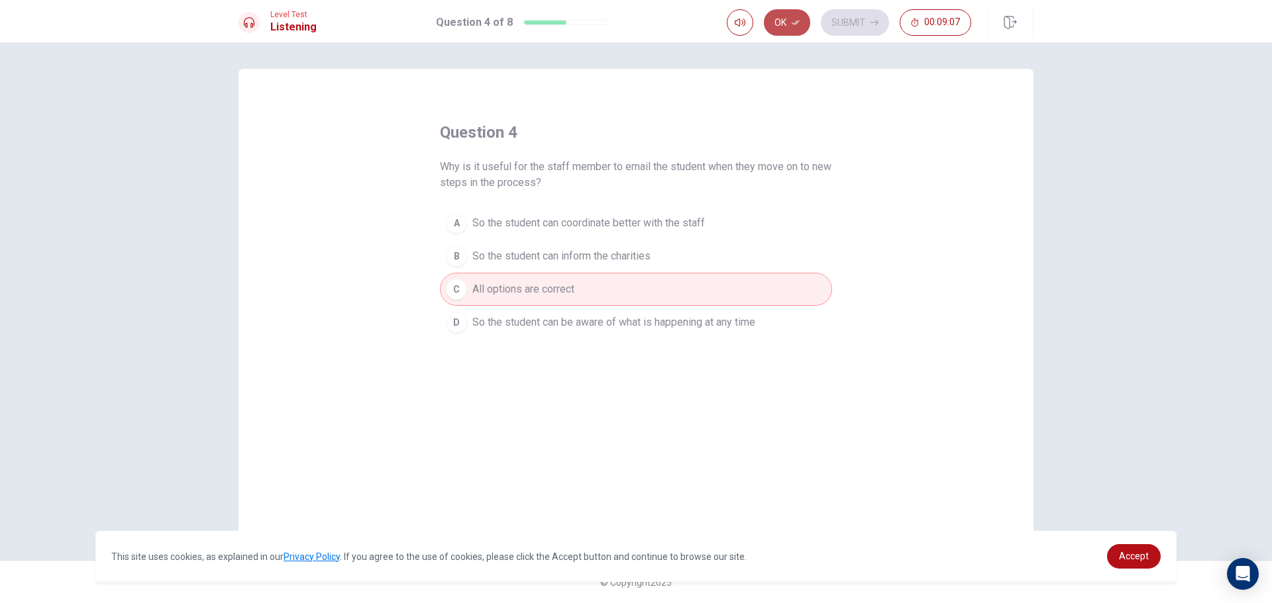
click at [783, 29] on button "Ok" at bounding box center [787, 22] width 46 height 26
click at [828, 23] on button "Submit" at bounding box center [855, 22] width 68 height 26
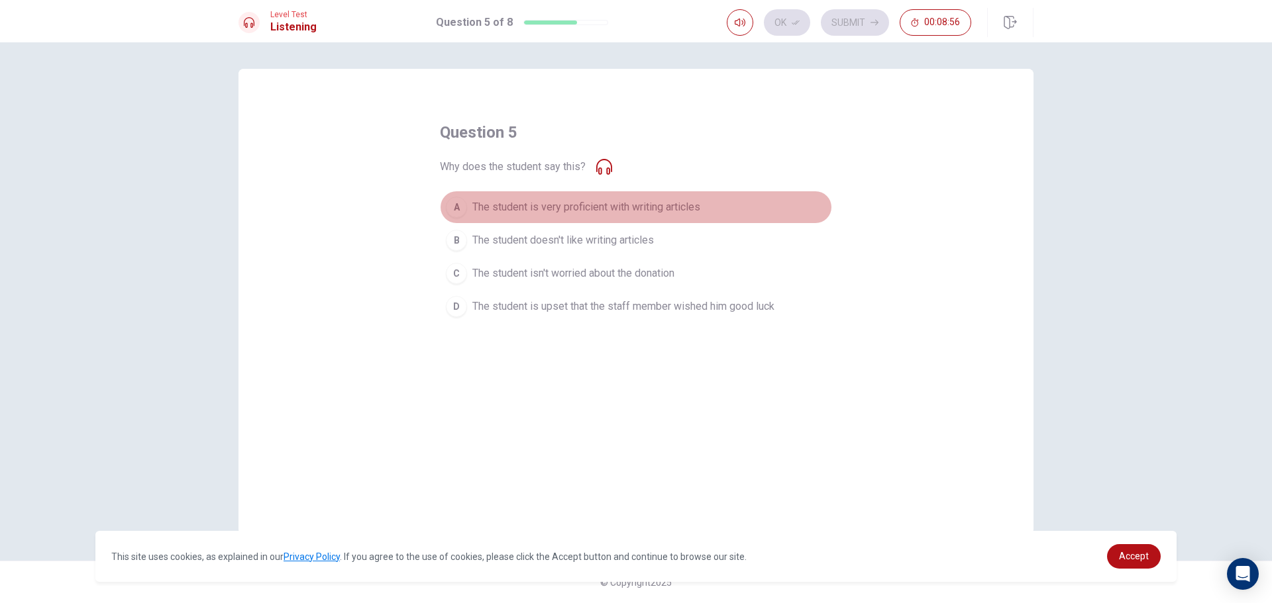
click at [646, 209] on span "The student is very proficient with writing articles" at bounding box center [586, 207] width 228 height 16
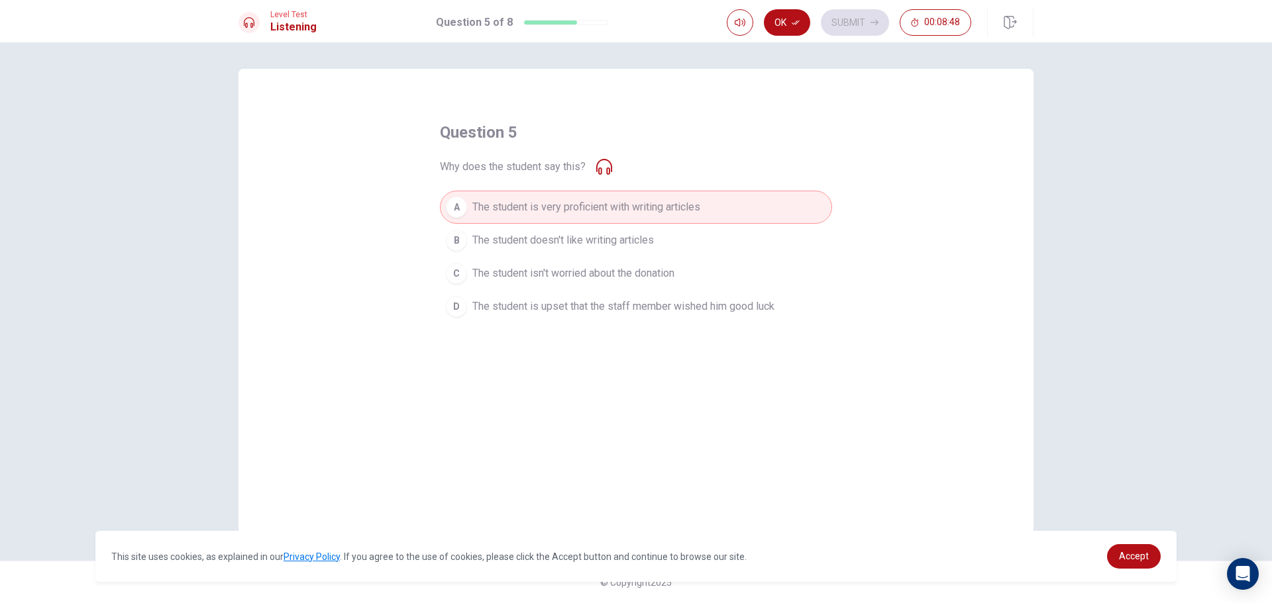
drag, startPoint x: 599, startPoint y: 284, endPoint x: 614, endPoint y: 263, distance: 25.7
click at [599, 280] on button "C The student isn't worried about the donation" at bounding box center [636, 273] width 392 height 33
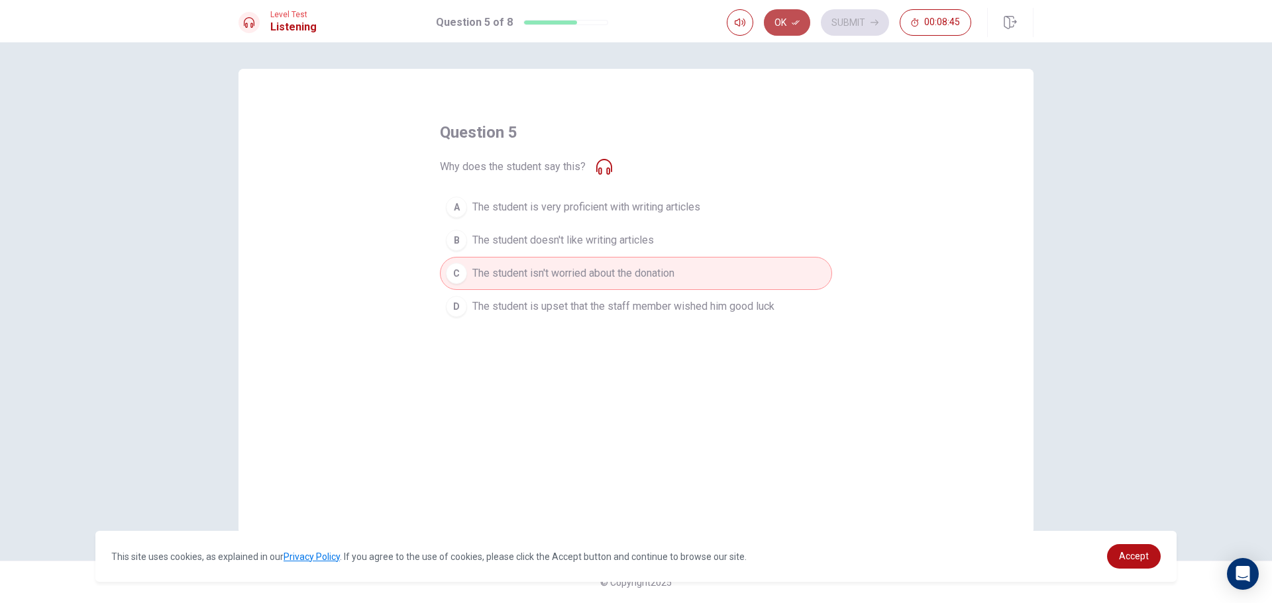
click at [799, 28] on button "Ok" at bounding box center [787, 22] width 46 height 26
click at [870, 28] on button "Submit" at bounding box center [855, 22] width 68 height 26
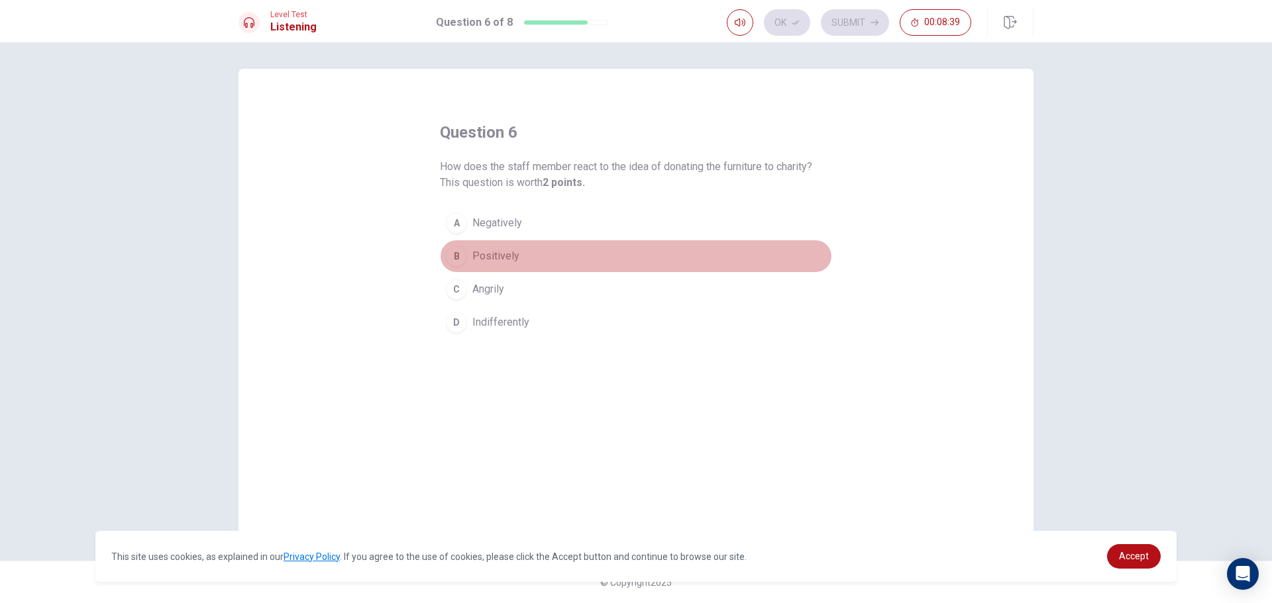
click at [531, 260] on button "B Positively" at bounding box center [636, 256] width 392 height 33
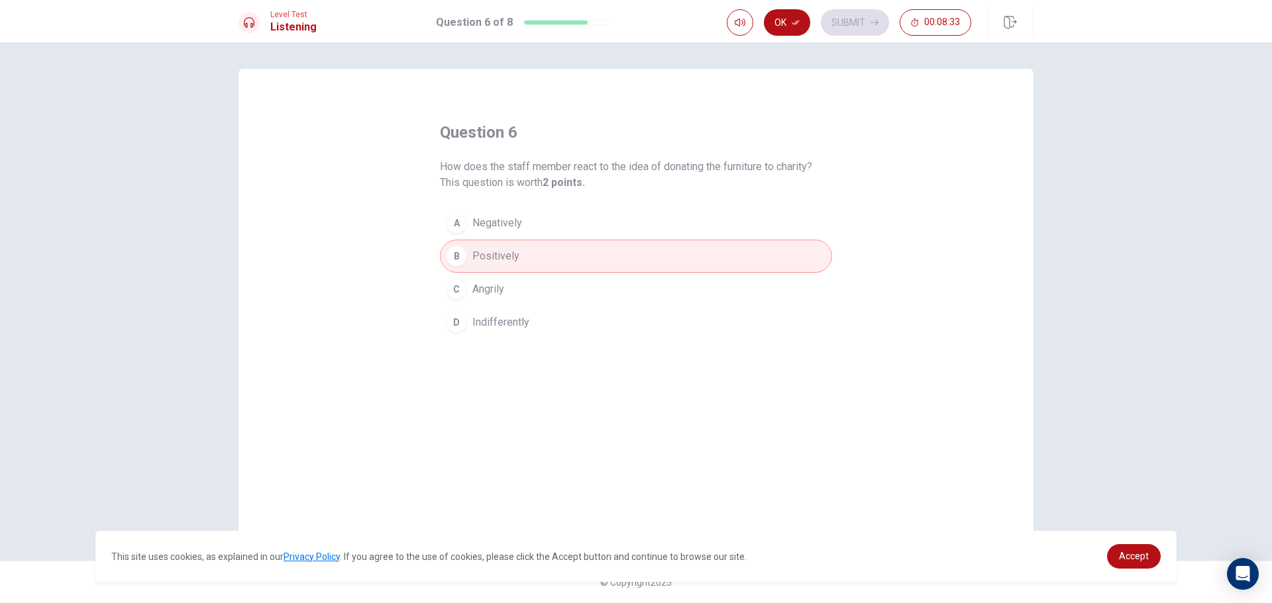
click at [448, 275] on button "C Angrily" at bounding box center [636, 289] width 392 height 33
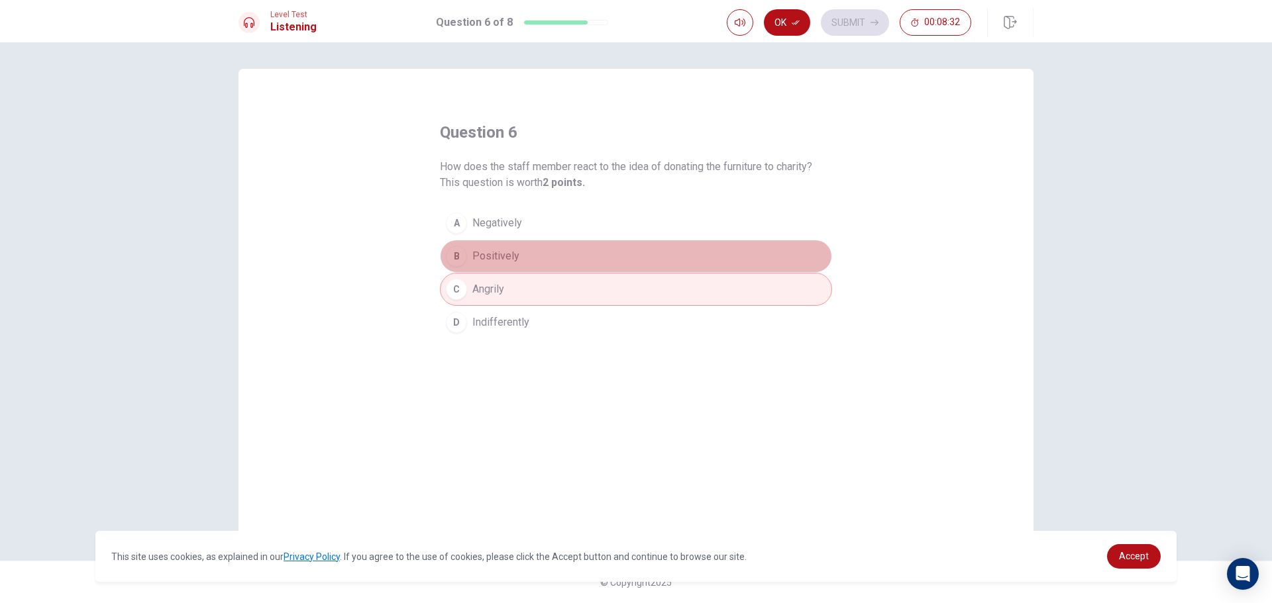
click at [467, 256] on button "B Positively" at bounding box center [636, 256] width 392 height 33
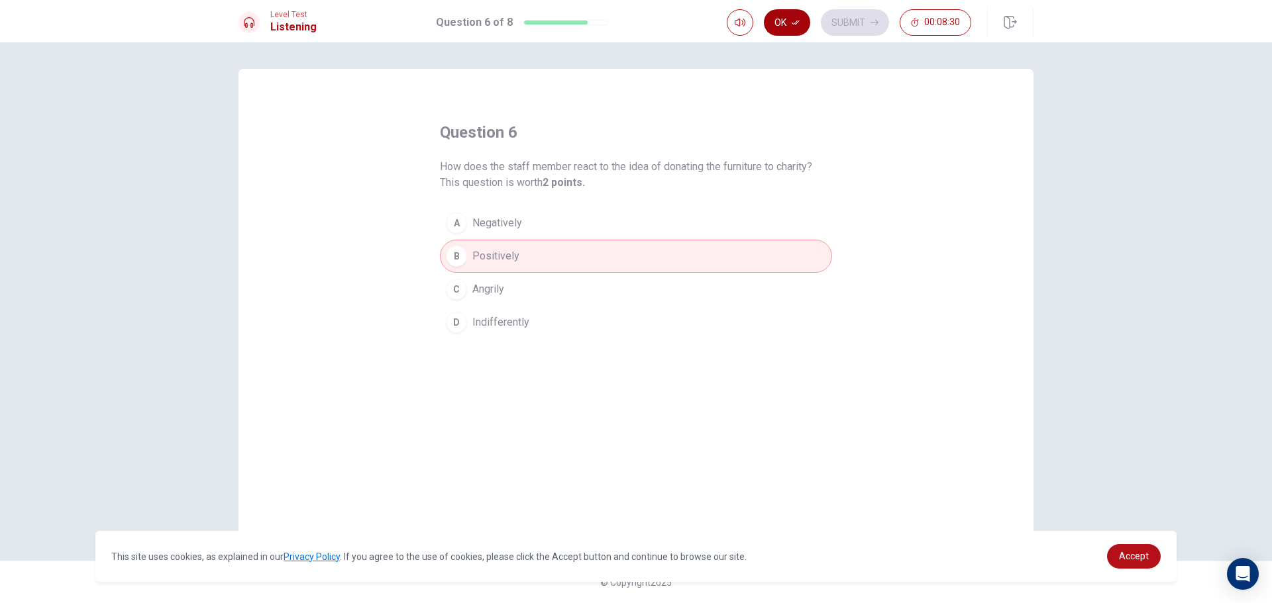
click at [785, 12] on button "Ok" at bounding box center [787, 22] width 46 height 26
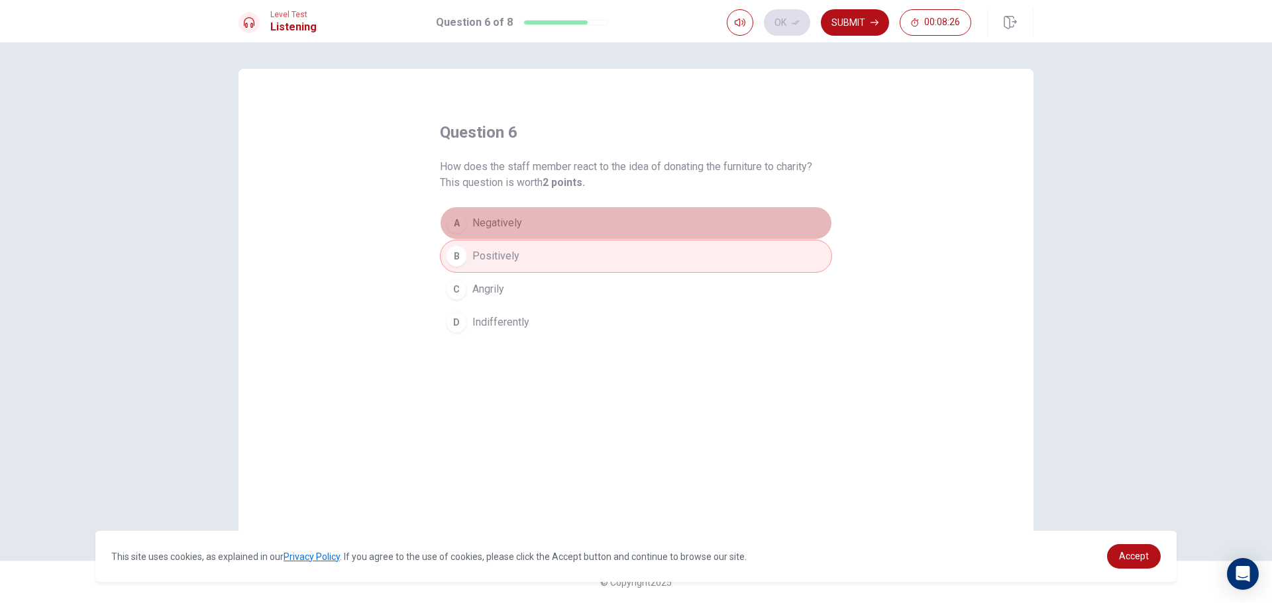
click at [575, 219] on button "A Negatively" at bounding box center [636, 223] width 392 height 33
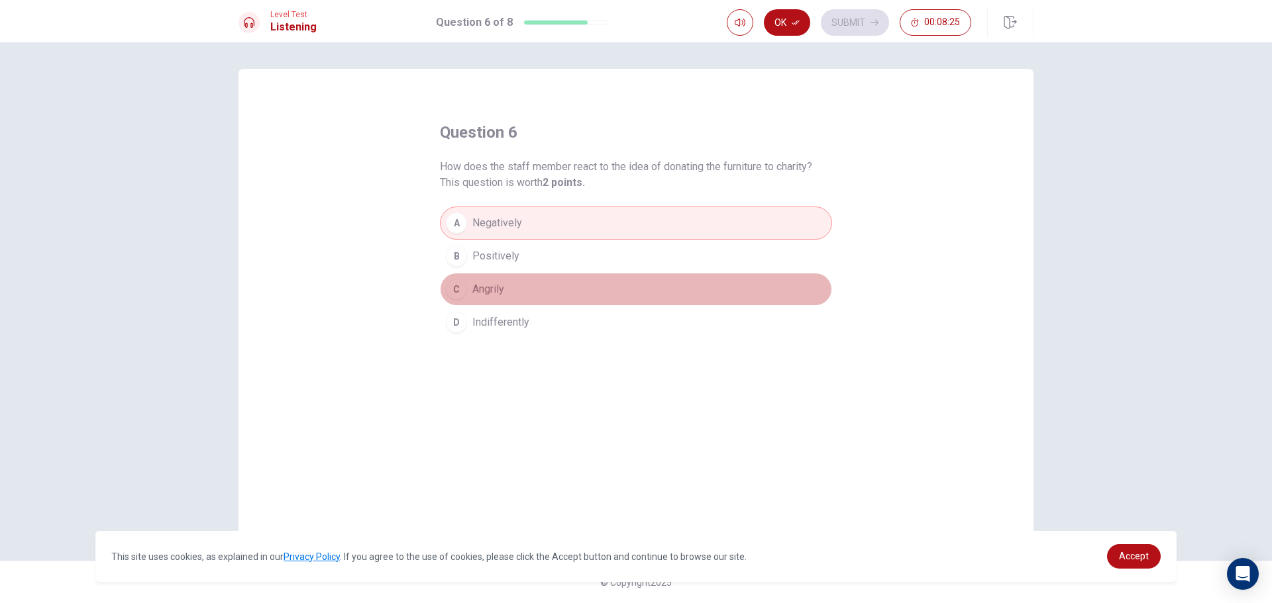
click at [554, 278] on button "C Angrily" at bounding box center [636, 289] width 392 height 33
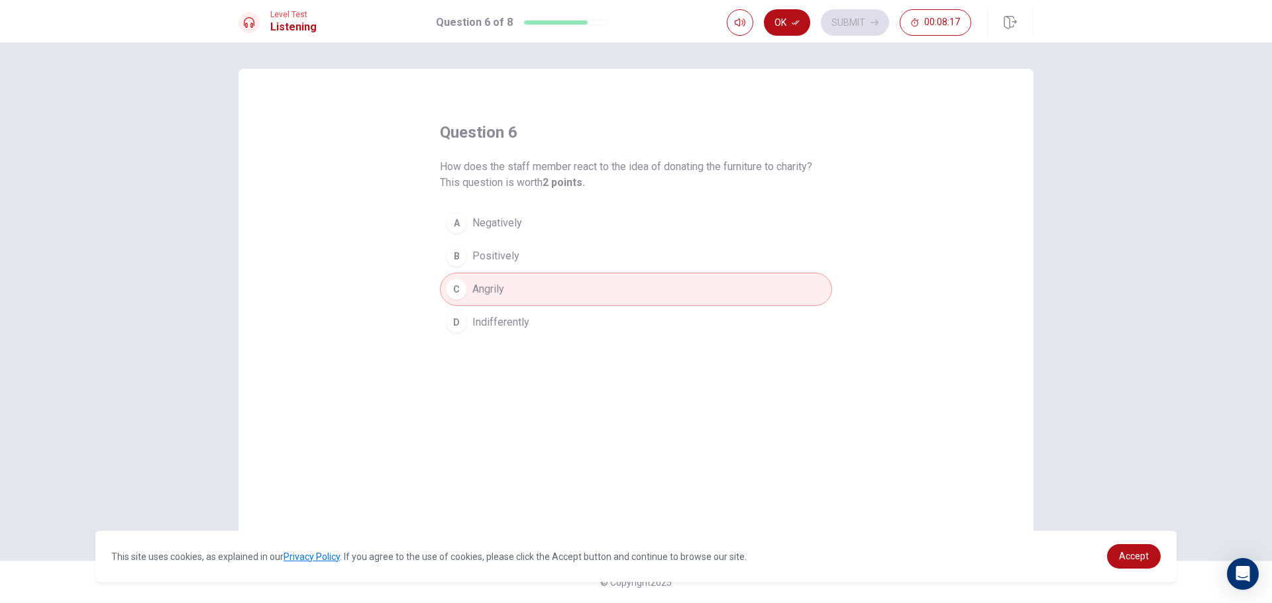
click at [574, 240] on button "B Positively" at bounding box center [636, 256] width 392 height 33
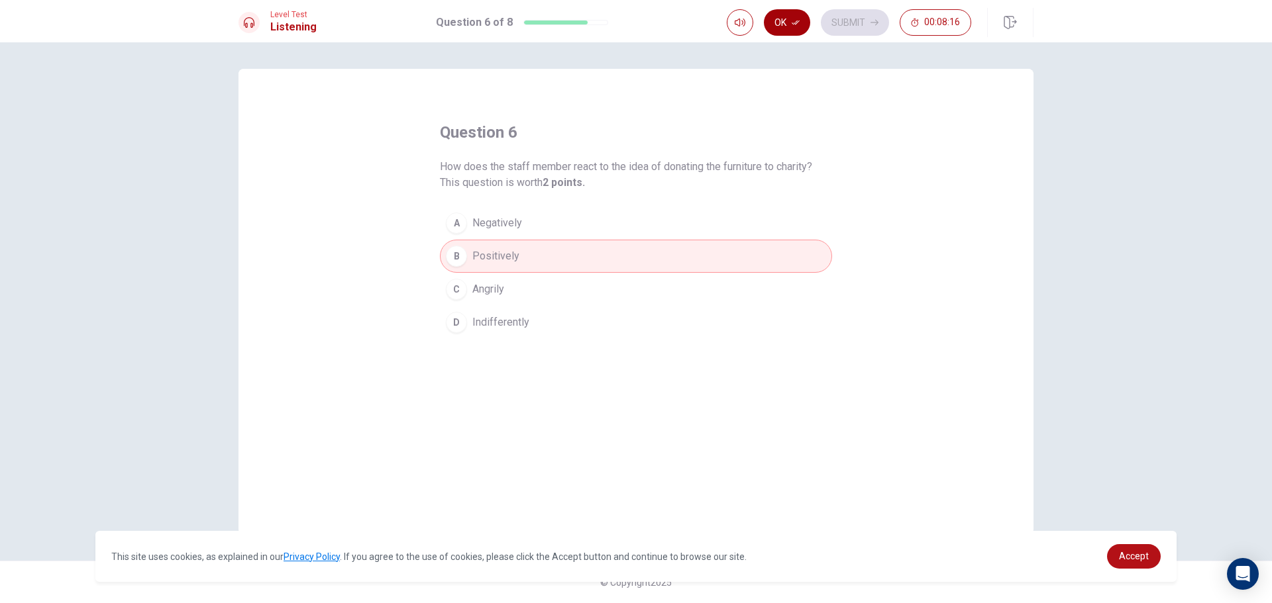
click at [794, 26] on icon "button" at bounding box center [796, 23] width 8 height 8
click at [872, 9] on button "Submit" at bounding box center [855, 22] width 68 height 26
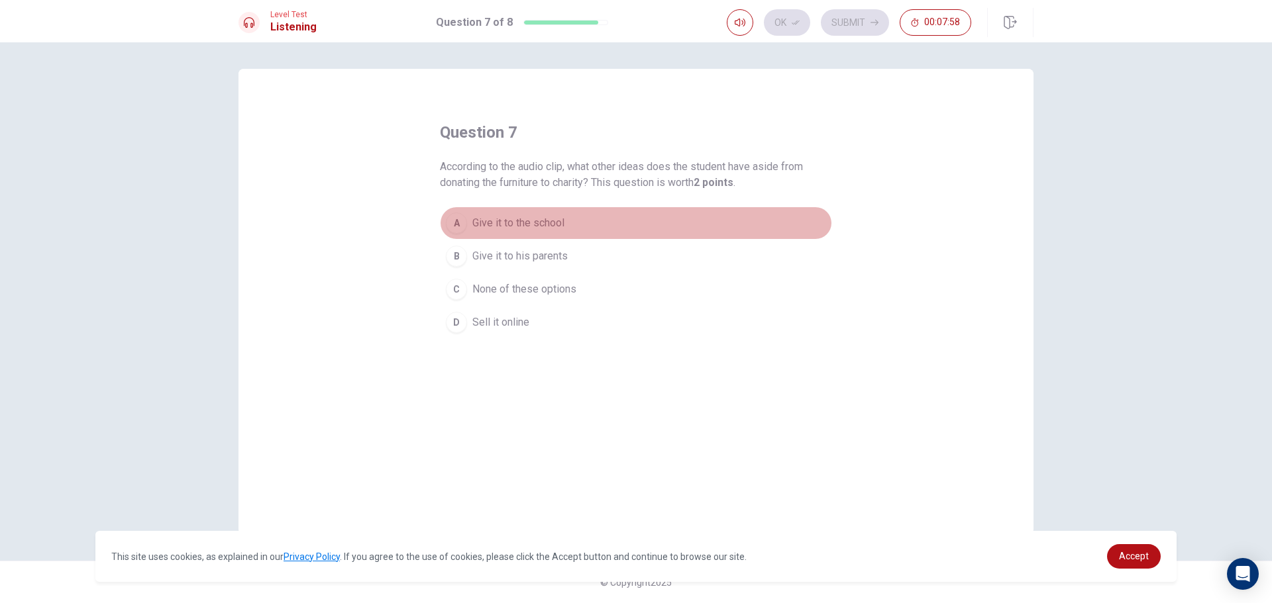
click at [586, 231] on button "A Give it to the school" at bounding box center [636, 223] width 392 height 33
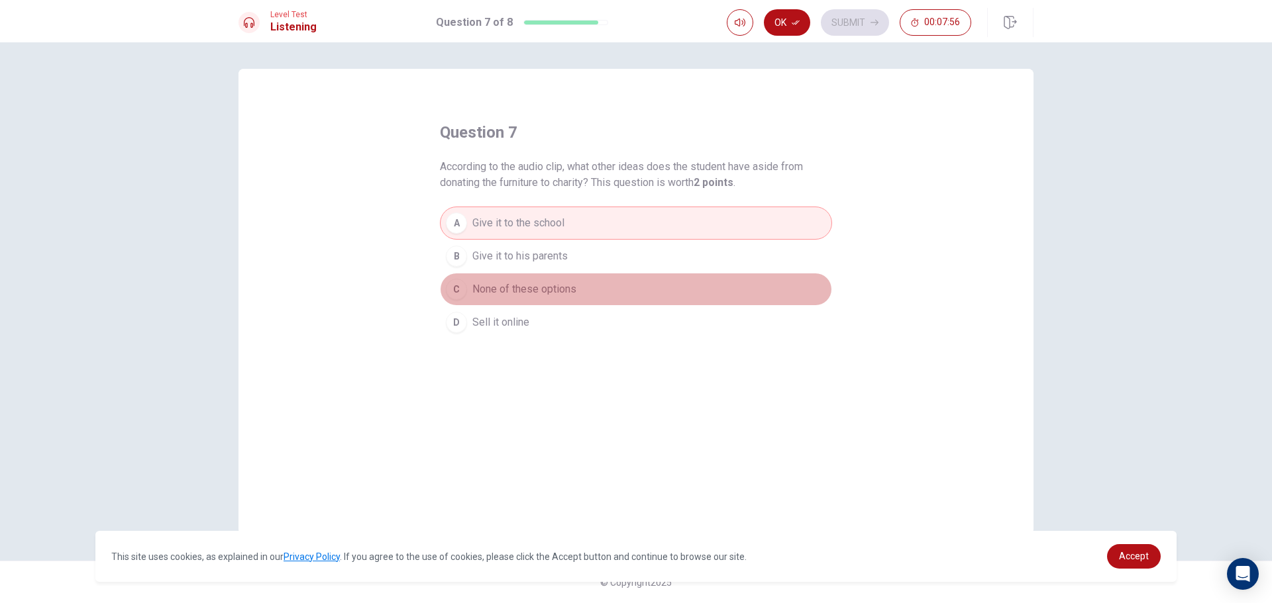
click at [584, 290] on button "C None of these options" at bounding box center [636, 289] width 392 height 33
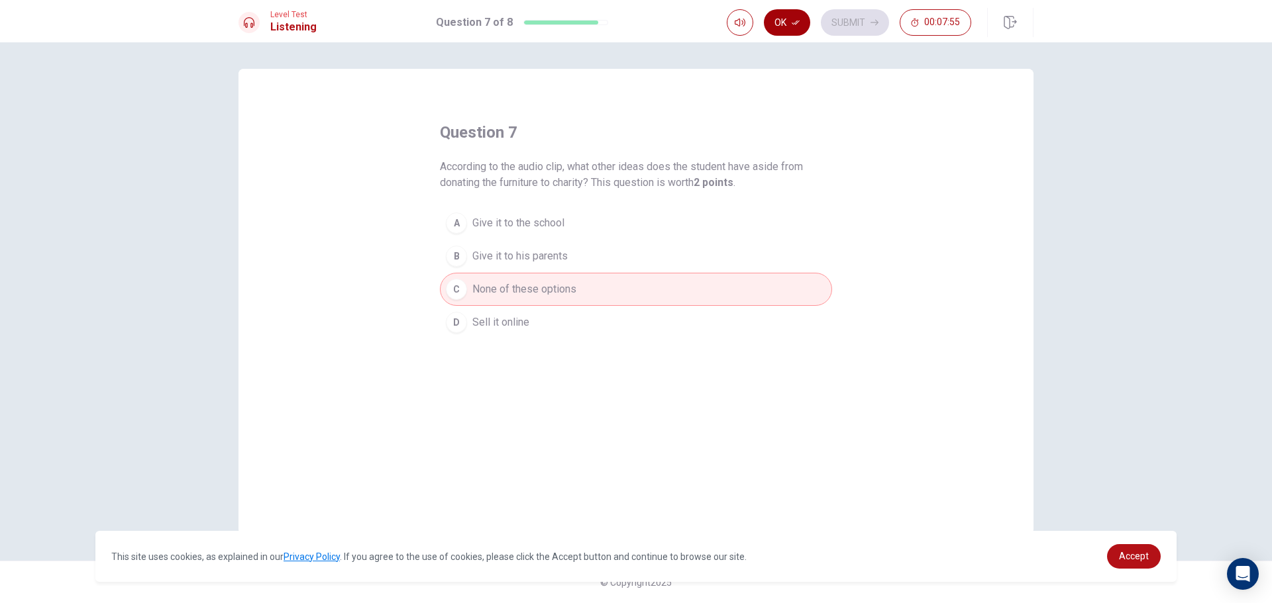
click at [804, 26] on button "Ok" at bounding box center [787, 22] width 46 height 26
click at [851, 25] on button "Submit" at bounding box center [855, 22] width 68 height 26
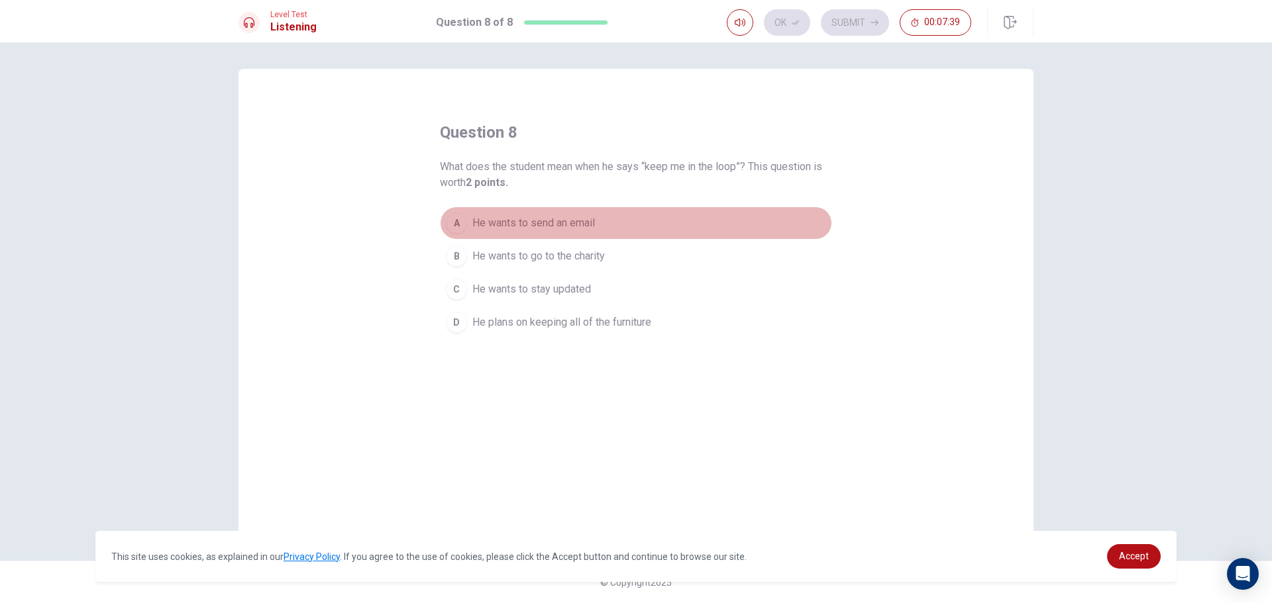
click at [596, 235] on button "A He wants to send an email" at bounding box center [636, 223] width 392 height 33
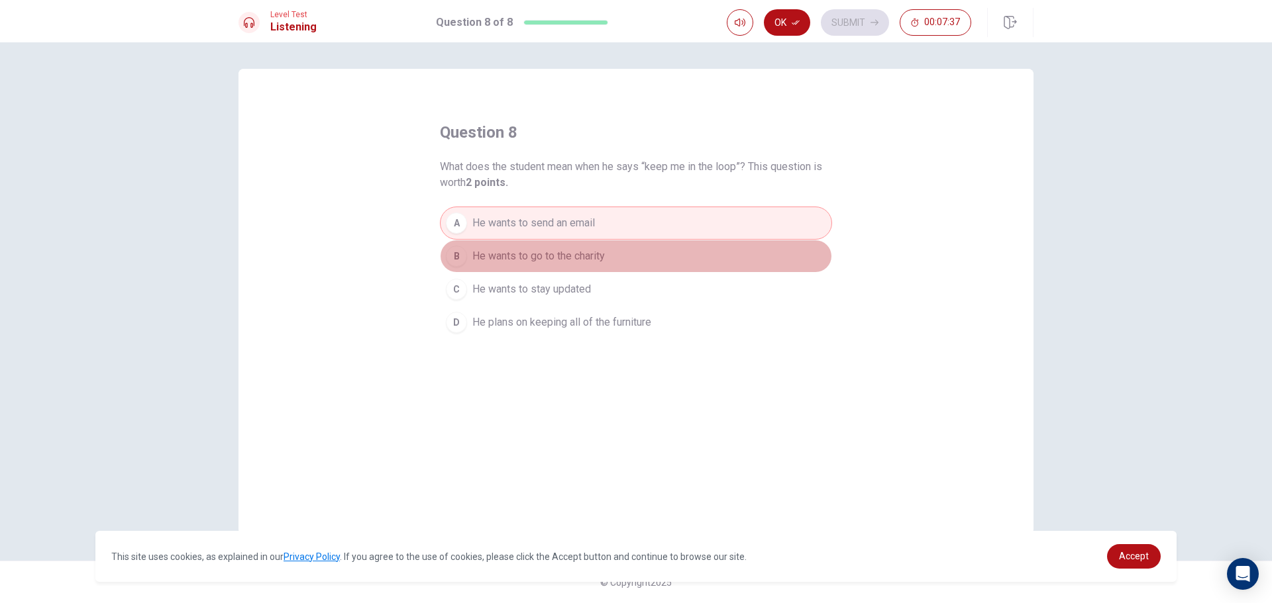
click at [595, 257] on span "He wants to go to the charity" at bounding box center [538, 256] width 132 height 16
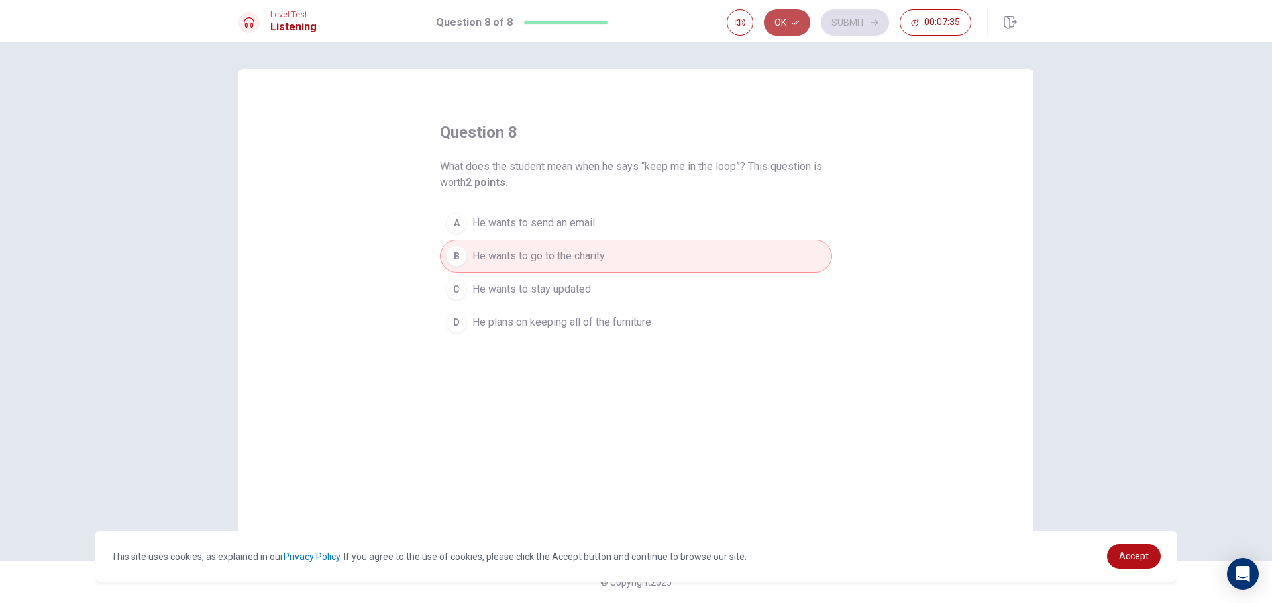
click at [770, 11] on button "Ok" at bounding box center [787, 22] width 46 height 26
click at [837, 28] on button "Submit" at bounding box center [855, 22] width 68 height 26
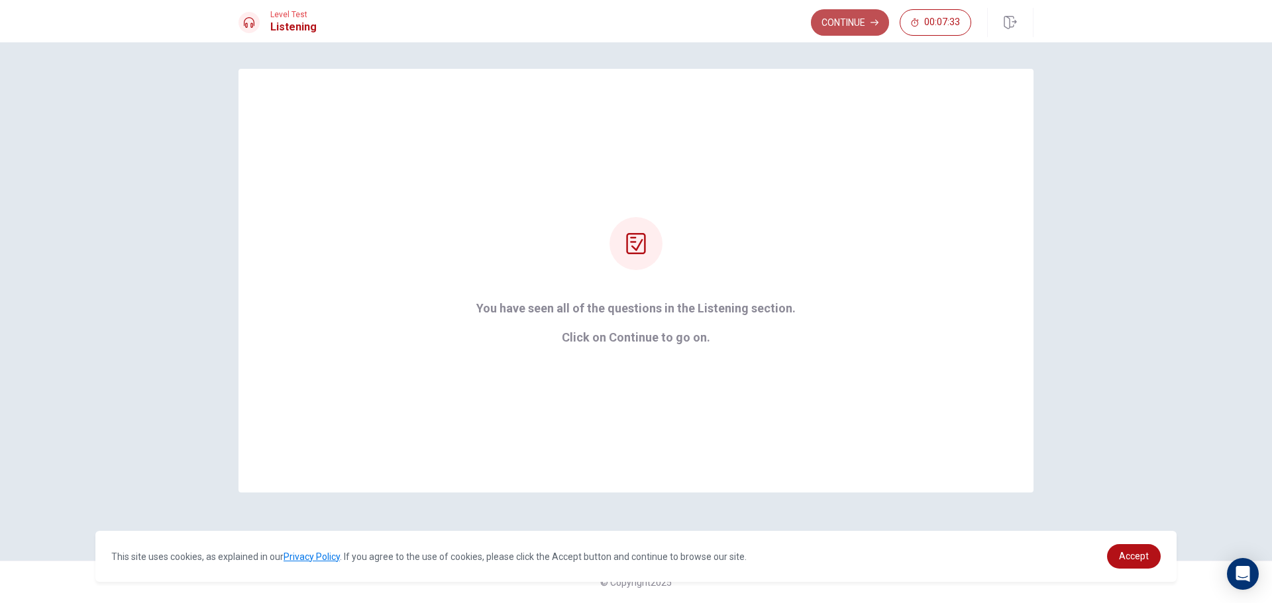
click at [845, 26] on button "Continue" at bounding box center [850, 22] width 78 height 26
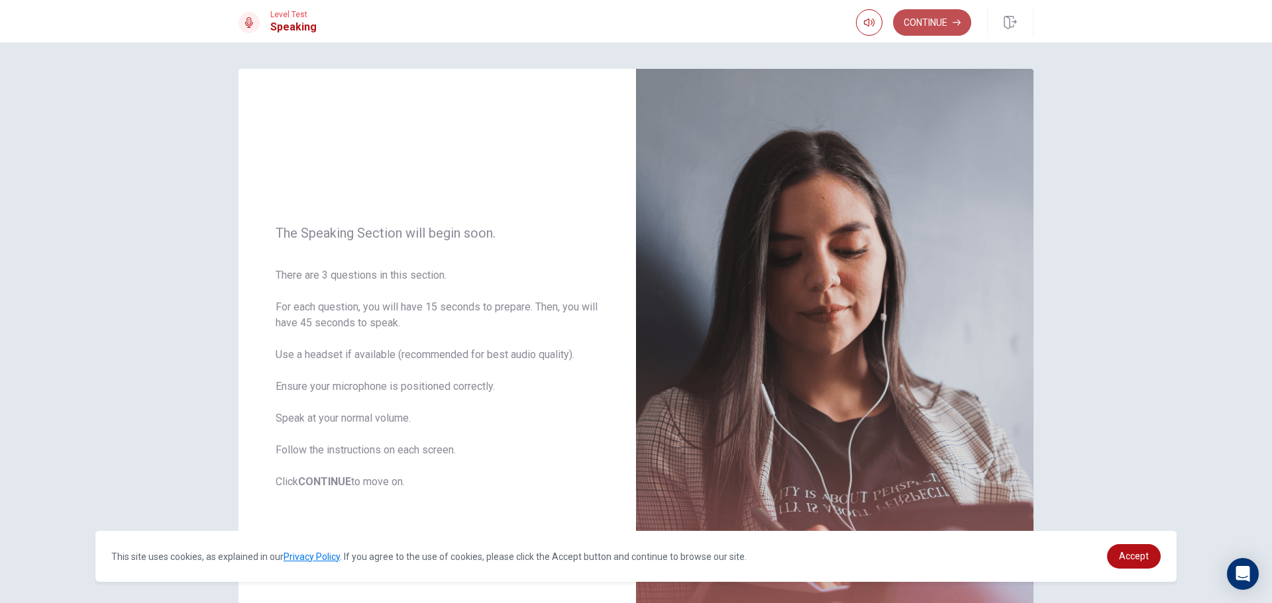
click at [906, 17] on button "Continue" at bounding box center [932, 22] width 78 height 26
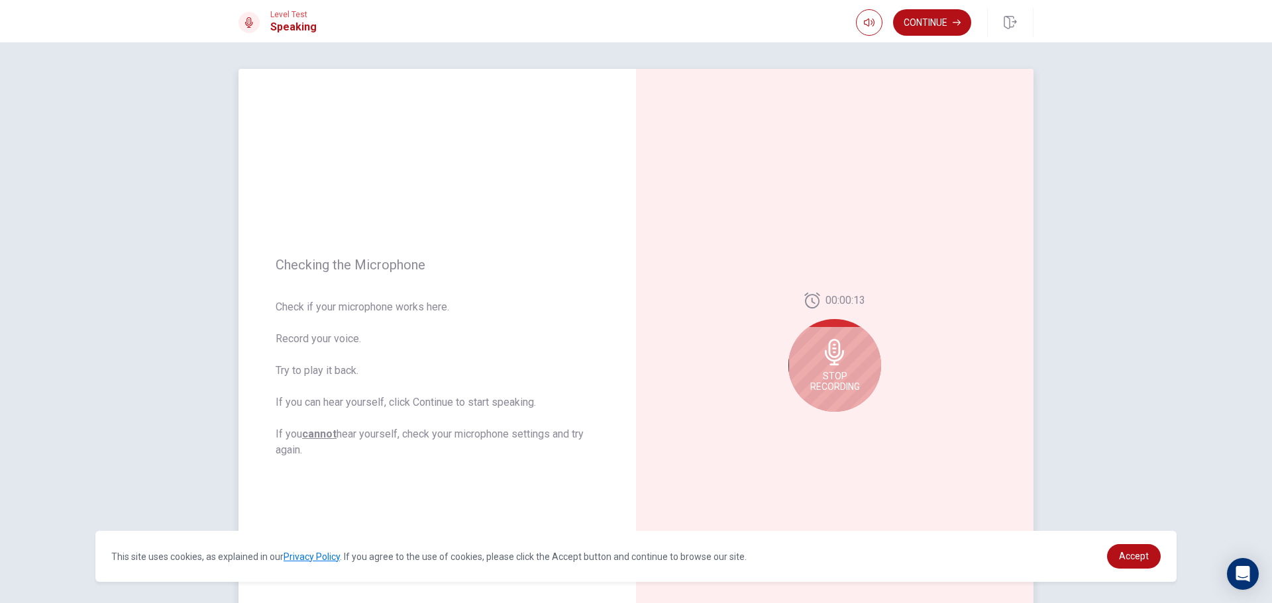
click at [804, 361] on div "Stop Recording" at bounding box center [834, 365] width 93 height 93
click at [845, 426] on icon "Play Audio" at bounding box center [849, 423] width 8 height 8
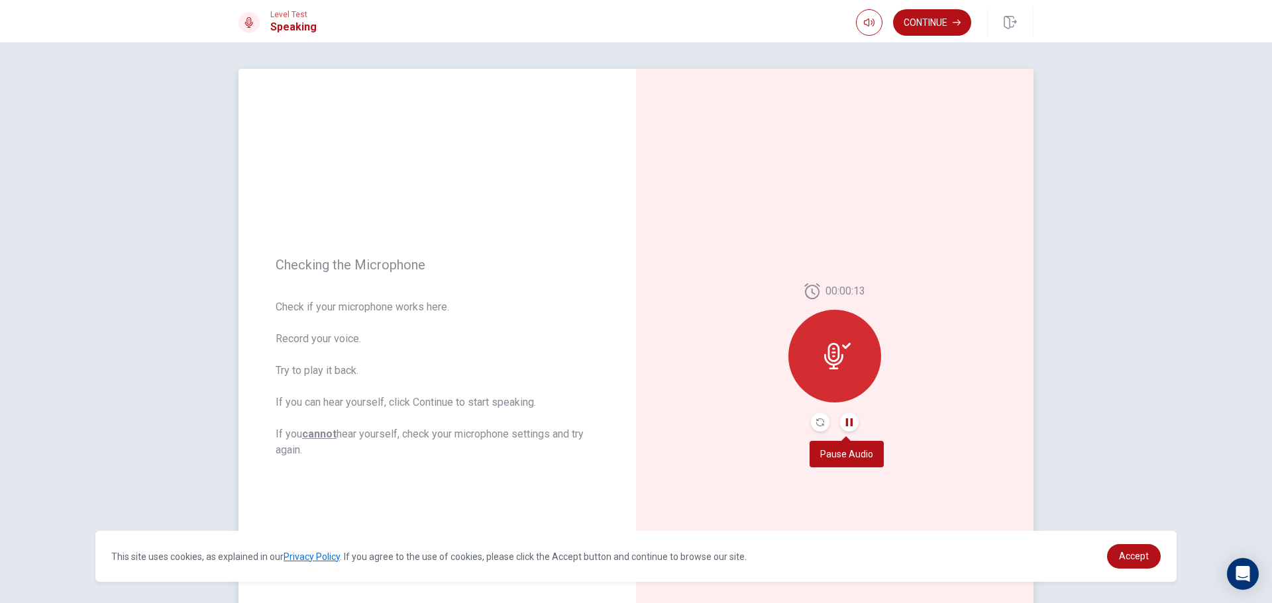
click at [845, 419] on icon "Pause Audio" at bounding box center [849, 423] width 8 height 8
click at [937, 17] on button "Continue" at bounding box center [932, 22] width 78 height 26
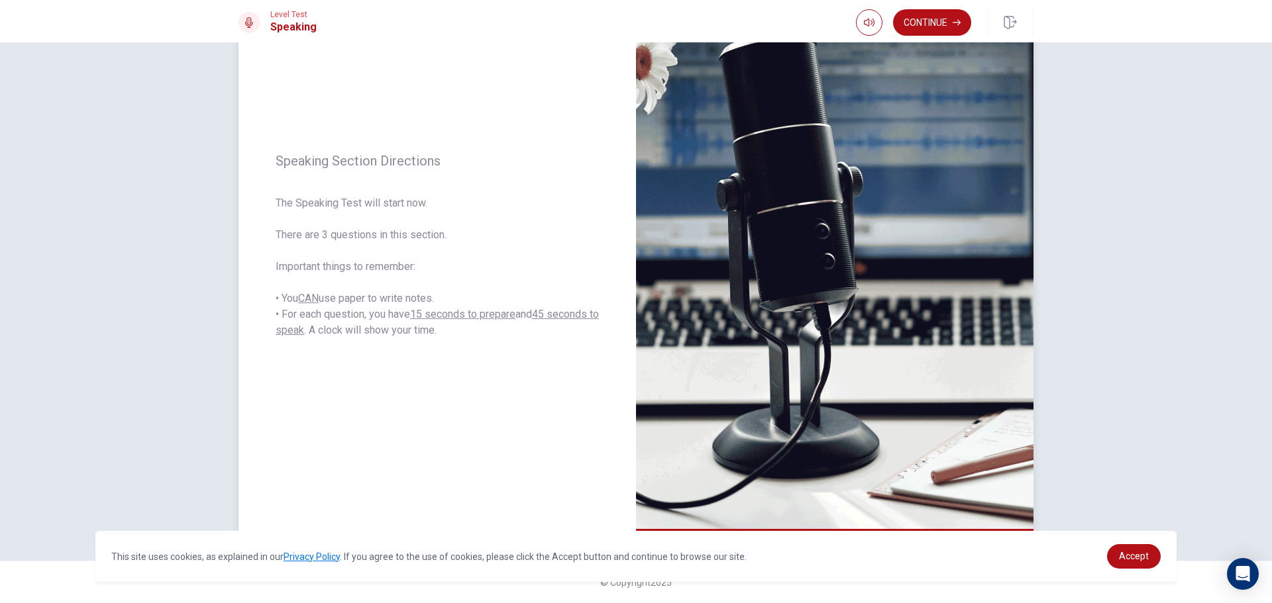
scroll to position [46, 0]
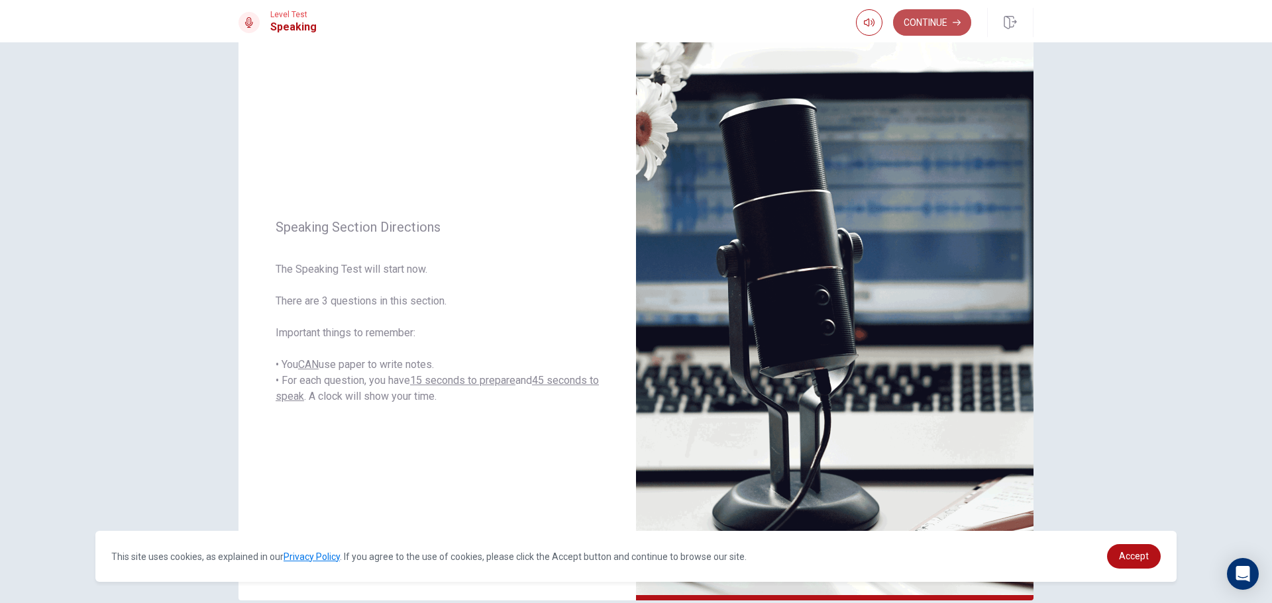
click at [945, 11] on button "Continue" at bounding box center [932, 22] width 78 height 26
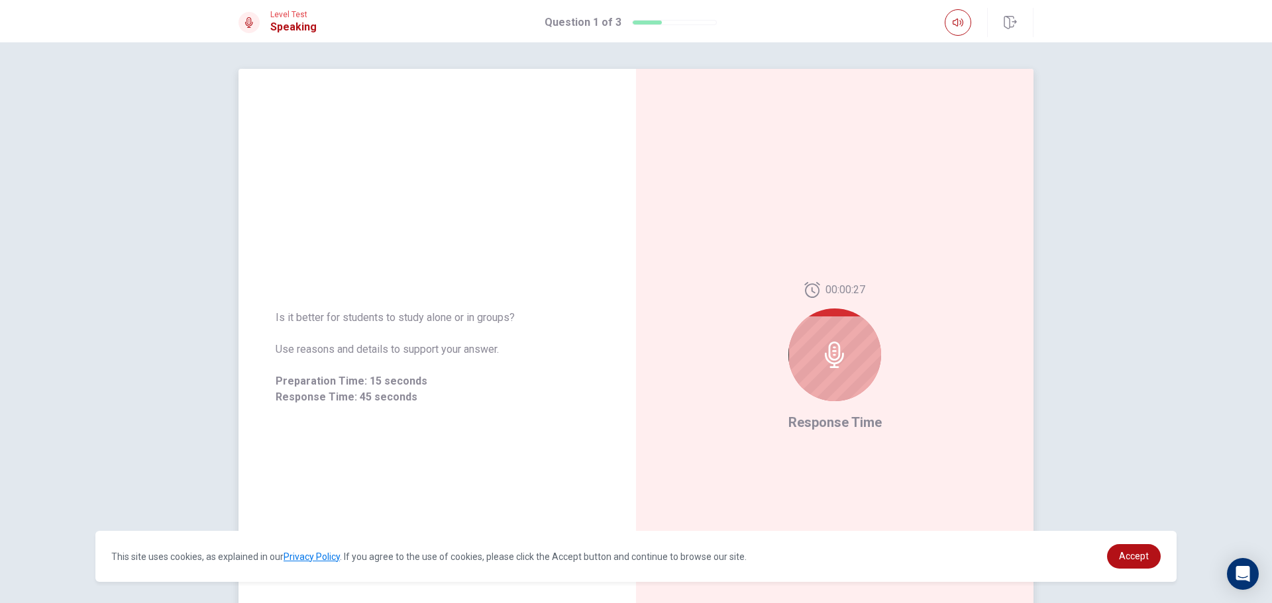
click at [849, 364] on div at bounding box center [834, 355] width 93 height 93
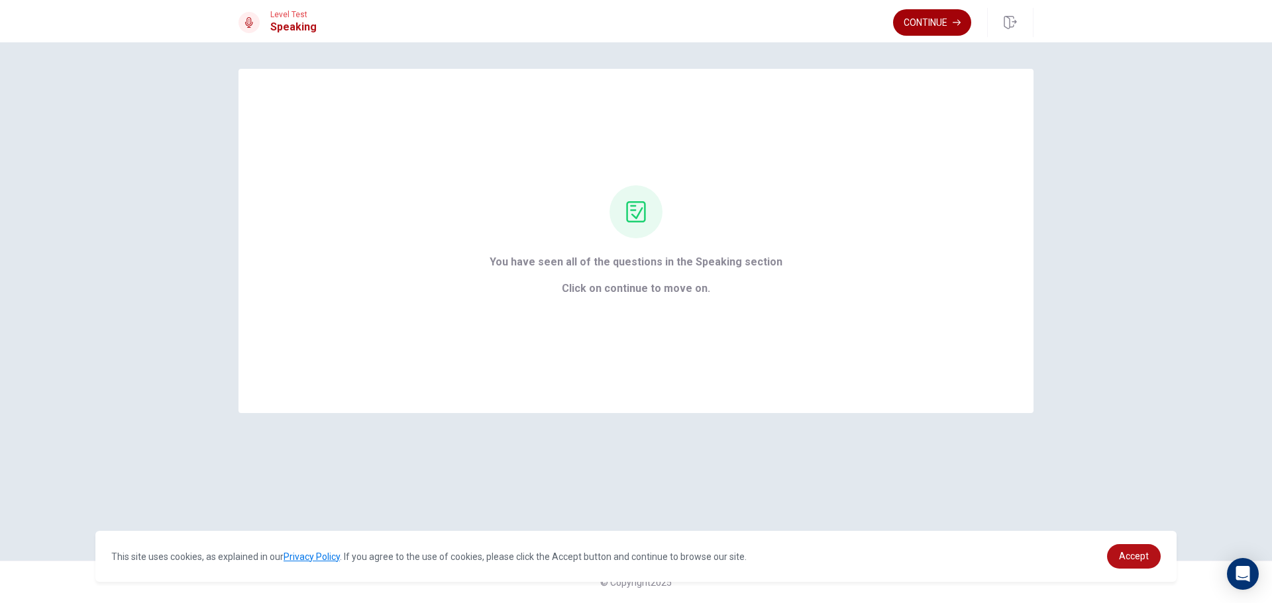
click at [908, 30] on button "Continue" at bounding box center [932, 22] width 78 height 26
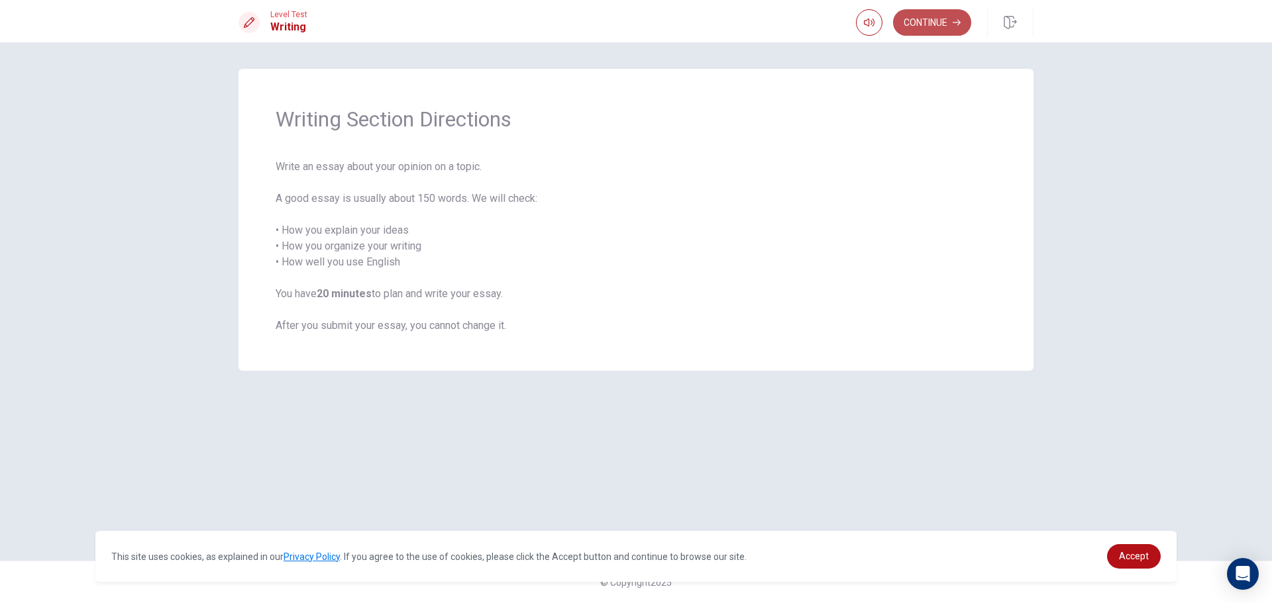
click at [907, 31] on button "Continue" at bounding box center [932, 22] width 78 height 26
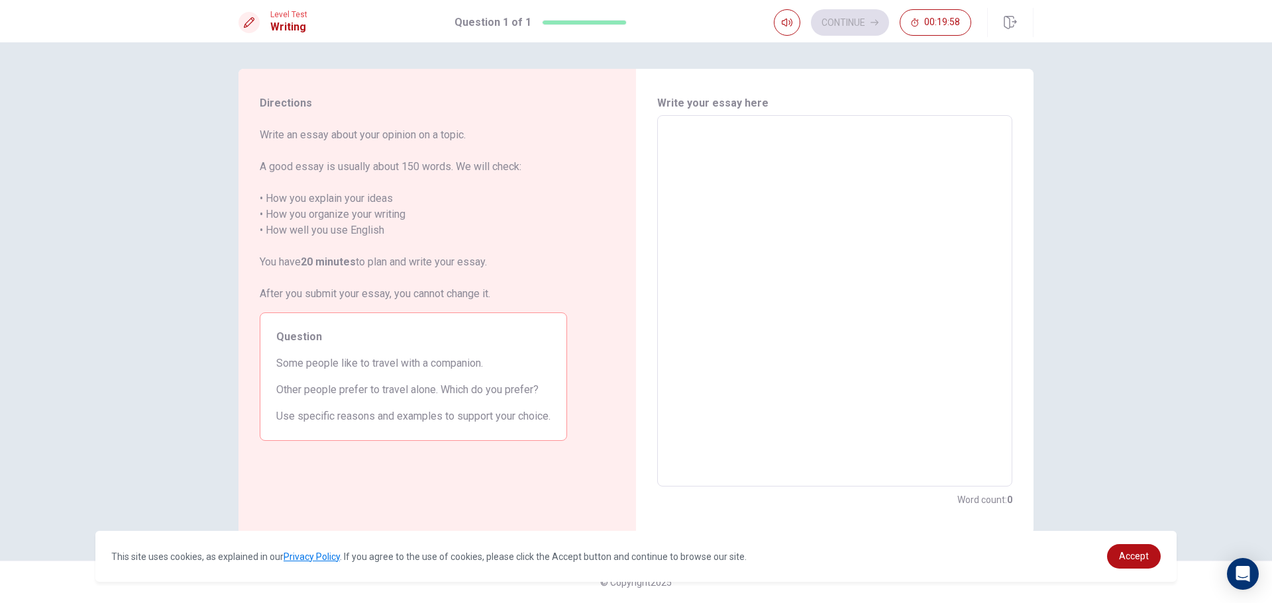
click at [701, 163] on textarea at bounding box center [834, 302] width 337 height 350
drag, startPoint x: 782, startPoint y: 180, endPoint x: 771, endPoint y: 185, distance: 11.6
click at [772, 185] on textarea at bounding box center [834, 302] width 337 height 350
click at [867, 403] on textarea at bounding box center [834, 302] width 337 height 350
click at [733, 196] on textarea at bounding box center [834, 302] width 337 height 350
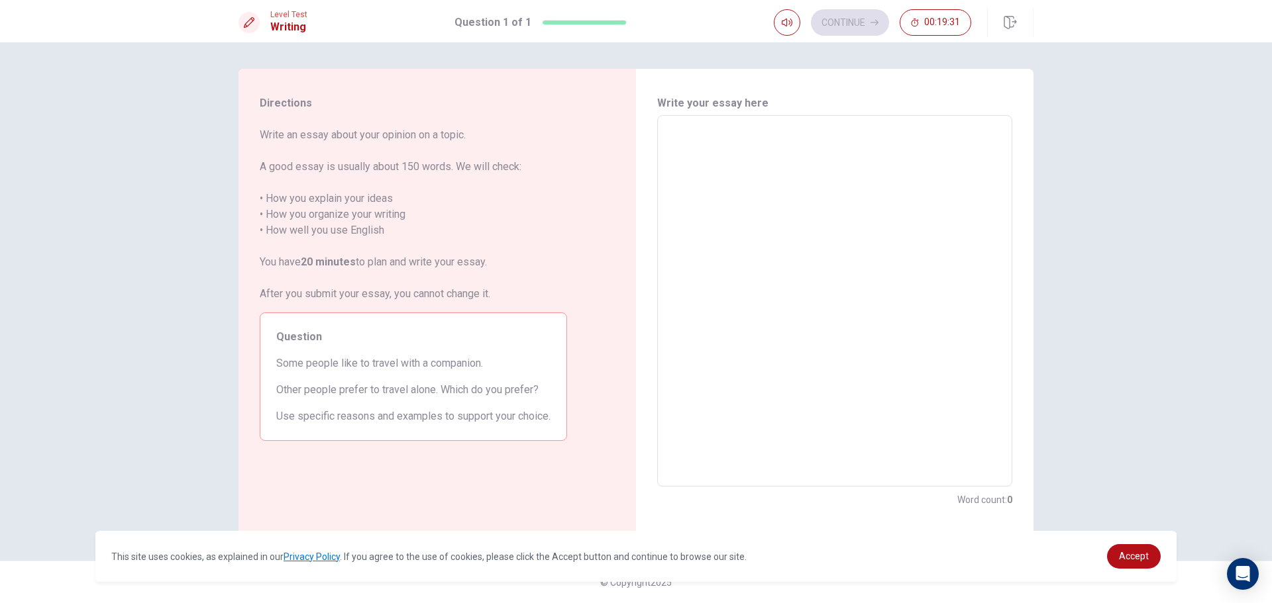
type textarea "i"
type textarea "x"
type textarea "if"
type textarea "x"
type textarea "if"
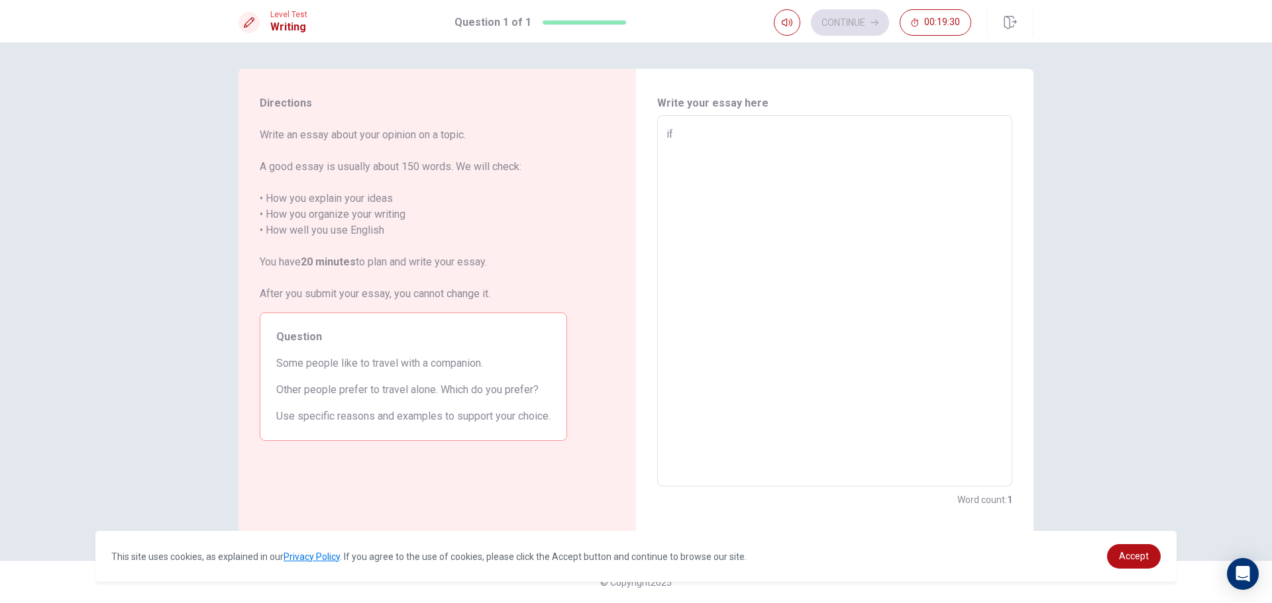
type textarea "x"
type textarea "if t"
type textarea "x"
type textarea "if th"
type textarea "x"
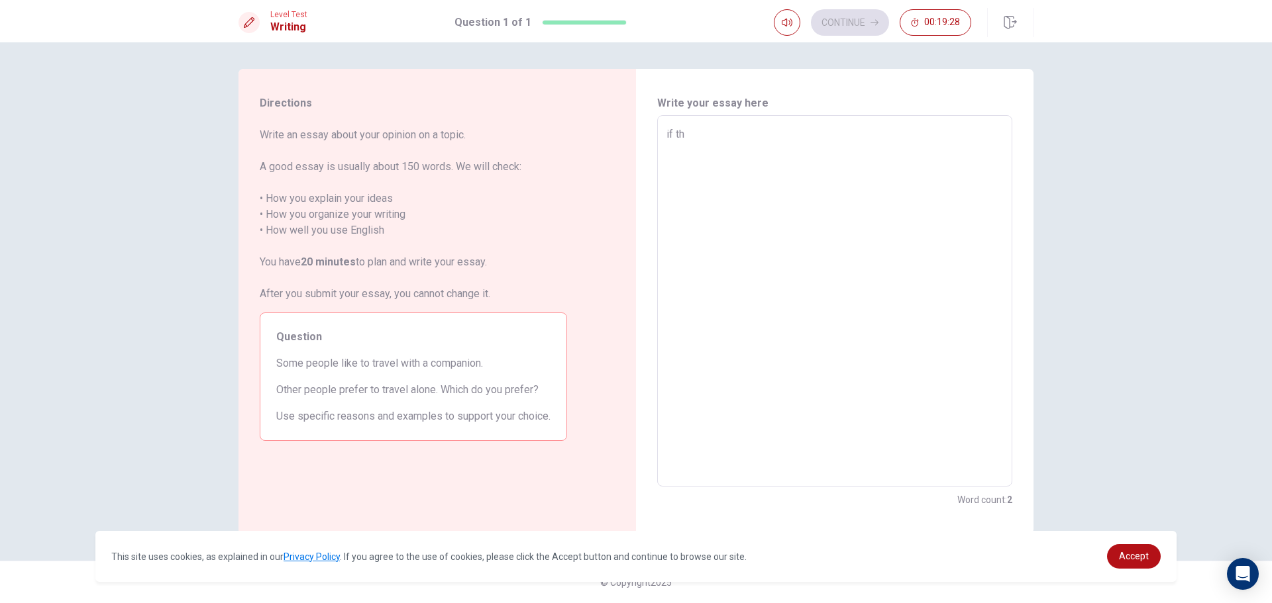
type textarea "if the"
type textarea "x"
type textarea "if them"
type textarea "x"
type textarea "if them"
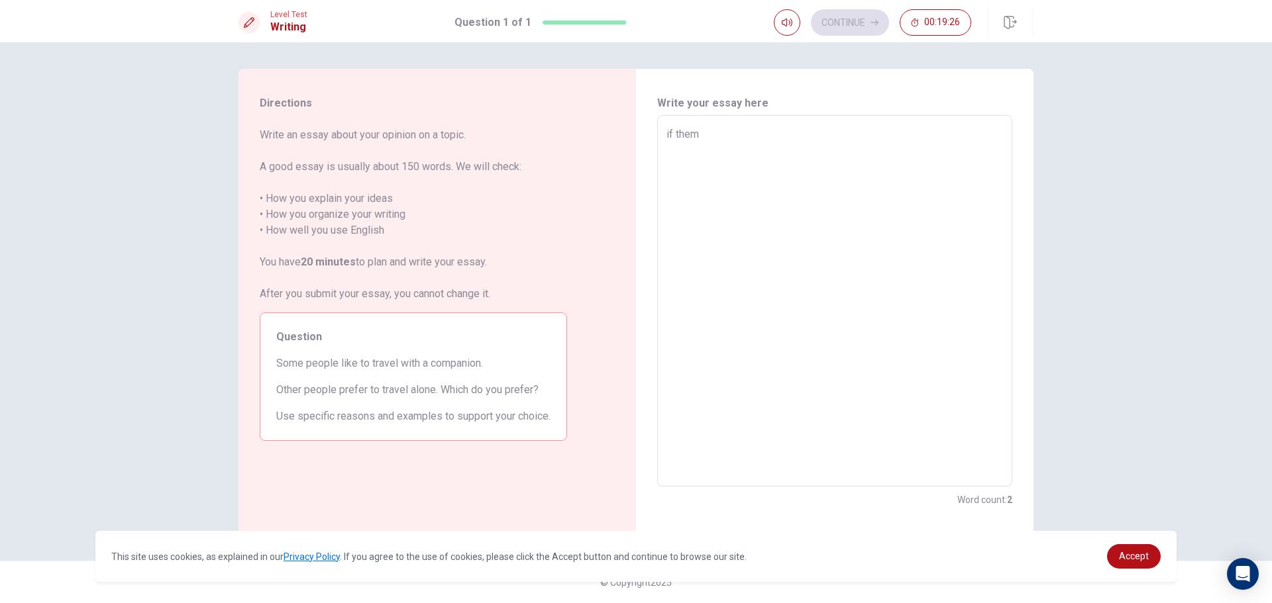
type textarea "x"
type textarea "if them w"
type textarea "x"
type textarea "if them wa"
type textarea "x"
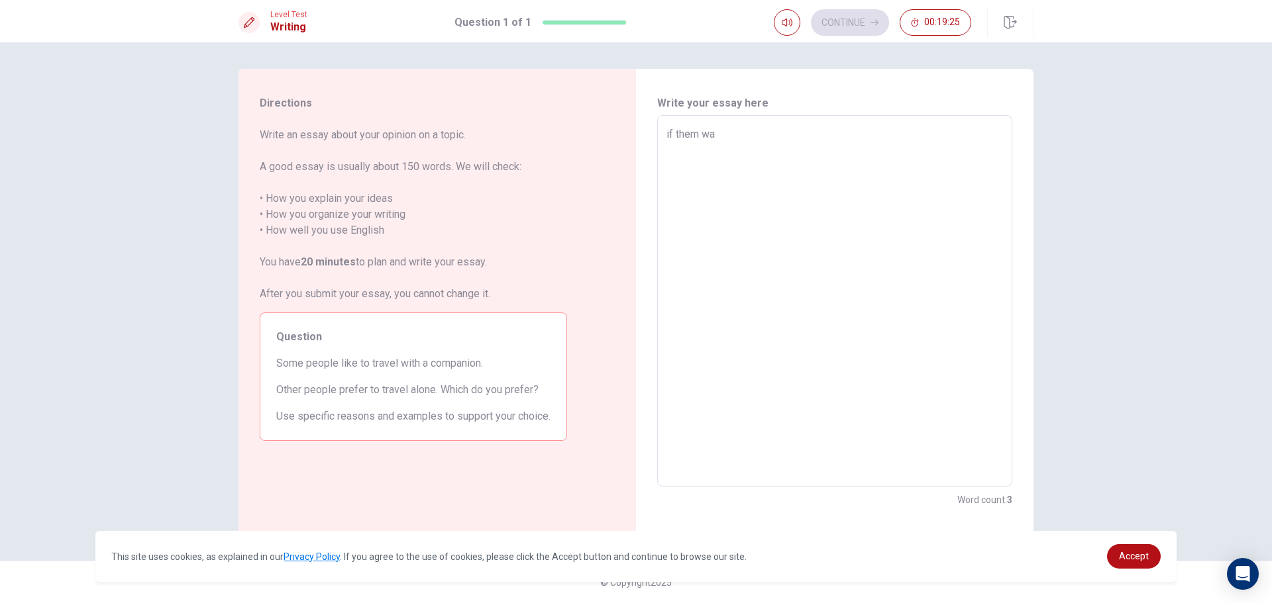
type textarea "if them wam"
type textarea "x"
type textarea "if them wa"
type textarea "x"
type textarea "if them wan"
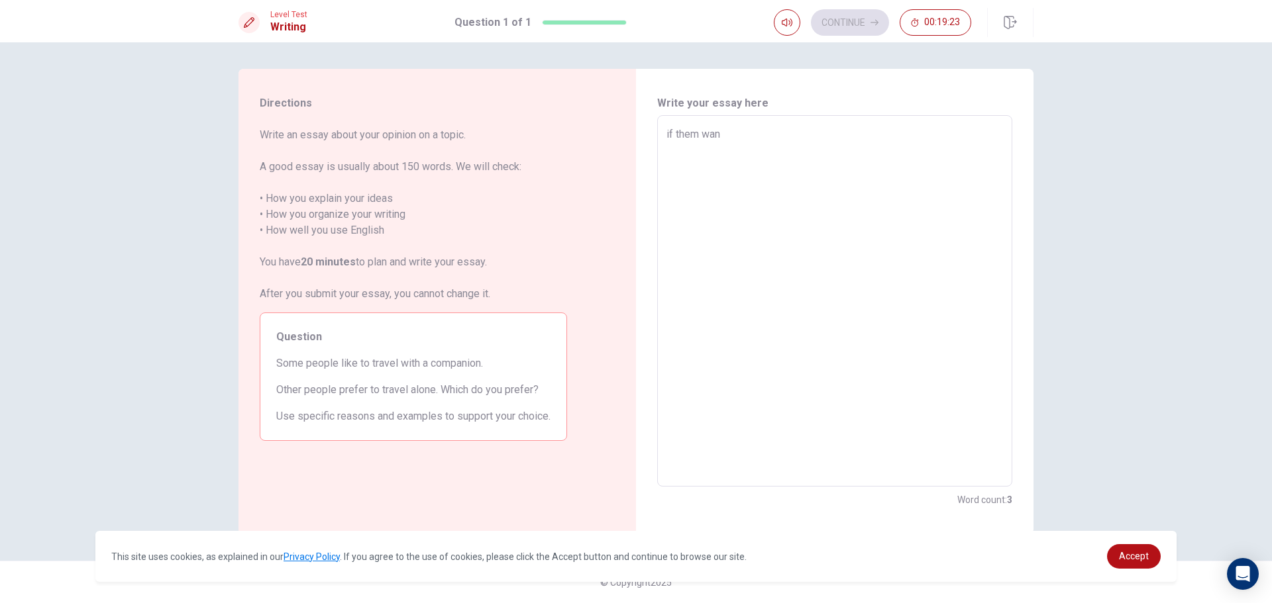
type textarea "x"
type textarea "if them want"
type textarea "x"
type textarea "if them want"
type textarea "x"
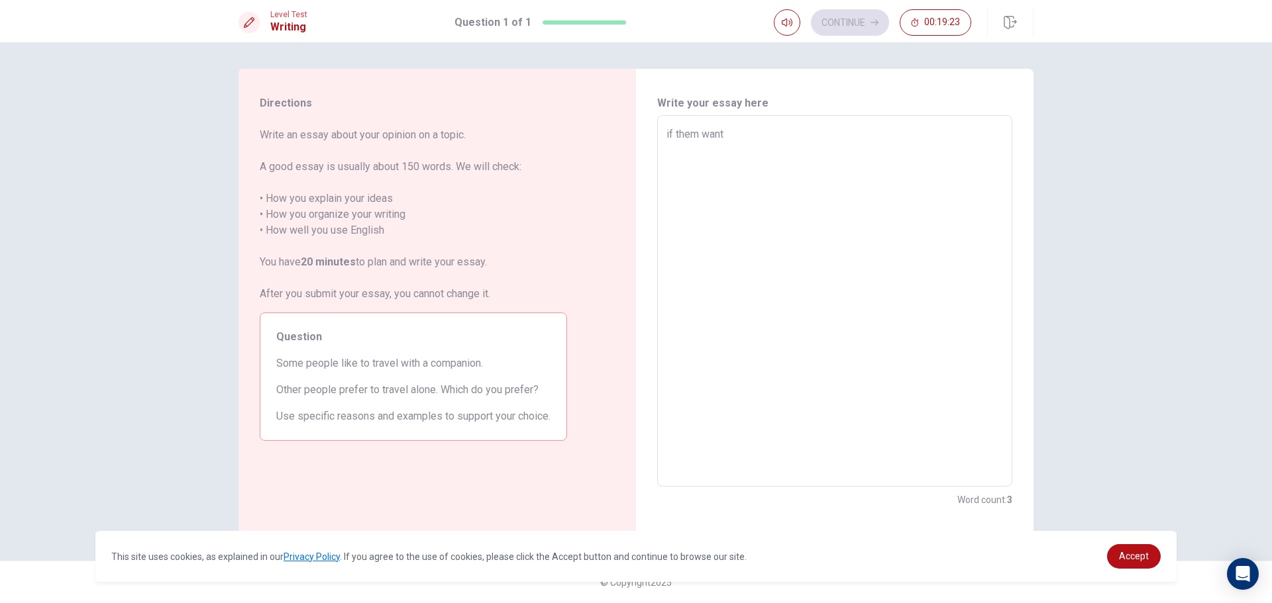
type textarea "if them want t"
type textarea "x"
type textarea "if them want to"
type textarea "x"
type textarea "if them want to"
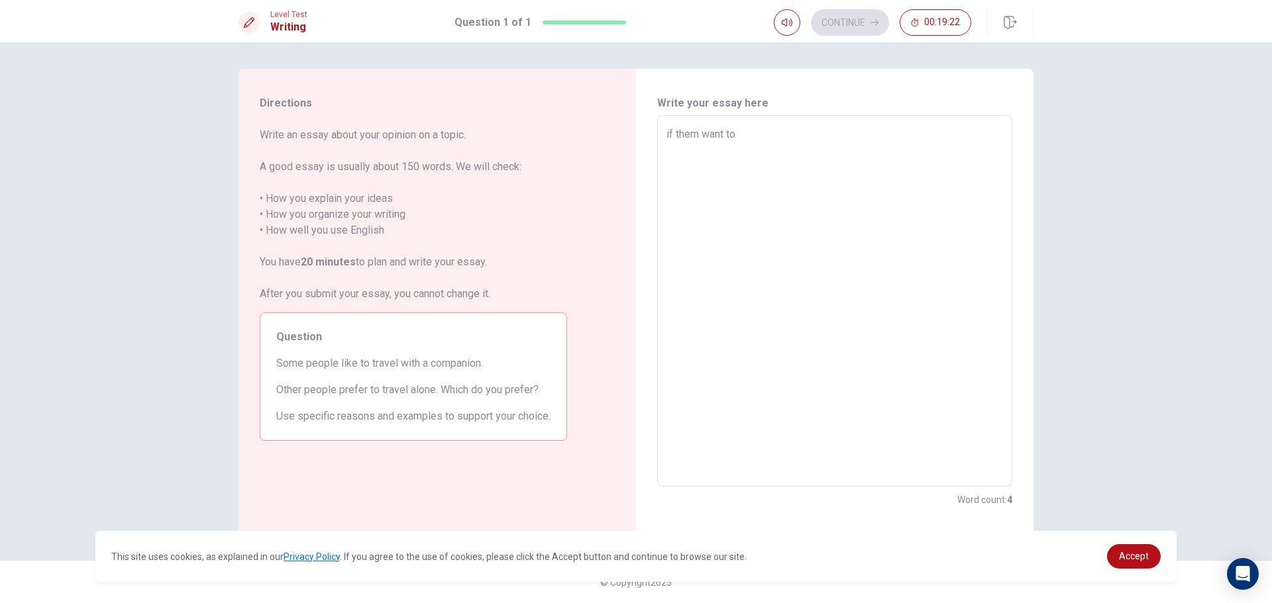
type textarea "x"
type textarea "if them want to t"
type textarea "x"
type textarea "if them want to tr"
type textarea "x"
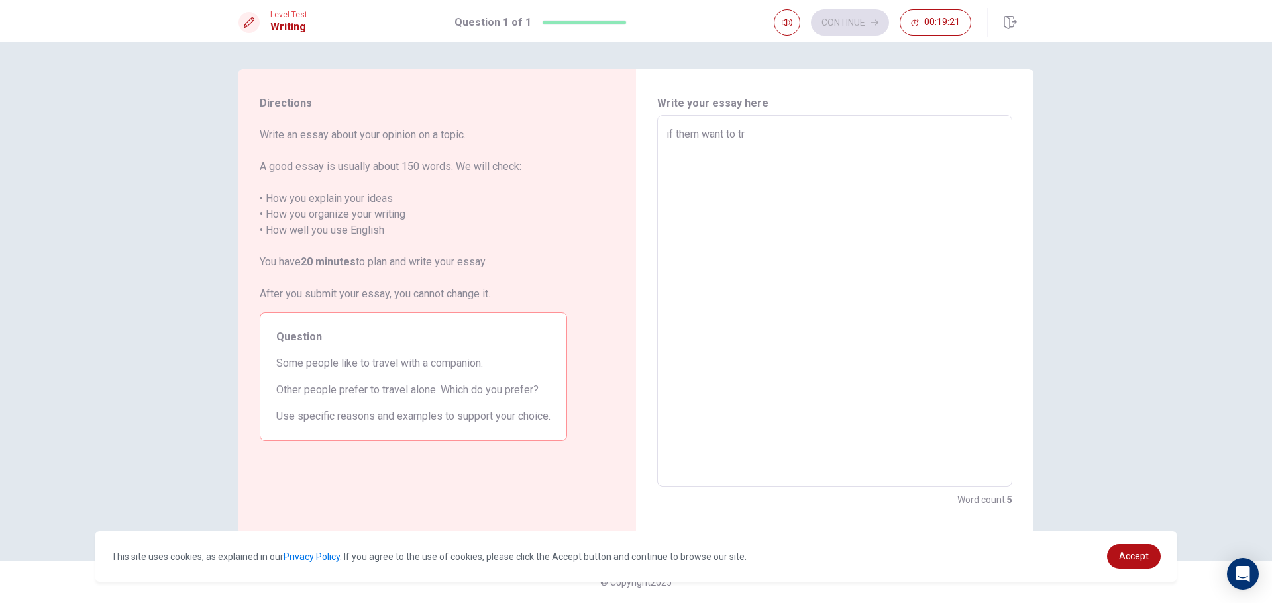
type textarea "if them want to tra"
type textarea "x"
type textarea "if them want to trav"
type textarea "x"
type textarea "if them want to trave"
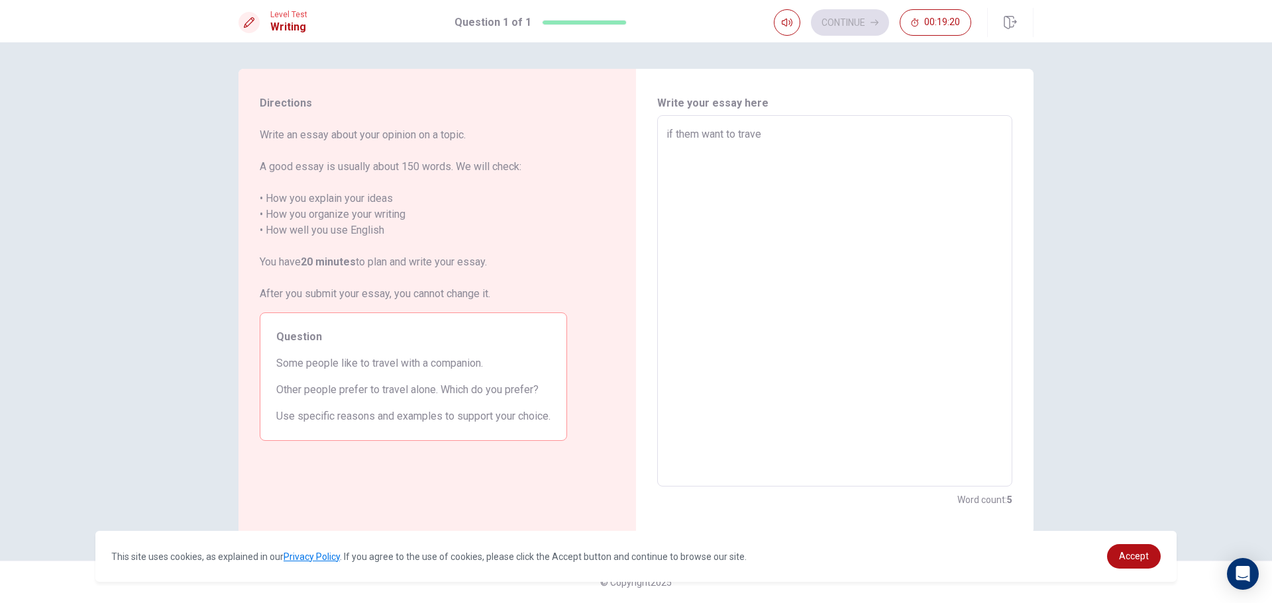
type textarea "x"
type textarea "if them want to travel"
type textarea "x"
type textarea "if them want to travel"
type textarea "x"
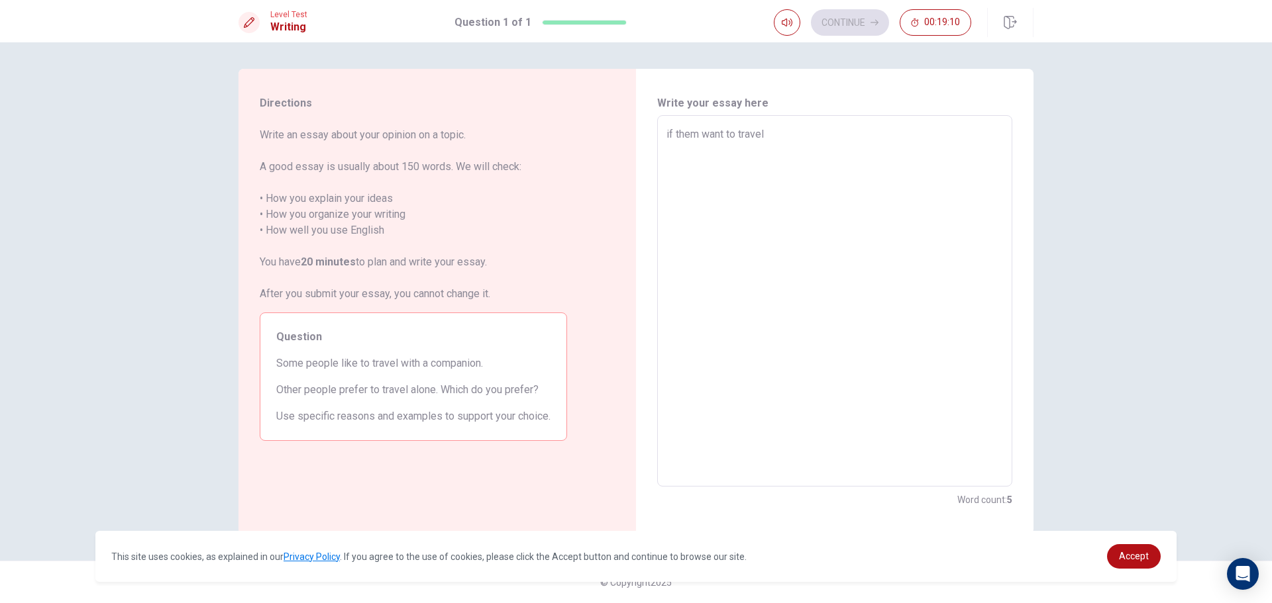
type textarea "if them want to travel a"
type textarea "x"
type textarea "if them want to travel al"
type textarea "x"
type textarea "if them want to travel alo"
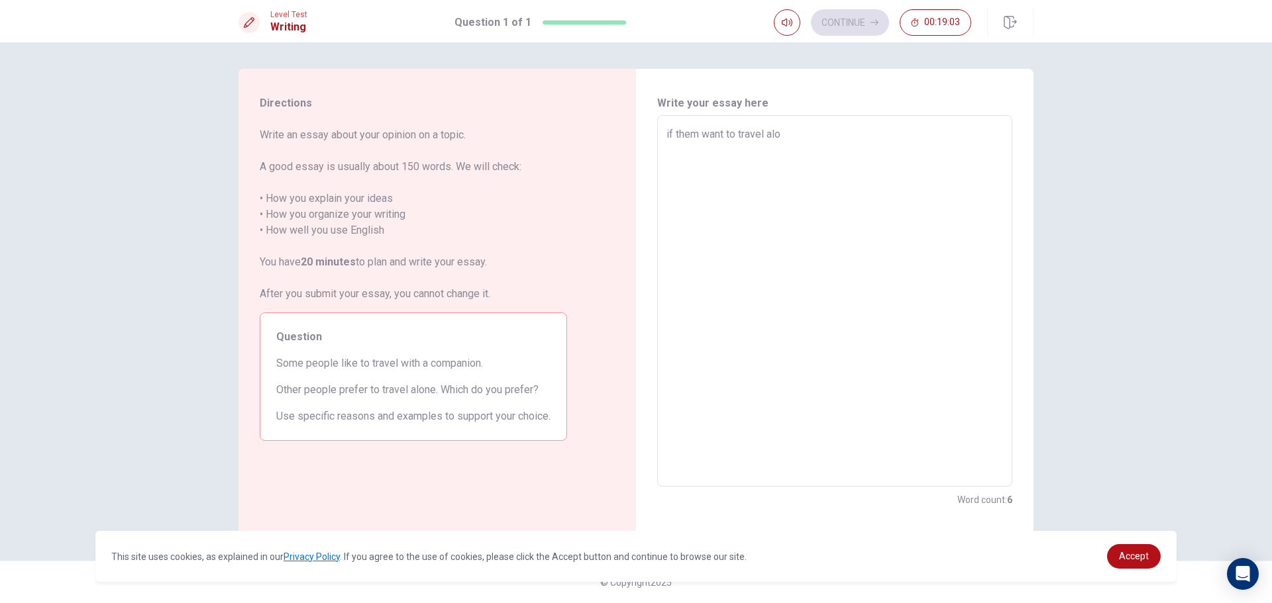
type textarea "x"
type textarea "if them want to travel alon"
type textarea "x"
type textarea "if them want to travel alone"
type textarea "x"
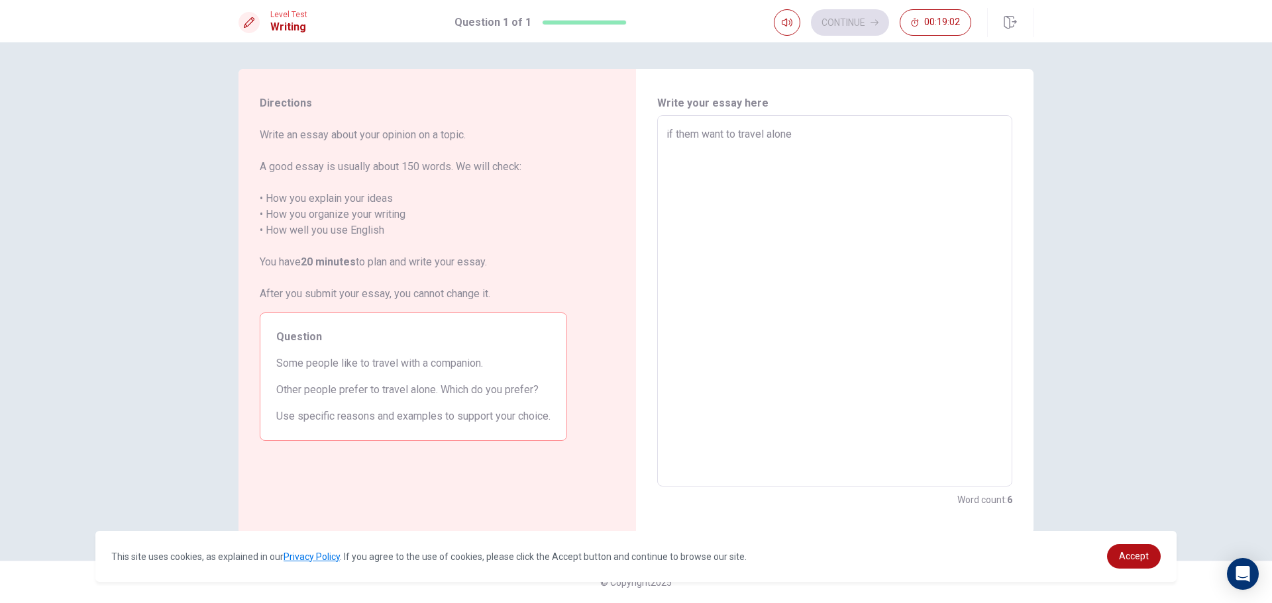
type textarea "if them want to travel alone"
type textarea "x"
type textarea "if them want to travel alone"
type textarea "x"
type textarea "if them want to travel alone"
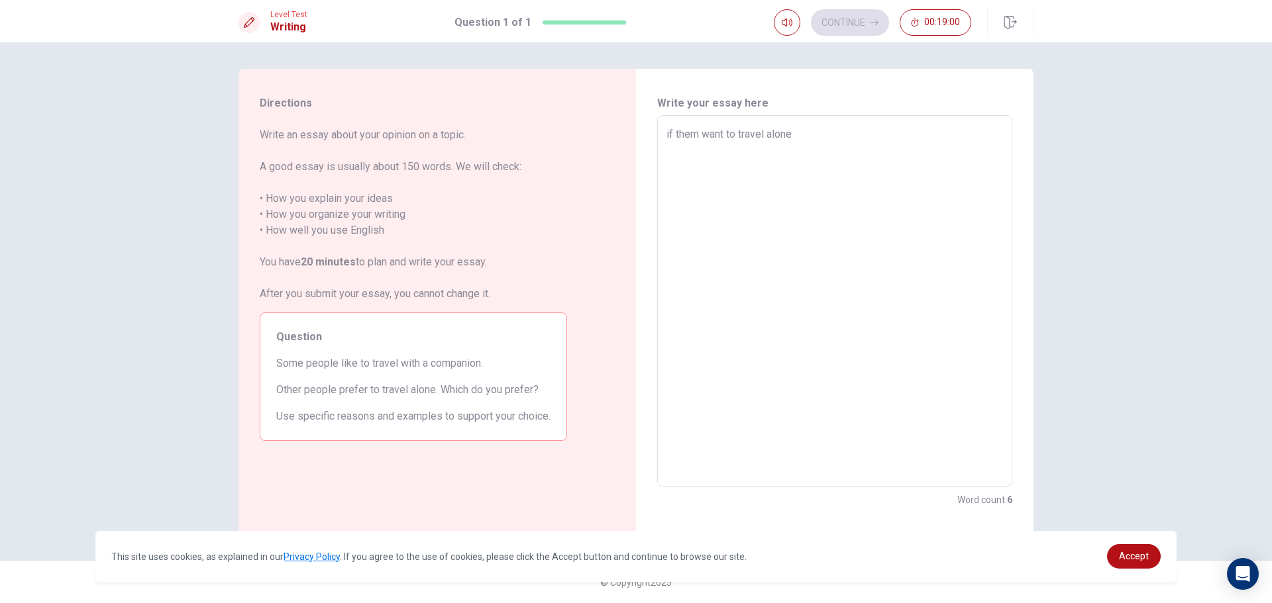
type textarea "x"
type textarea "if them want to travel alone i"
type textarea "x"
type textarea "if them want to travel alone i"
type textarea "x"
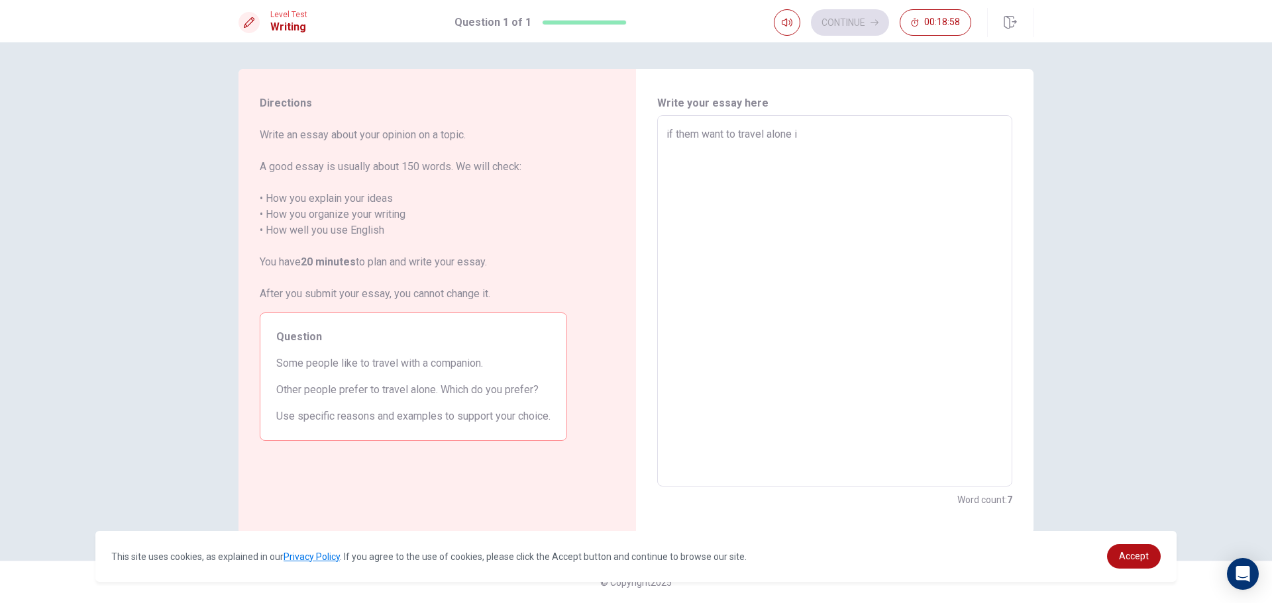
type textarea "if them want to travel alone i t"
type textarea "x"
type textarea "if them want to travel alone i th"
type textarea "x"
type textarea "if them want to travel alone i thi"
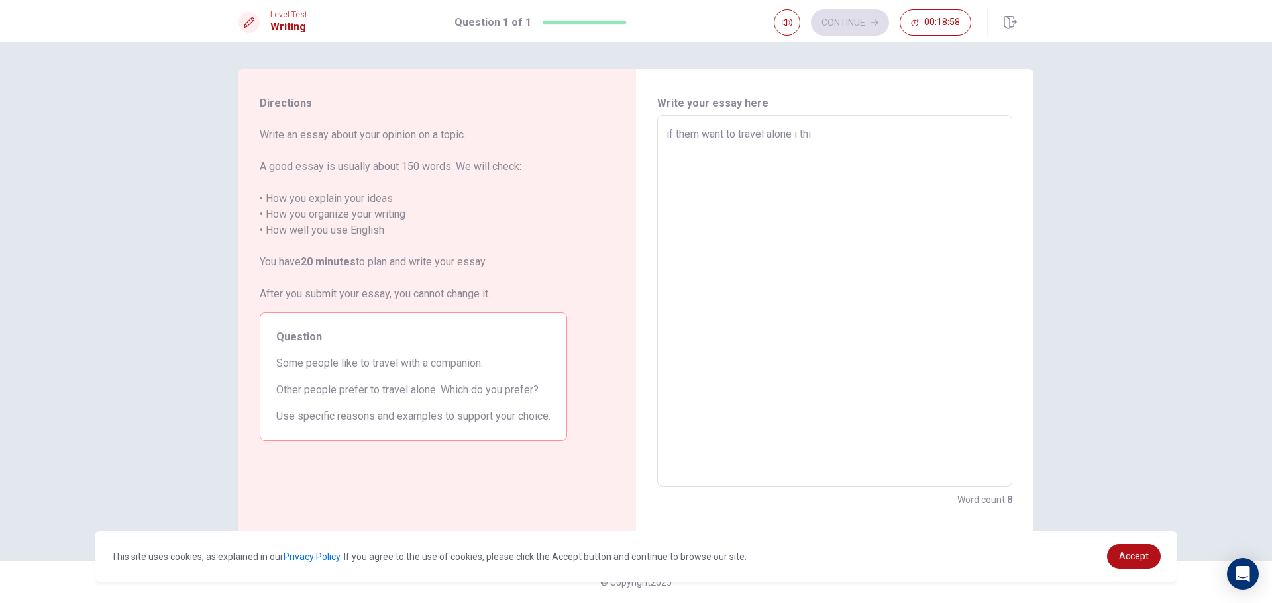
type textarea "x"
type textarea "if them want to travel alone i thin"
type textarea "x"
type textarea "if them want to travel alone i thinl"
type textarea "x"
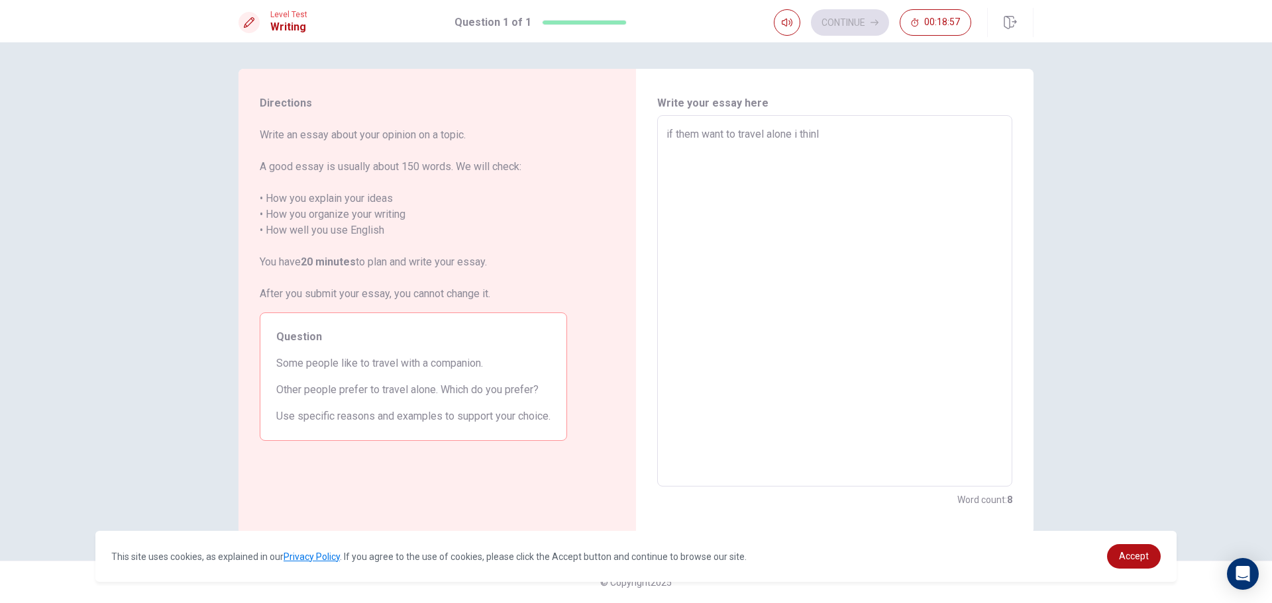
type textarea "if them want to travel alone i thin"
type textarea "x"
type textarea "if them want to travel alone i think"
type textarea "x"
type textarea "if them want to travel alone i think"
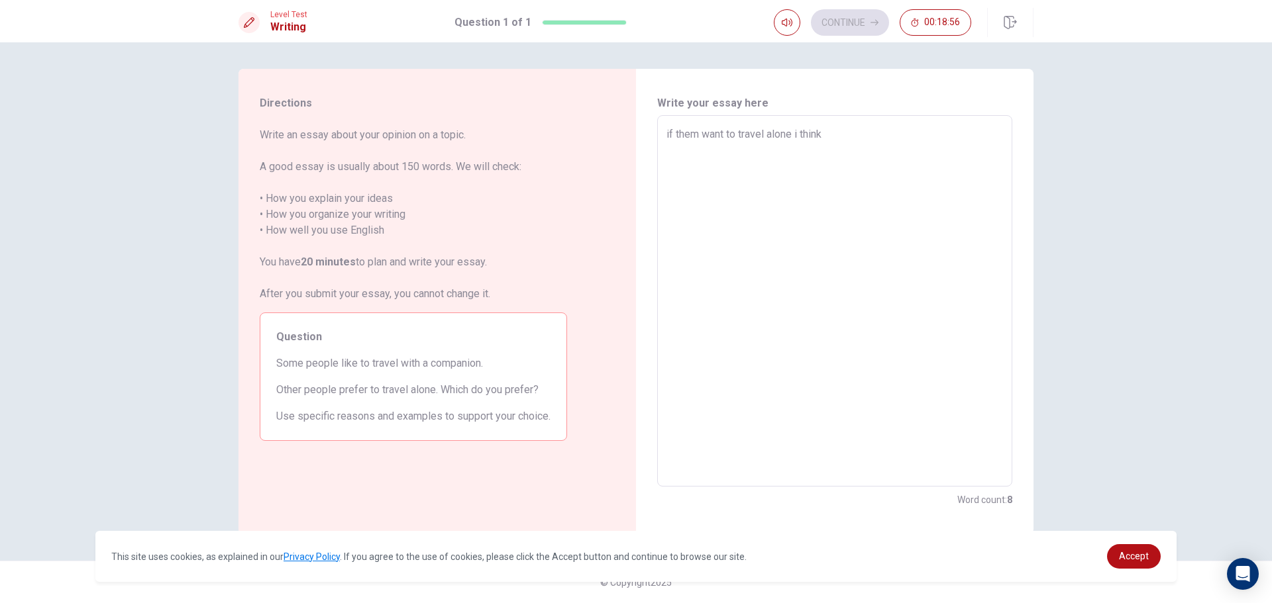
type textarea "x"
type textarea "if them want to travel alone i think h"
type textarea "x"
type textarea "if them want to travel alone i think ha"
type textarea "x"
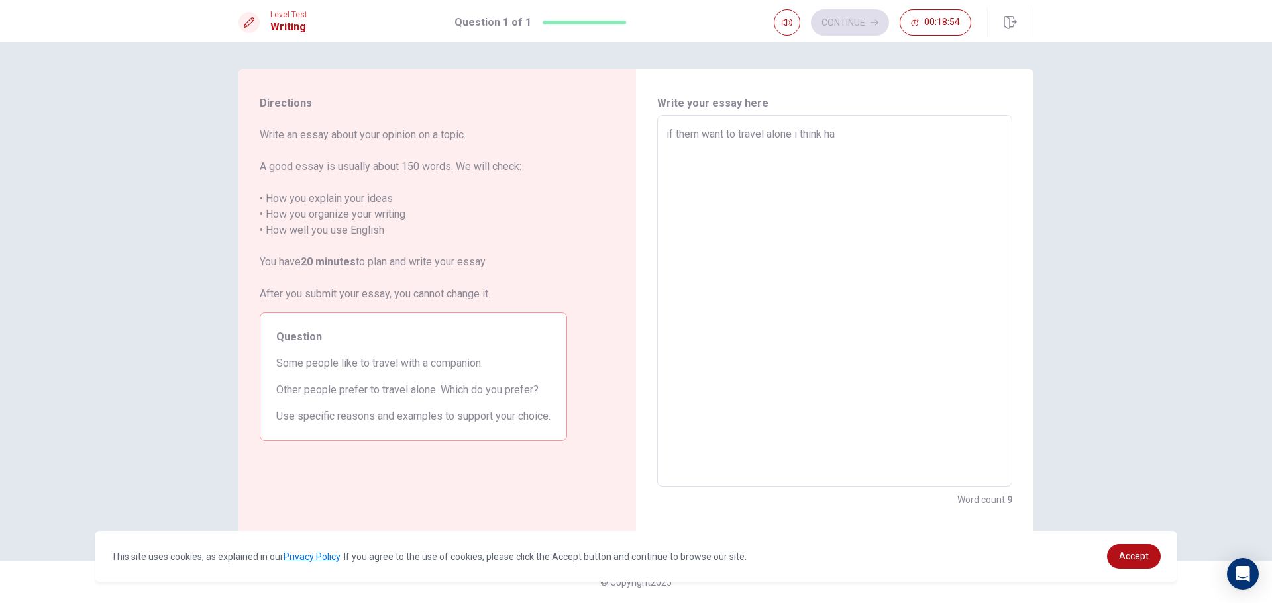
type textarea "if them want to travel alone i think h"
type textarea "x"
type textarea "if them want to travel alone i think"
type textarea "x"
type textarea "if them want to travel alone i think t"
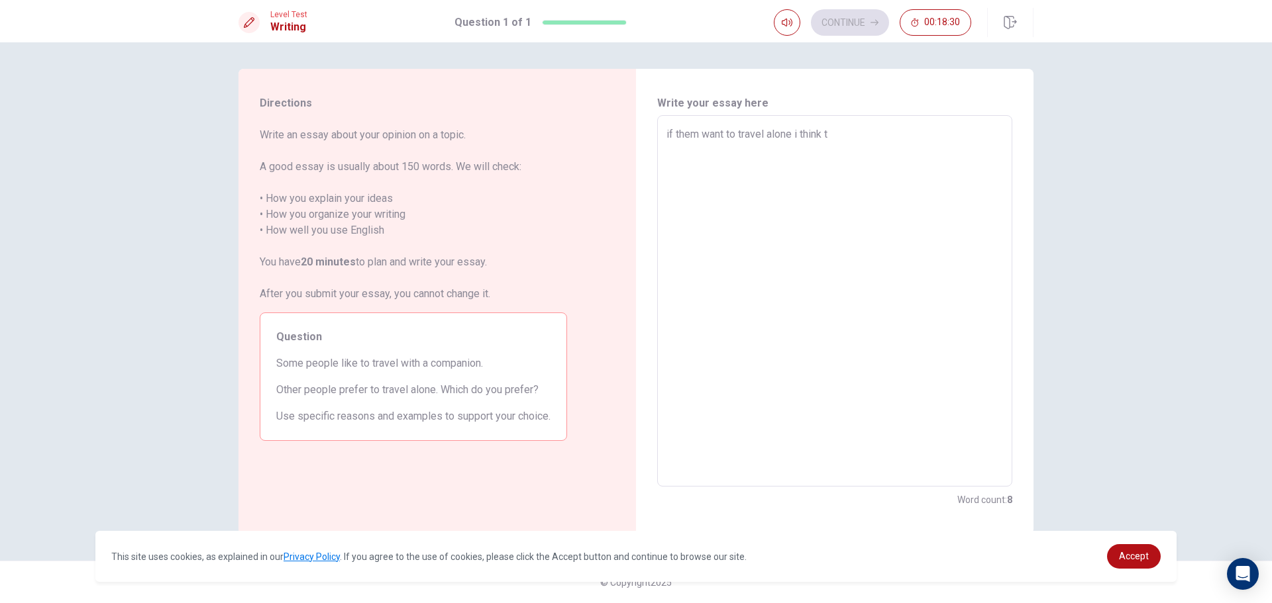
type textarea "x"
type textarea "if them want to travel alone i think th"
type textarea "x"
type textarea "if them want to travel alone i think the"
type textarea "x"
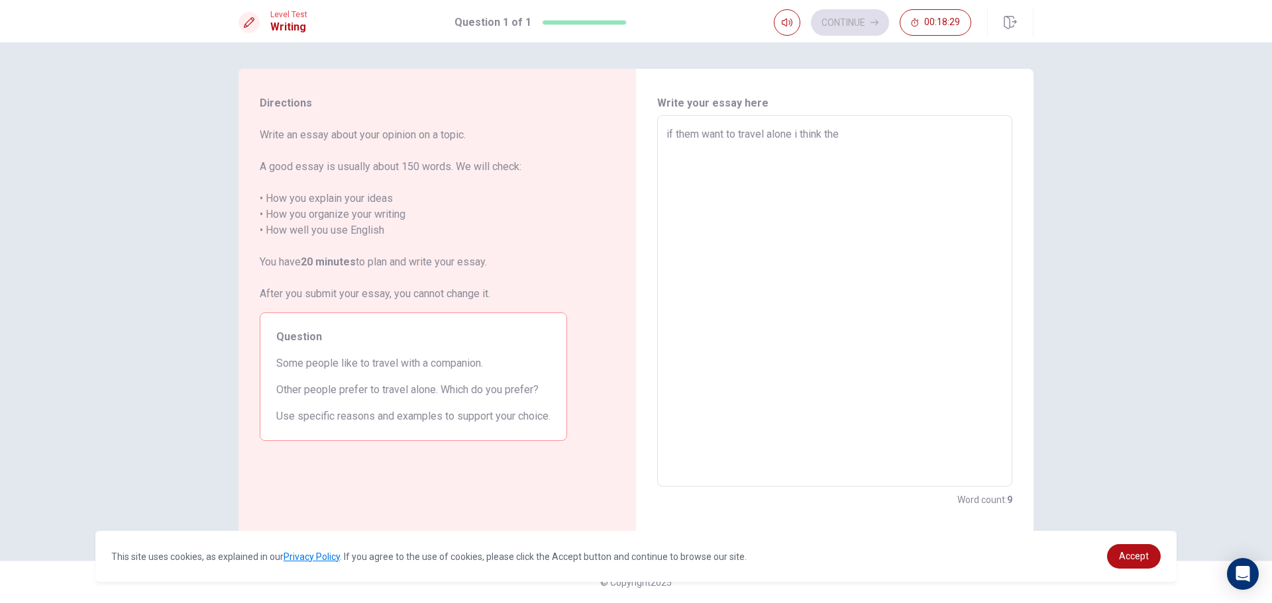
type textarea "if them want to travel alone i think them"
type textarea "x"
type textarea "if them want to travel alone i think them"
type textarea "x"
type textarea "if them want to travel alone i think them"
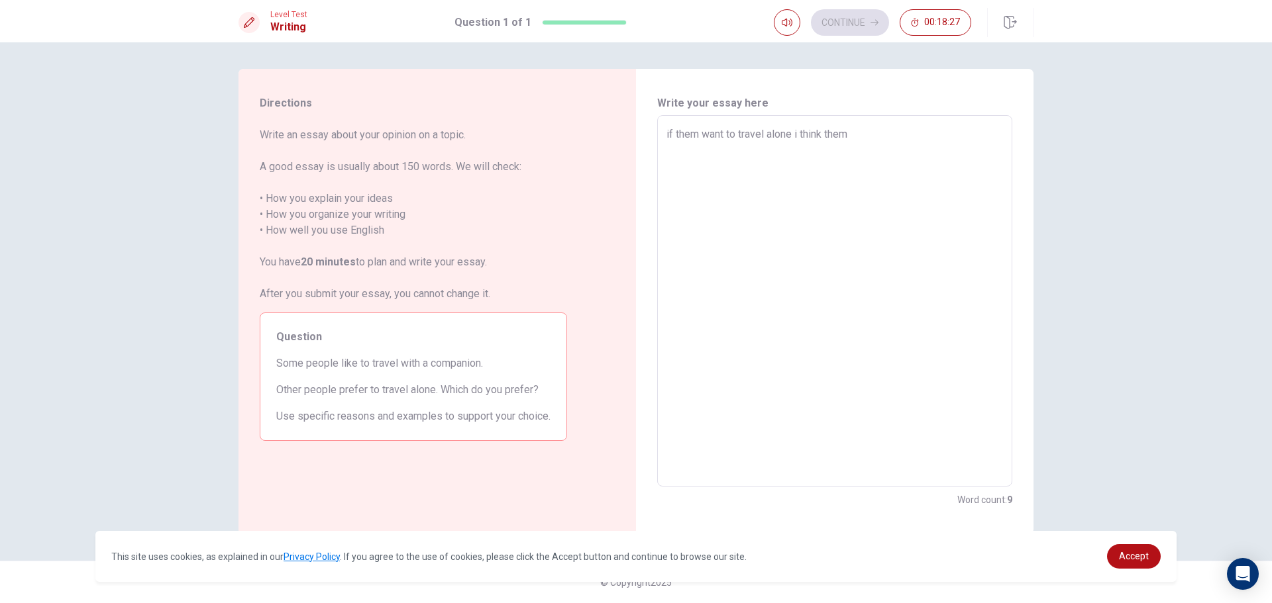
type textarea "x"
type textarea "if them want to travel alone i think the"
type textarea "x"
type textarea "if them want to travel alone i think th"
type textarea "x"
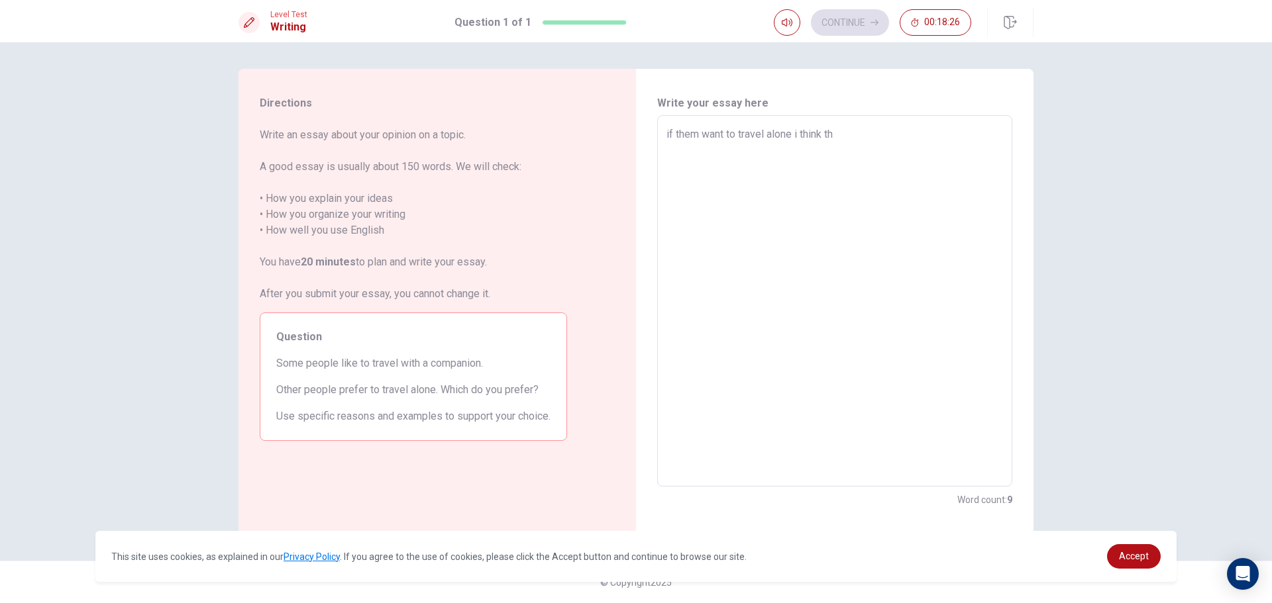
type textarea "if them want to travel alone i think the"
type textarea "x"
type textarea "if them want to travel alone i think they"
type textarea "x"
type textarea "if them want to travel alone i think they"
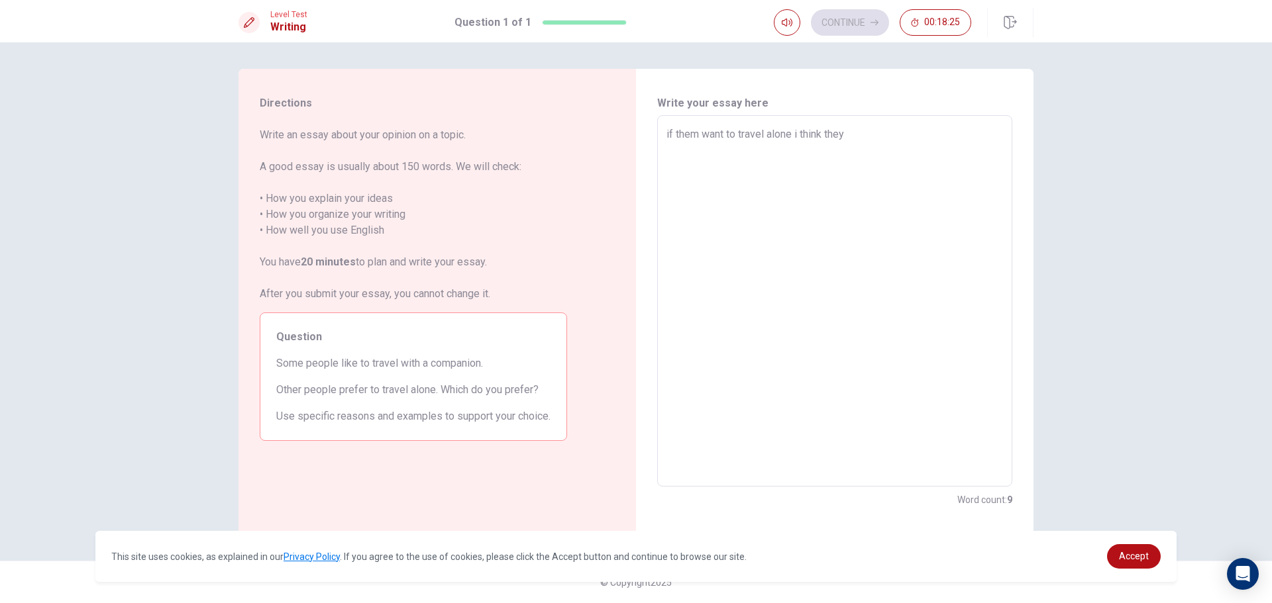
type textarea "x"
type textarea "if them want to travel alone i think they h"
type textarea "x"
type textarea "if them want to travel alone i think they ha"
type textarea "x"
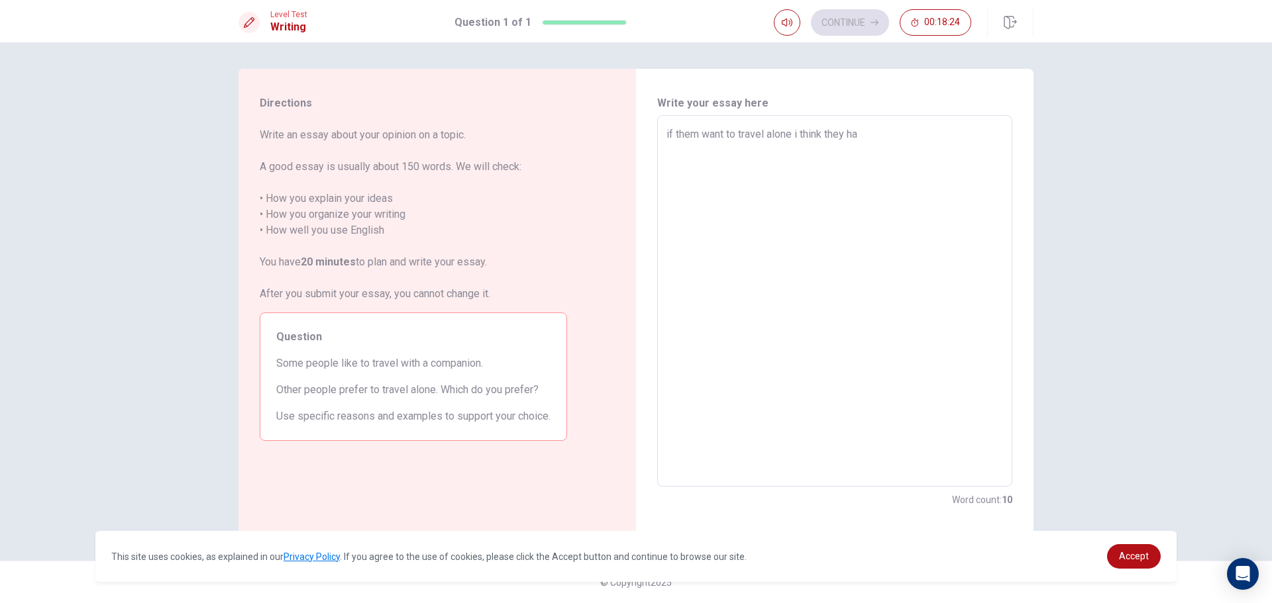
type textarea "if them want to travel alone i think they hav"
type textarea "x"
type textarea "if them want to travel alone i think they have"
type textarea "x"
type textarea "if them want to travel alone i think they have"
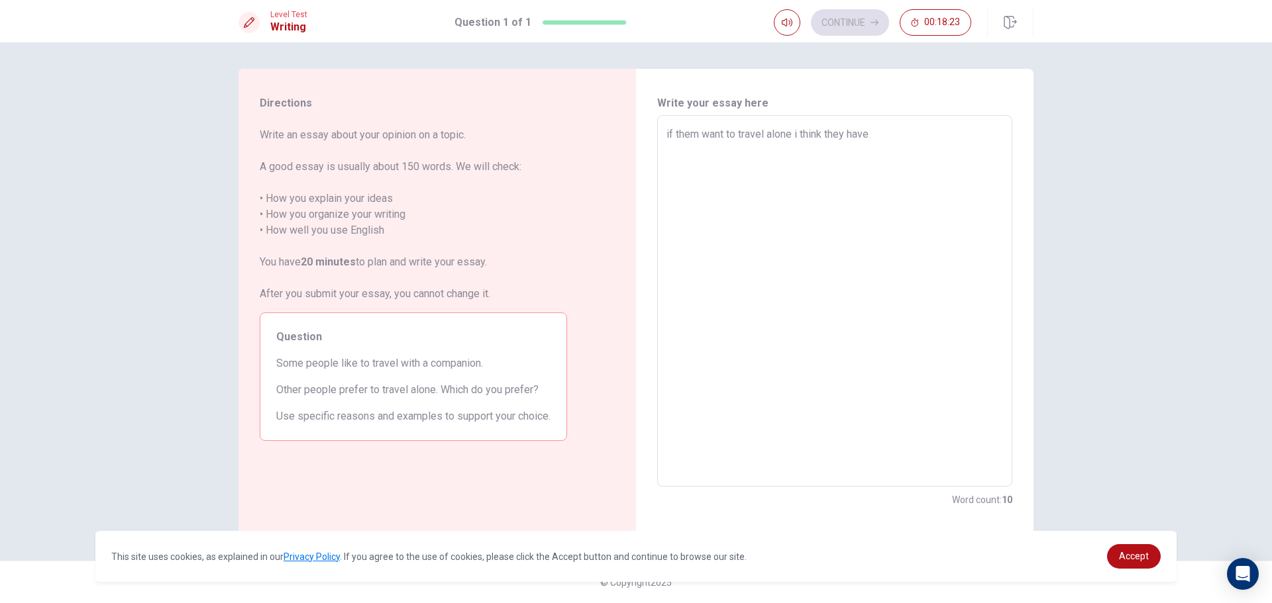
type textarea "x"
type textarea "if them want to travel alone i think they have t"
type textarea "x"
type textarea "if them want to travel alone i think they have tn"
type textarea "x"
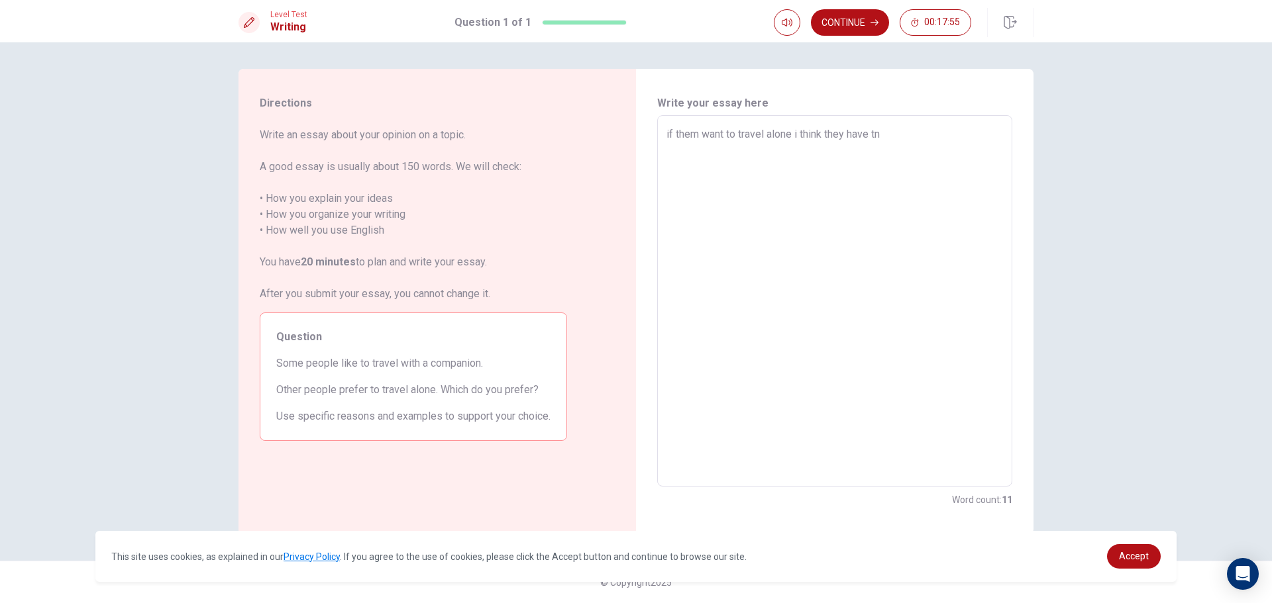
type textarea "if them want to travel alone i think they have t"
type textarea "x"
type textarea "if them want to travel alone i think they have th"
type textarea "x"
type textarea "if them want to travel alone i think they have the"
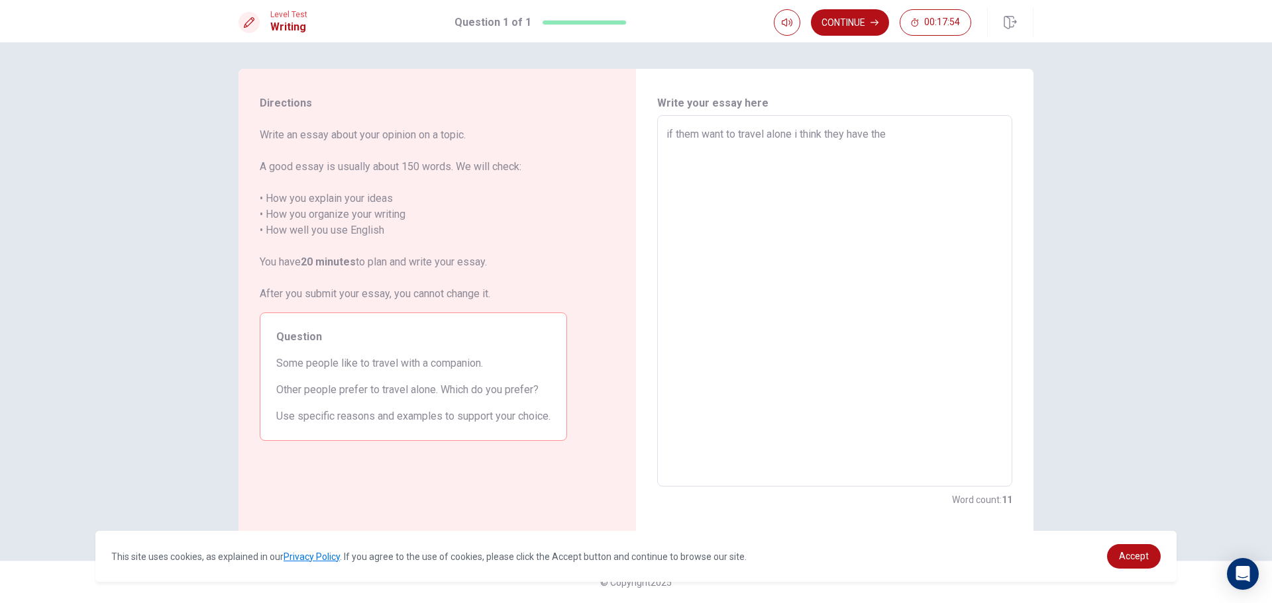
type textarea "x"
type textarea "if them want to travel alone i think they have they"
type textarea "x"
type textarea "if them want to travel alone i think they have they"
type textarea "x"
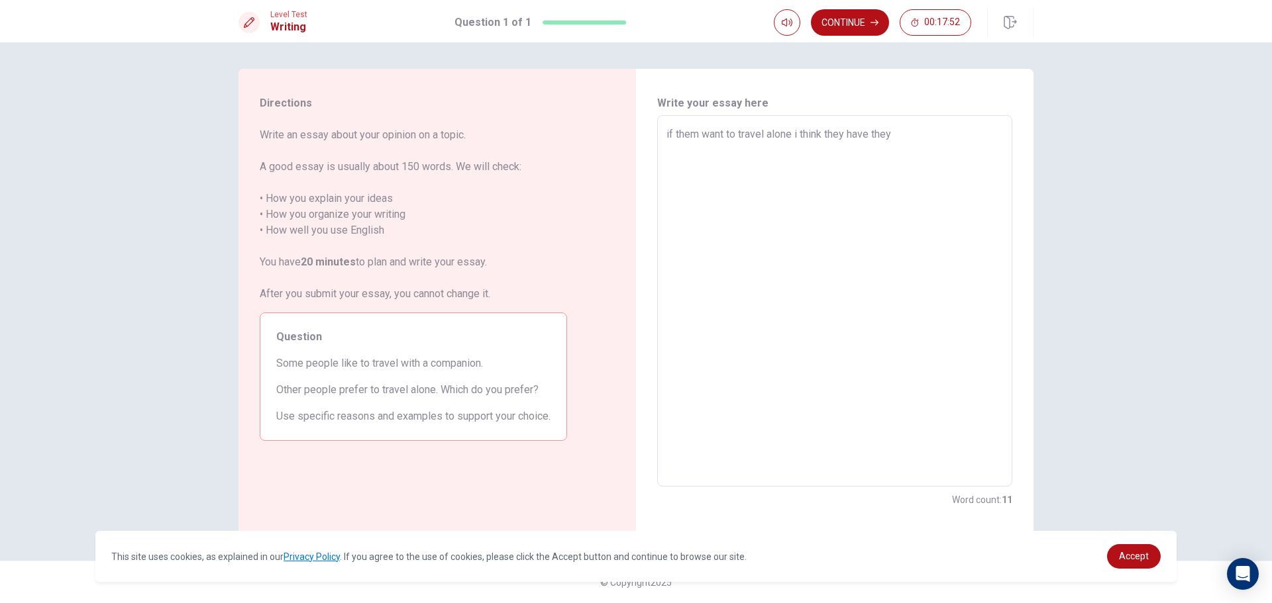
type textarea "if them want to travel alone i think they have they p"
type textarea "x"
type textarea "if them want to travel alone i think they have they pl"
type textarea "x"
type textarea "if them want to travel alone i think they have they pla"
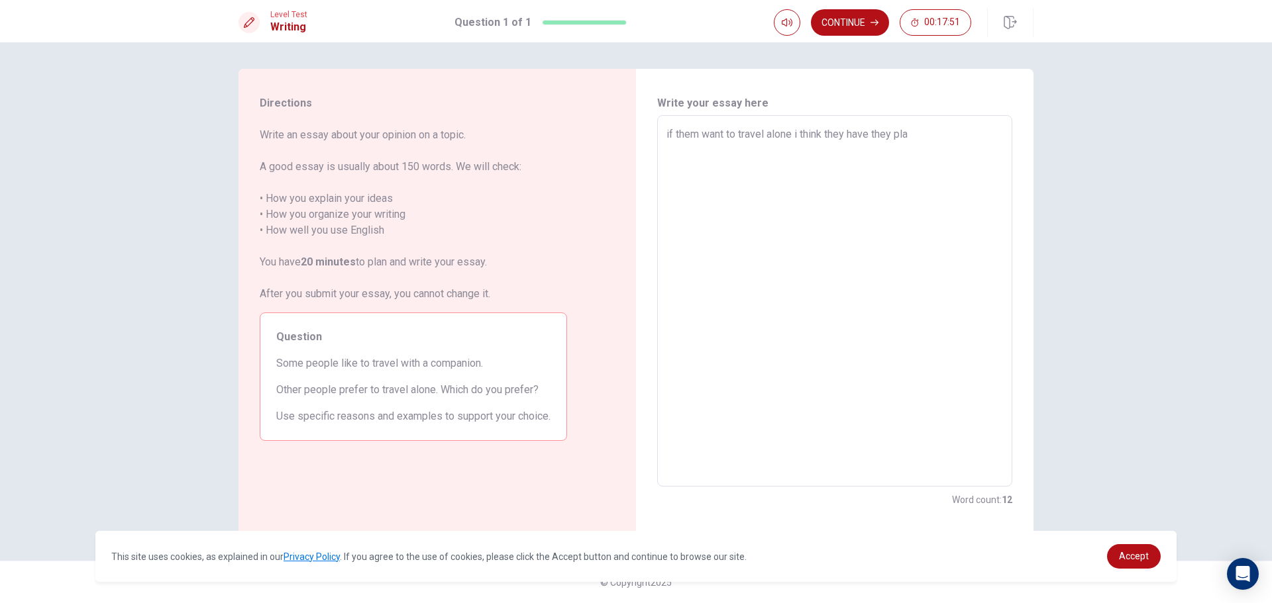
type textarea "x"
type textarea "if them want to travel alone i think they have they plan"
type textarea "x"
type textarea "if them want to travel alone i think they have they plan"
type textarea "x"
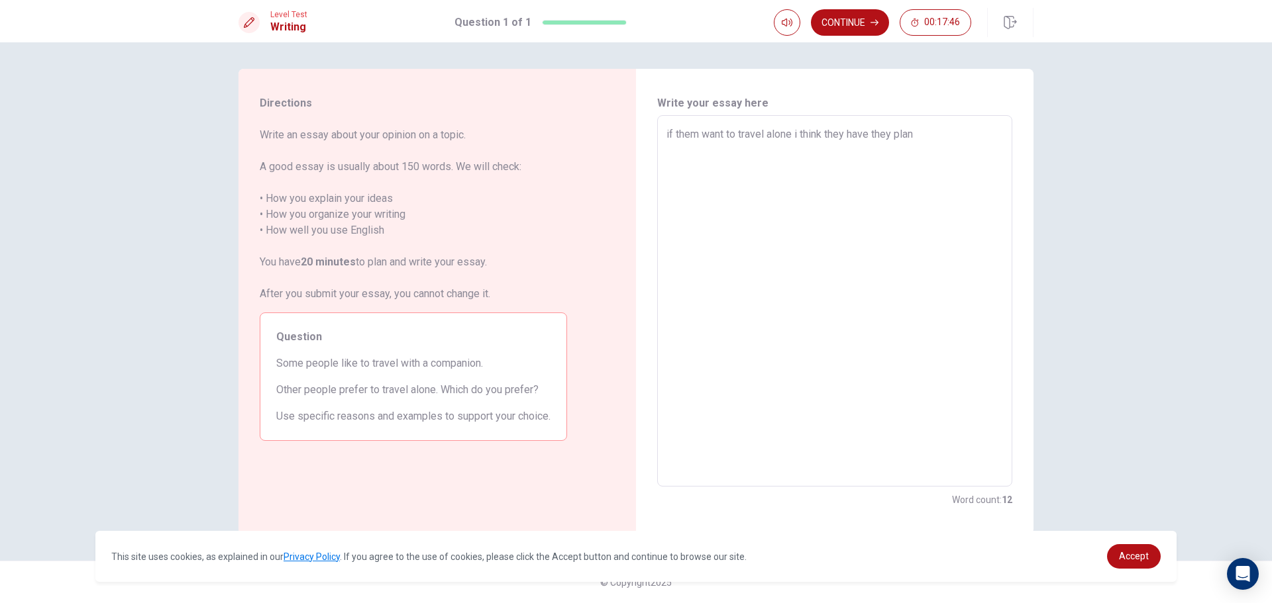
type textarea "if them want to travel alone i think they have they plan w"
type textarea "x"
type textarea "if them want to travel alone i think they have they plan wh"
type textarea "x"
type textarea "if them want to travel alone i think they have they plan whe"
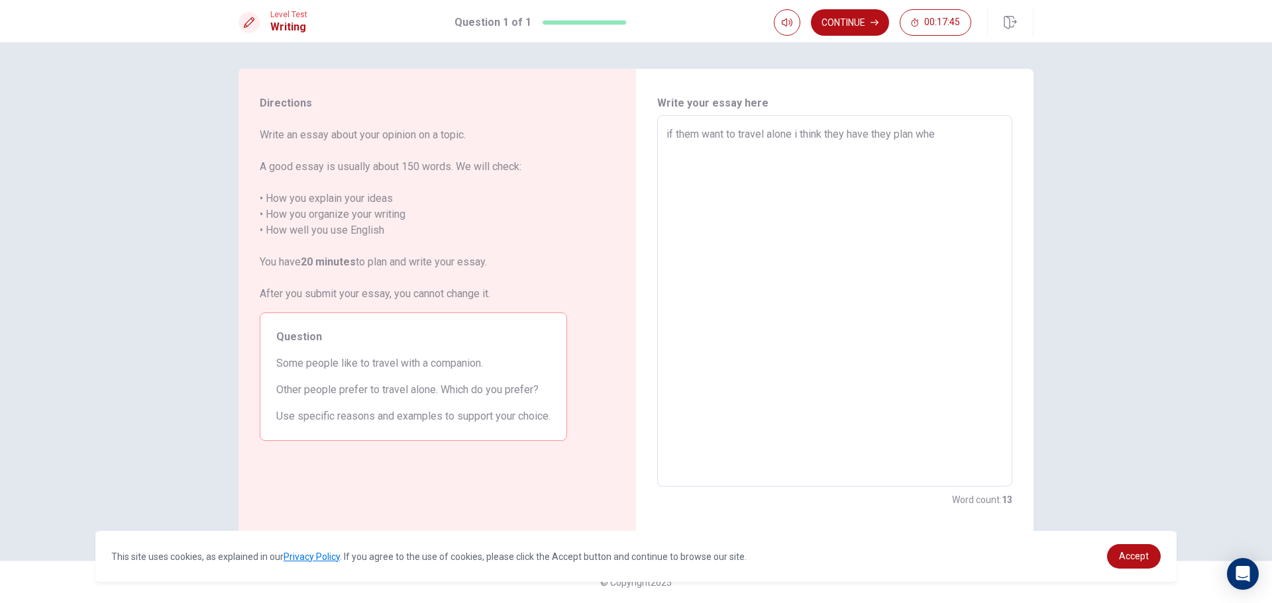
type textarea "x"
type textarea "if them want to travel alone i think they have they plan wher"
type textarea "x"
type textarea "if them want to travel alone i think they have they plan where"
type textarea "x"
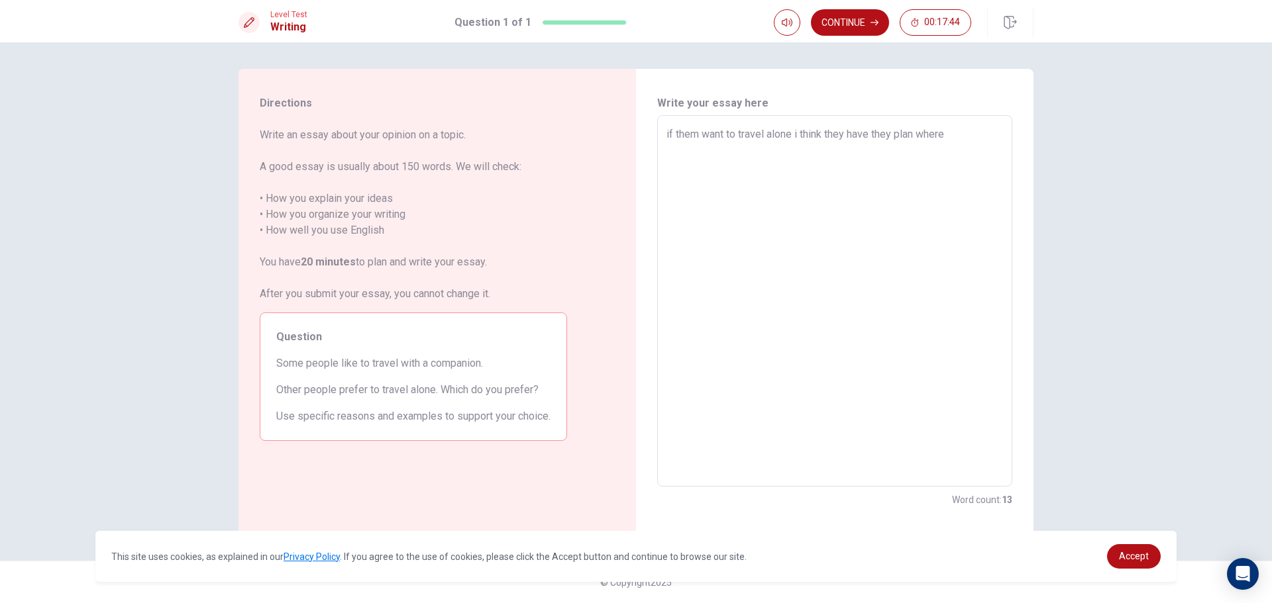
type textarea "if them want to travel alone i think they have they plan where"
type textarea "x"
type textarea "if them want to travel alone i think they have they plan where h"
type textarea "x"
type textarea "if them want to travel alone i think they have they plan where he"
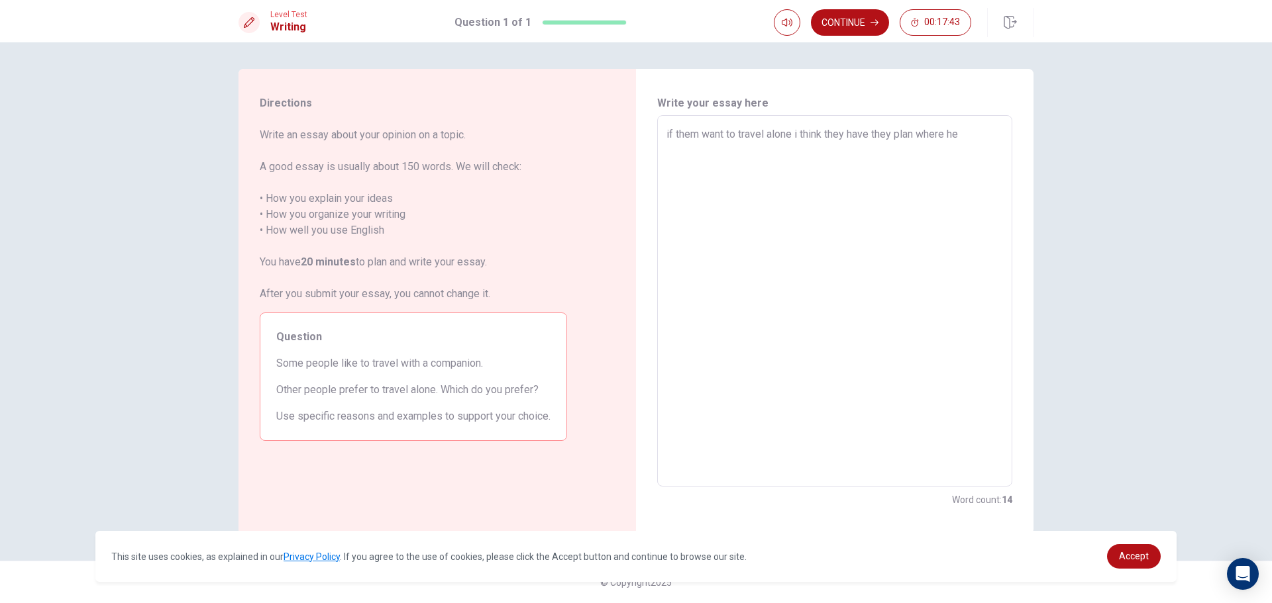
type textarea "x"
type textarea "if them want to travel alone i think they have they plan where he"
type textarea "x"
type textarea "if them want to travel alone i think they have they plan where he h"
type textarea "x"
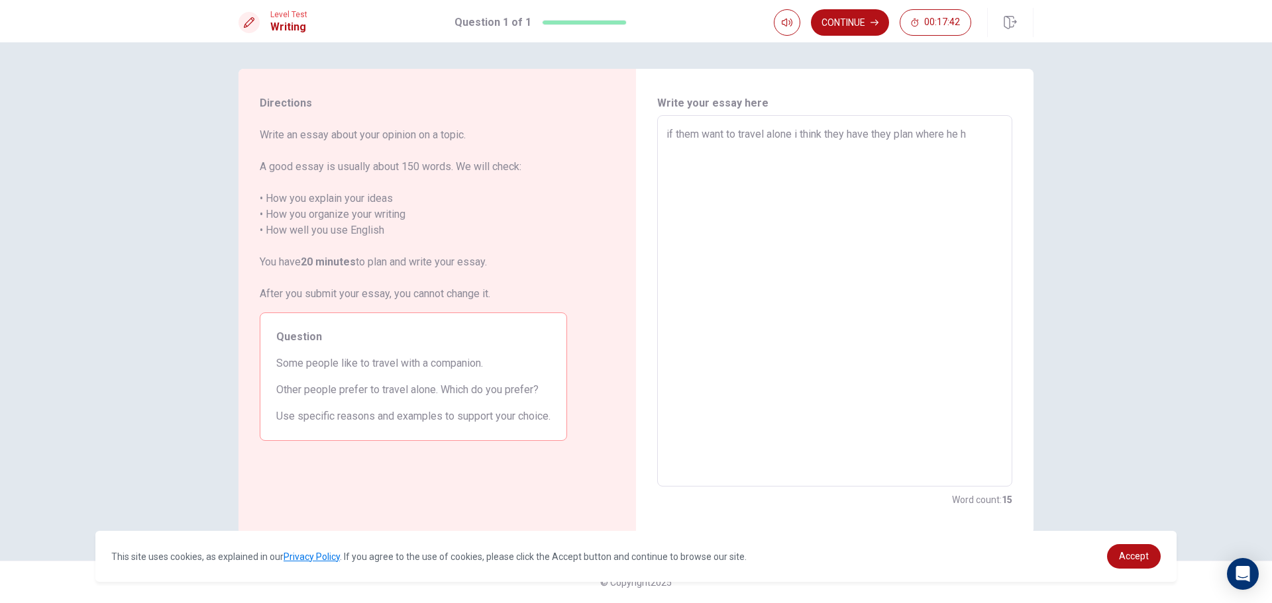
type textarea "if them want to travel alone i think they have they plan where he ha"
type textarea "x"
type textarea "if them want to travel alone i think they have they plan where he hav"
type textarea "x"
type textarea "if them want to travel alone i think they have they plan where he have"
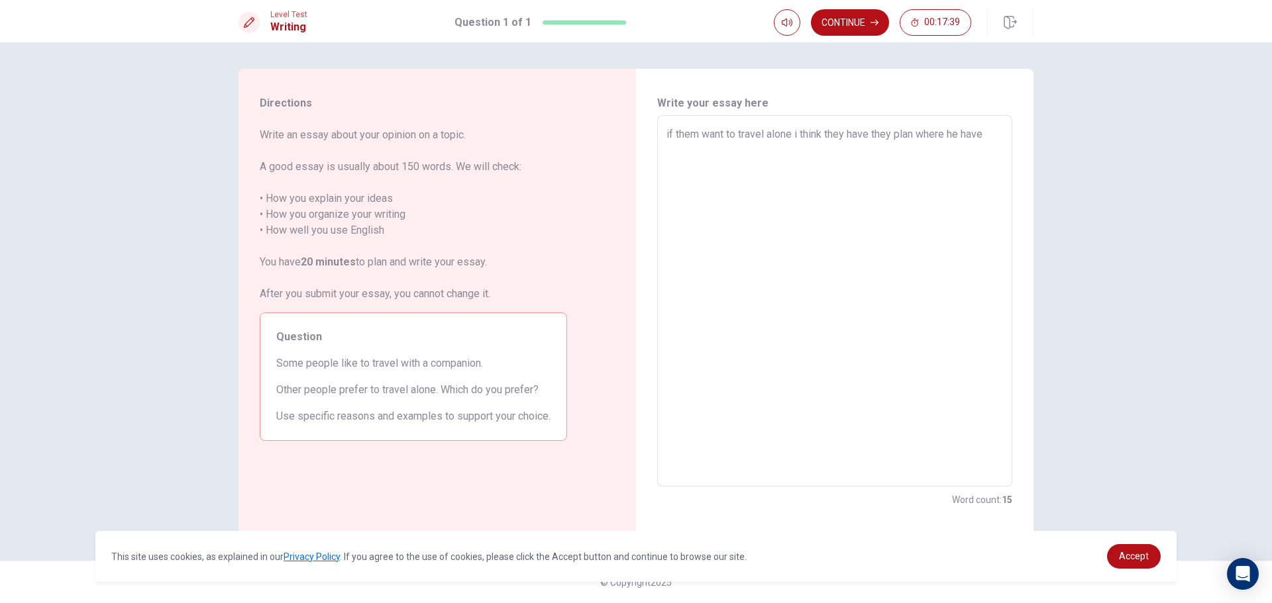
type textarea "x"
type textarea "if them want to travel alone i think they have they plan where he have"
type textarea "x"
type textarea "if them want to travel alone i think they have they plan where he have t"
type textarea "x"
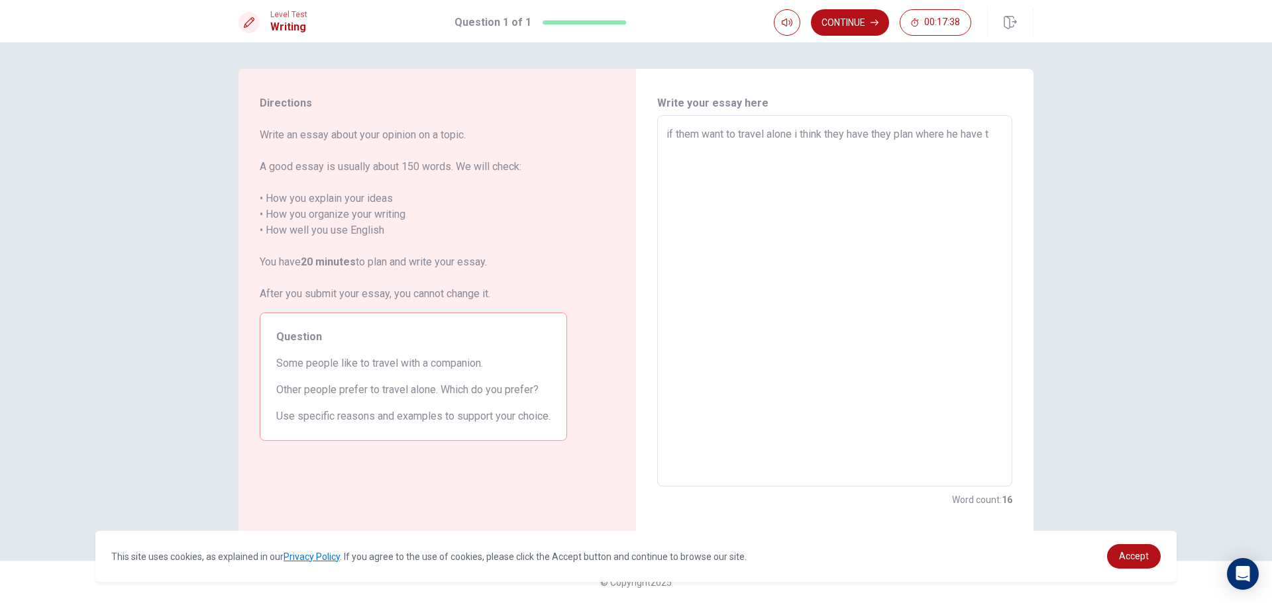
type textarea "if them want to travel alone i think they have they plan where he have to"
type textarea "x"
type textarea "if them want to travel alone i think they have they plan where he have to"
type textarea "x"
type textarea "if them want to travel alone i think they have they plan where he have to g"
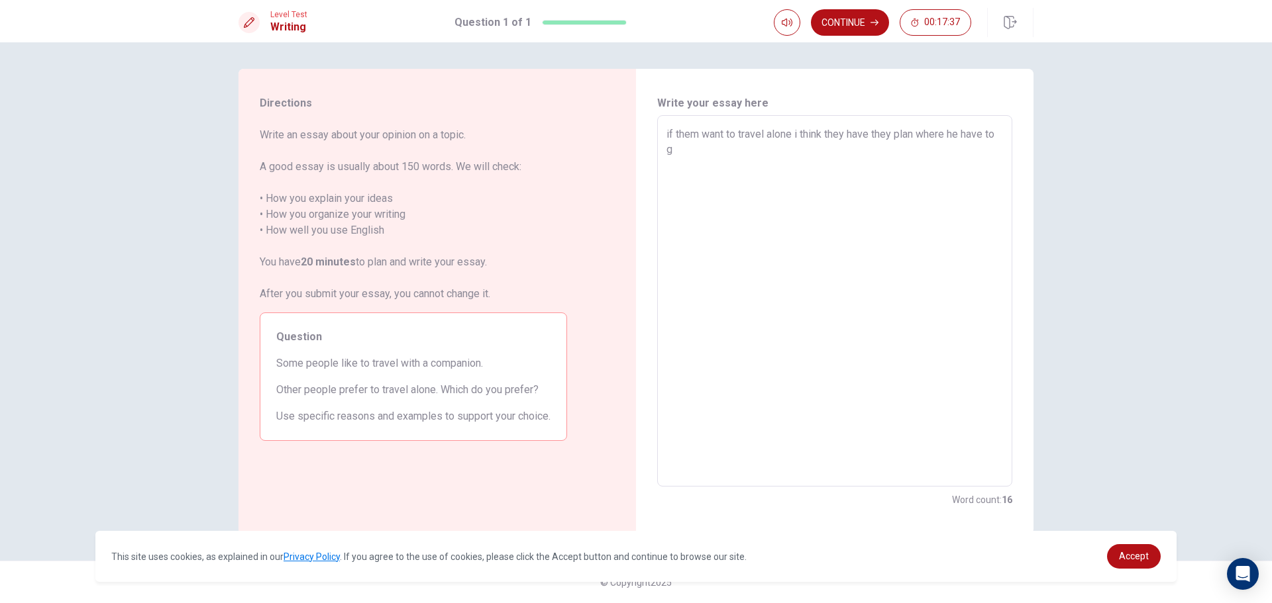
type textarea "x"
type textarea "if them want to travel alone i think they have they plan where he have to go"
type textarea "x"
type textarea "if them want to travel alone i think they have they plan where he have to go"
type textarea "x"
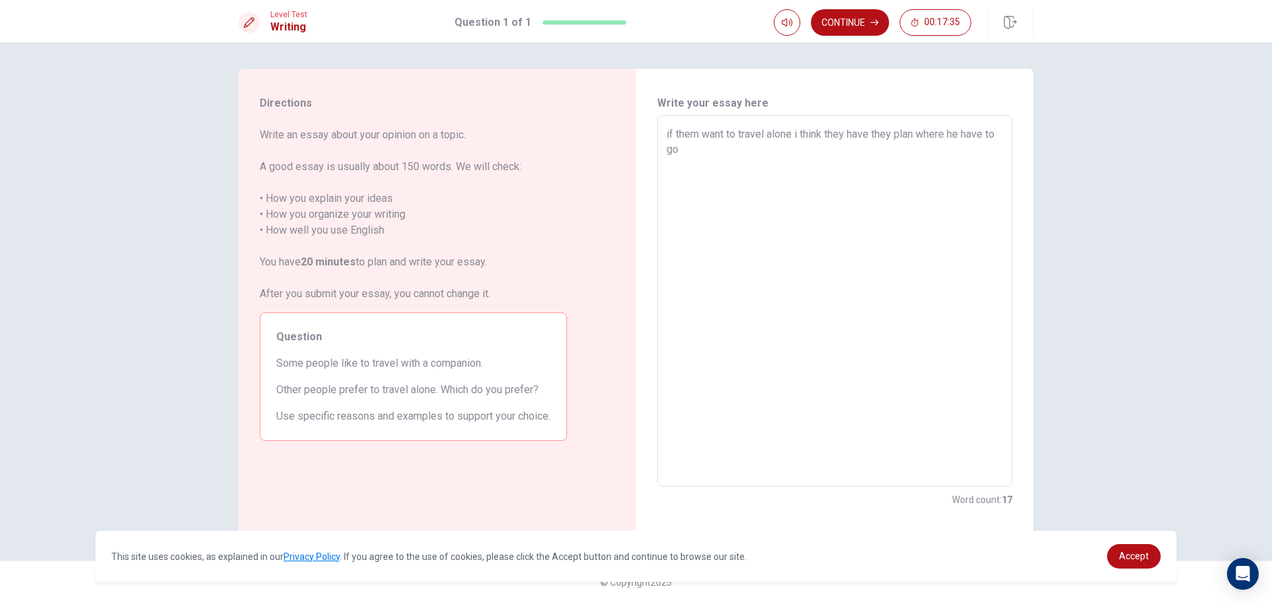
type textarea "if them want to travel alone i think they have they plan where he have to go h"
type textarea "x"
type textarea "if them want to travel alone i think they have they plan where he have to go"
type textarea "x"
type textarea "if them want to travel alone i think they have they plan where he have to go w"
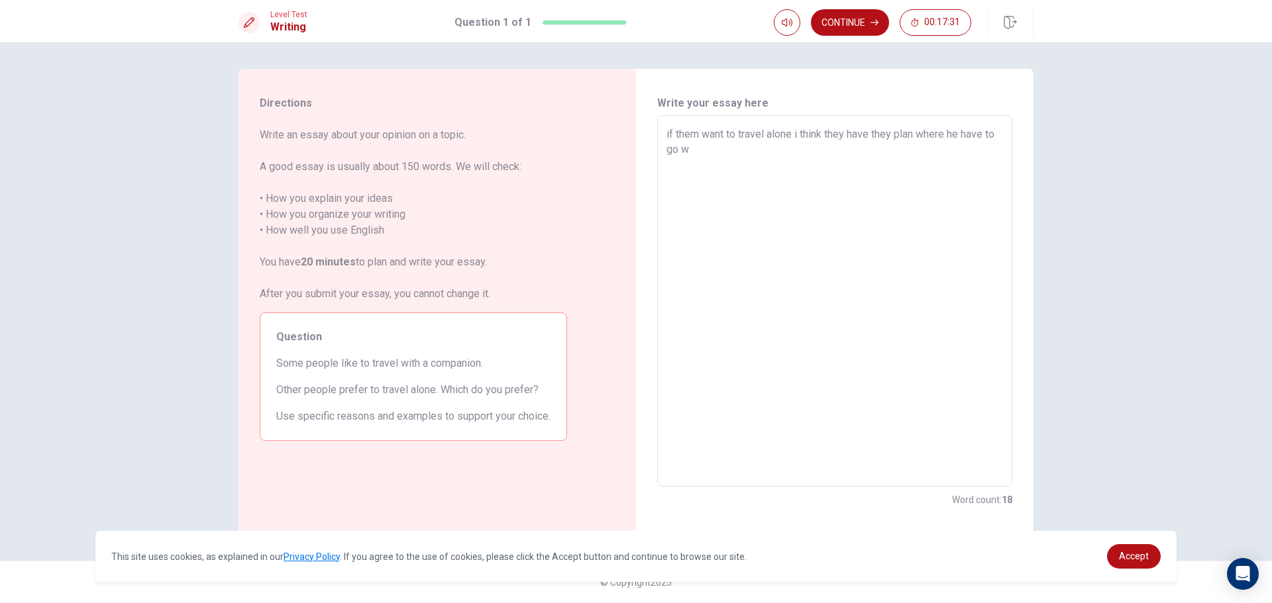
type textarea "x"
type textarea "if them want to travel alone i think they have they plan where he have to go wh"
type textarea "x"
type textarea "if them want to travel alone i think they have they plan where he have to go whe"
click at [751, 151] on textarea "if them want to travel alone i think they have they plan where he have to go wh…" at bounding box center [834, 302] width 337 height 350
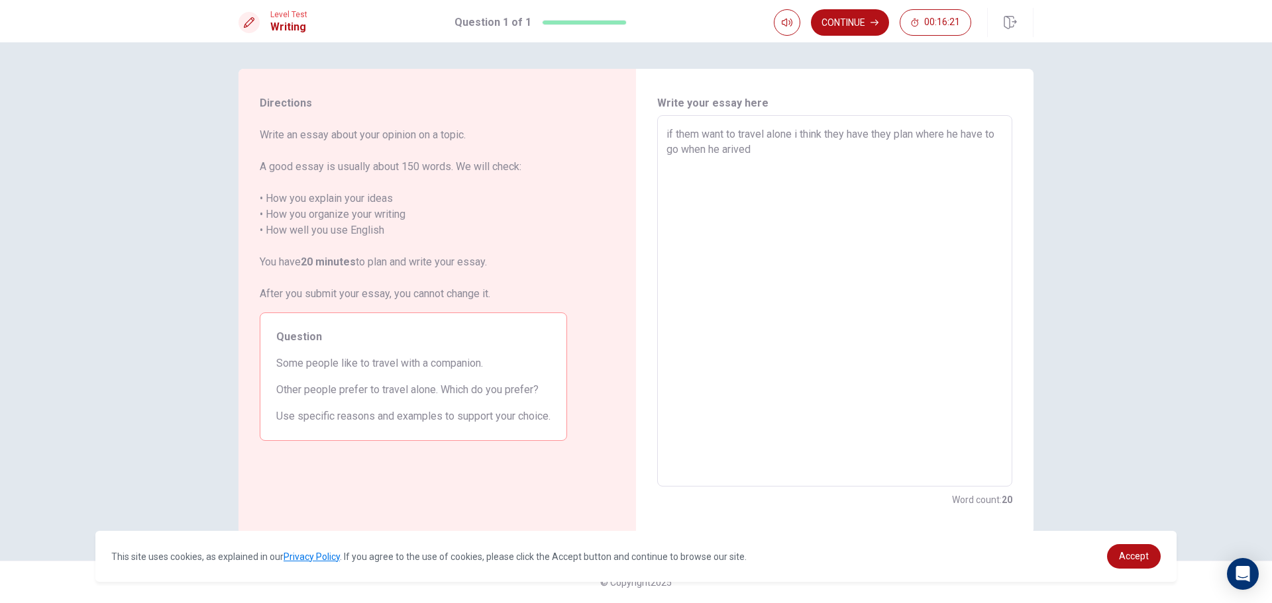
click at [821, 147] on textarea "if them want to travel alone i think they have they plan where he have to go wh…" at bounding box center [834, 302] width 337 height 350
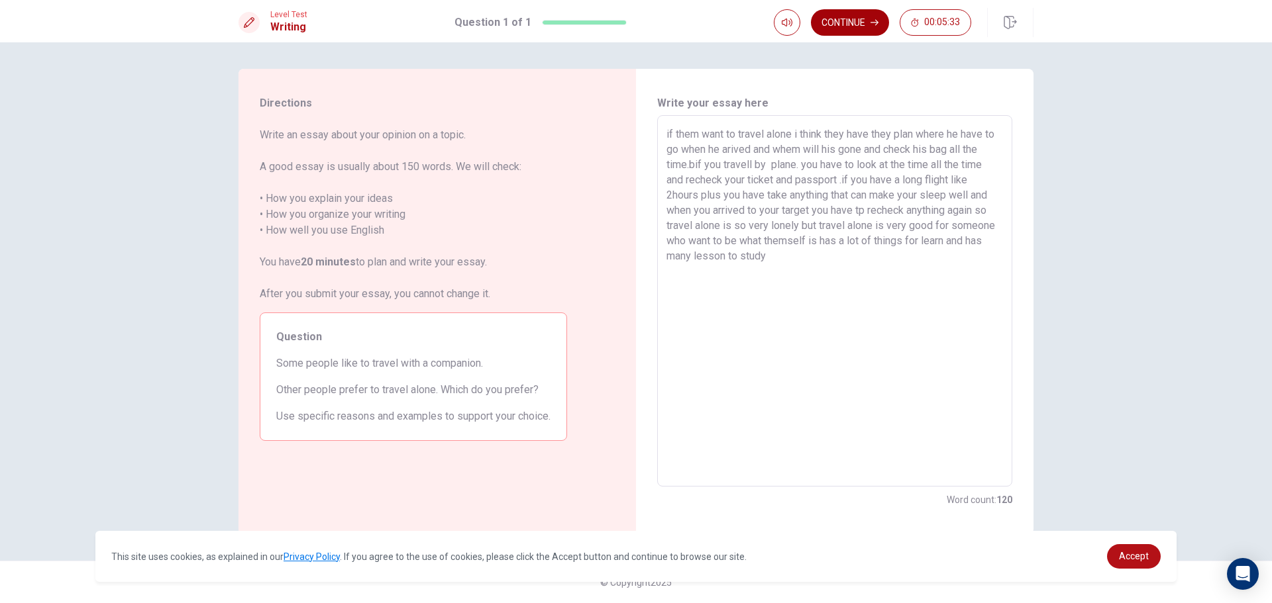
click at [822, 28] on button "Continue" at bounding box center [850, 22] width 78 height 26
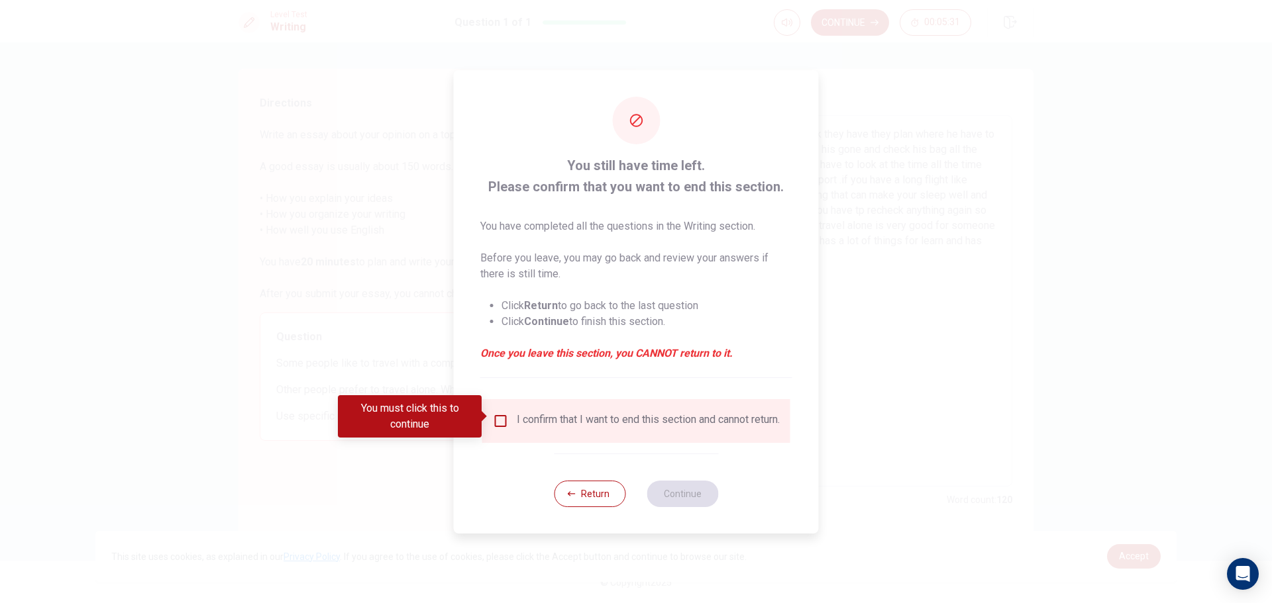
click at [496, 419] on input "You must click this to continue" at bounding box center [501, 421] width 16 height 16
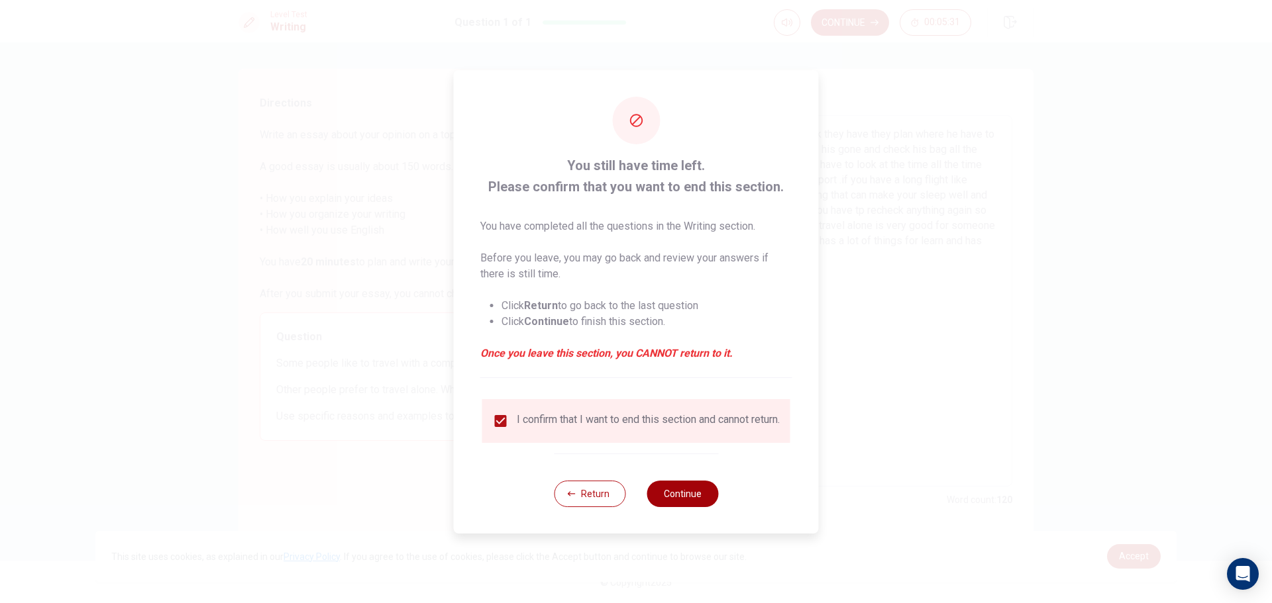
click at [702, 501] on button "Continue" at bounding box center [683, 494] width 72 height 26
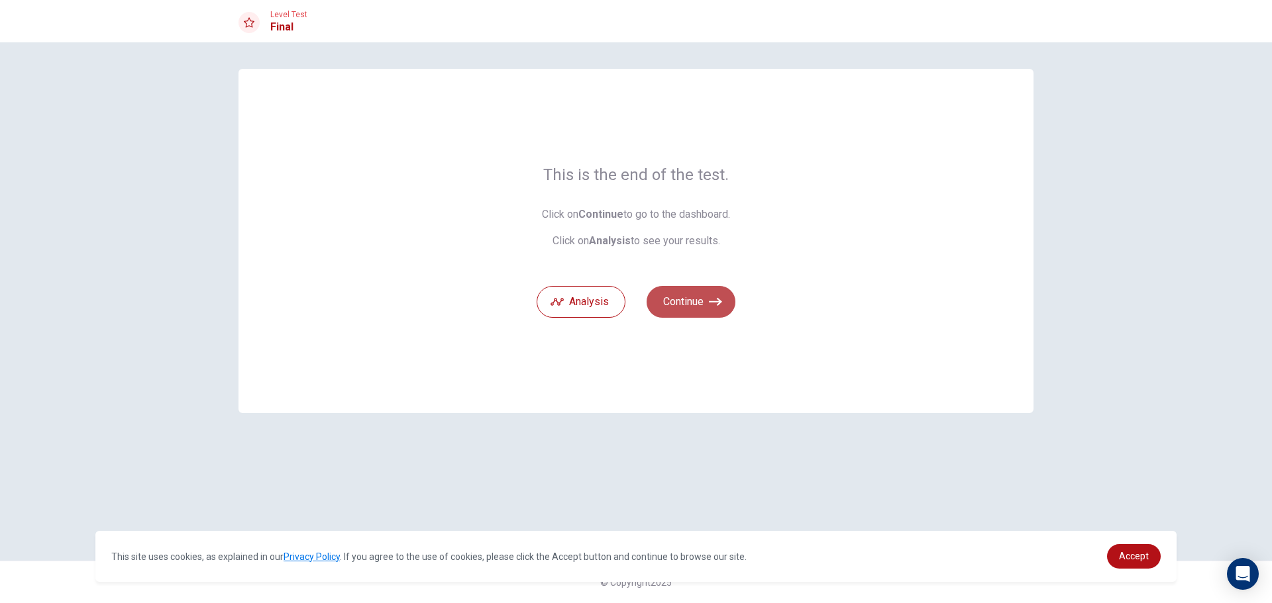
click at [730, 301] on button "Continue" at bounding box center [691, 302] width 89 height 32
